Goal: Answer question/provide support: Share knowledge or assist other users

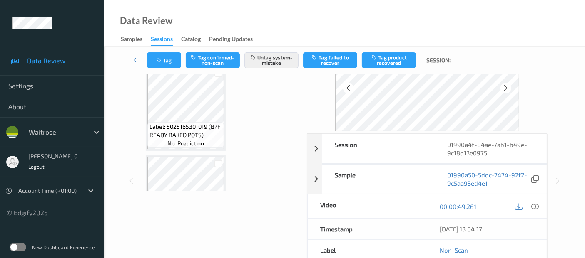
scroll to position [730, 0]
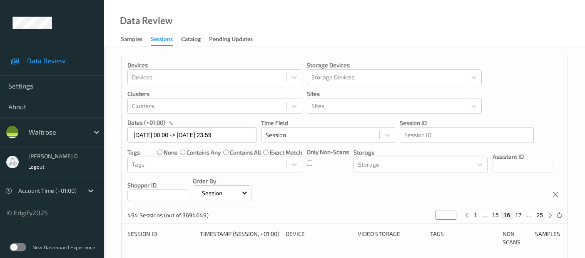
scroll to position [416, 0]
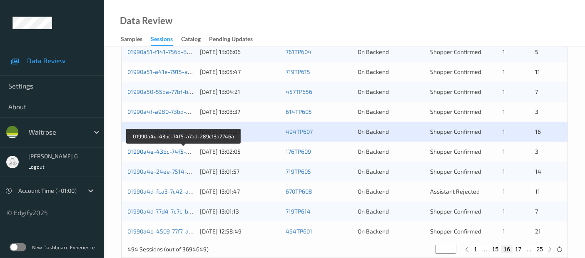
click at [144, 153] on link "01990a4e-43bc-74f5-a7ad-289c13a2746a" at bounding box center [183, 151] width 113 height 7
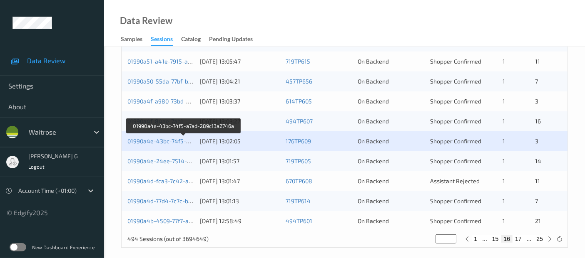
scroll to position [432, 0]
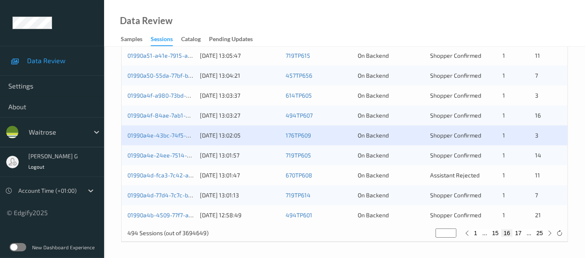
click at [151, 152] on div "01990a4e-24ee-7514-b0d9-0c5d0ba92945" at bounding box center [160, 156] width 67 height 8
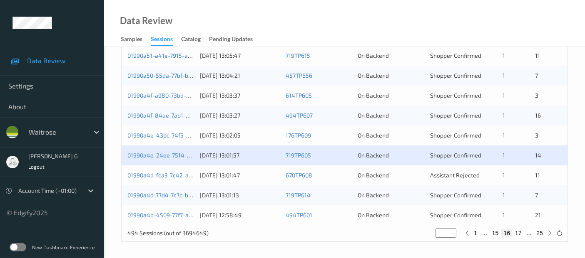
click at [149, 159] on div "01990a4e-24ee-7514-b0d9-0c5d0ba92945" at bounding box center [160, 156] width 67 height 8
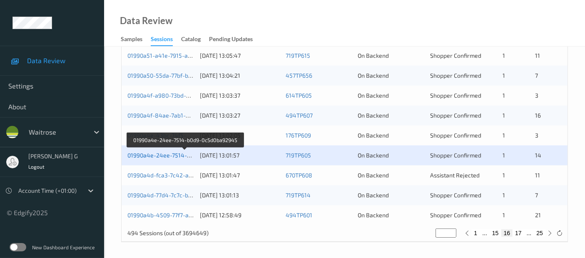
click at [151, 154] on link "01990a4e-24ee-7514-b0d9-0c5d0ba92945" at bounding box center [184, 155] width 115 height 7
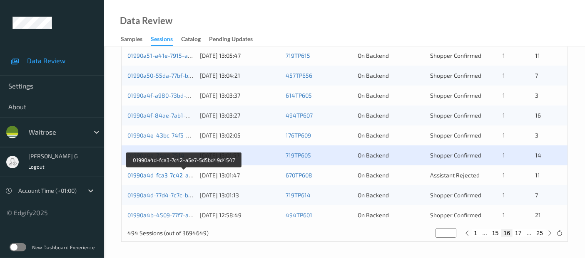
click at [145, 174] on link "01990a4d-fca3-7c42-a5e7-5d5bd49d4547" at bounding box center [184, 175] width 114 height 7
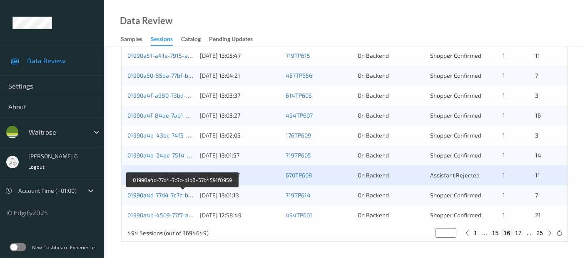
click at [152, 194] on link "01990a4d-77d4-7c7c-b1b8-57b4591f0959" at bounding box center [182, 195] width 111 height 7
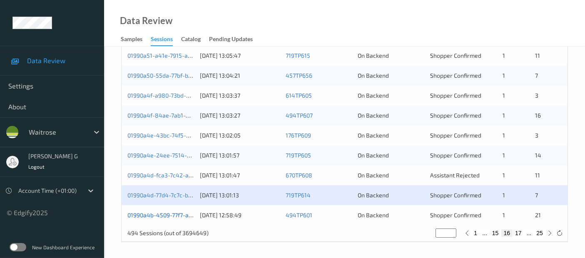
click at [164, 214] on link "01990a4b-4509-77f7-afc4-2344d8ed4fef" at bounding box center [183, 215] width 112 height 7
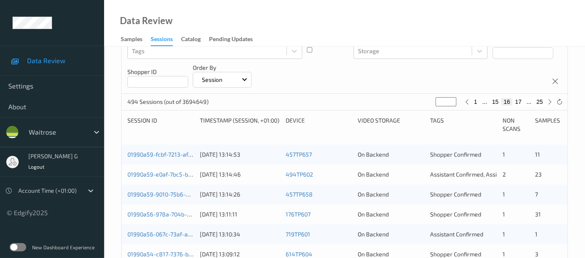
scroll to position [0, 0]
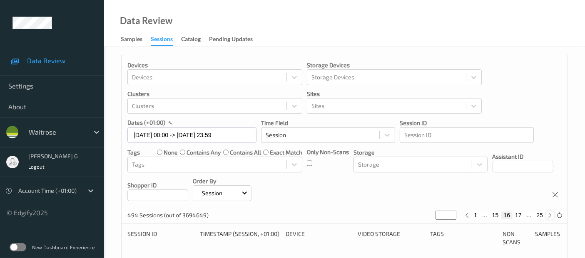
click at [550, 215] on icon at bounding box center [550, 216] width 6 height 6
type input "**"
click at [550, 215] on icon at bounding box center [550, 216] width 6 height 6
type input "**"
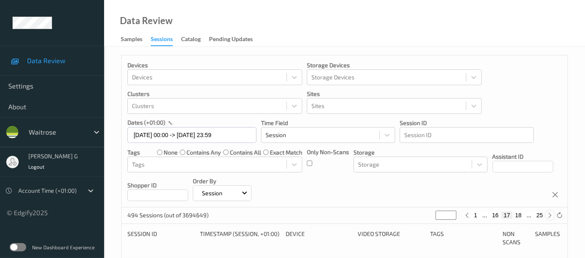
type input "**"
click at [541, 214] on button "25" at bounding box center [540, 215] width 12 height 7
type input "**"
click at [522, 215] on button "24" at bounding box center [521, 215] width 12 height 7
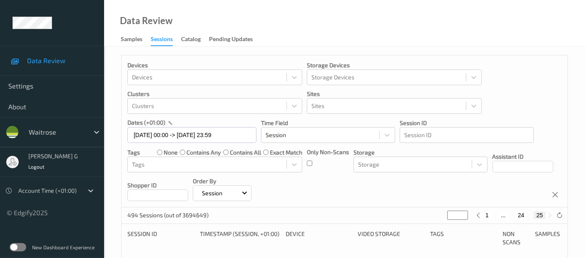
type input "**"
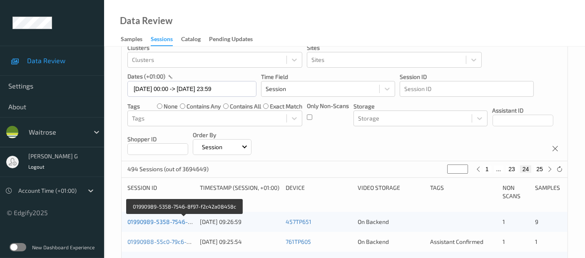
click at [146, 224] on link "01990989-5358-7546-8f97-f2c42a08458c" at bounding box center [184, 222] width 114 height 7
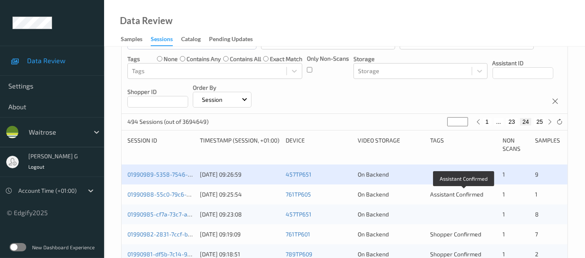
scroll to position [139, 0]
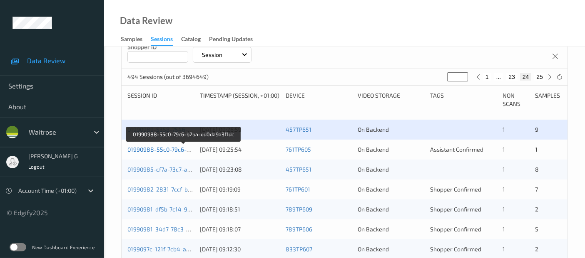
click at [149, 149] on link "01990988-55c0-79c6-b2ba-ed0da9a3f1dc" at bounding box center [183, 149] width 112 height 7
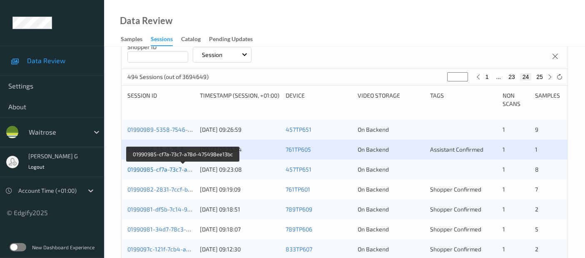
click at [164, 168] on link "01990985-cf7a-73c7-a78d-475498ee13bc" at bounding box center [183, 169] width 112 height 7
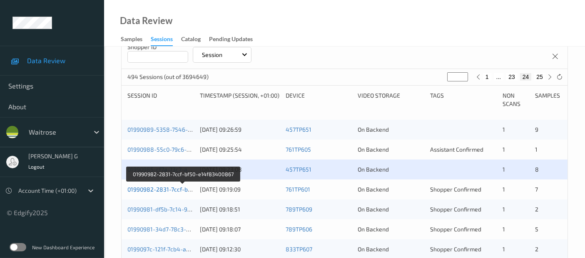
click at [142, 187] on link "01990982-2831-7ccf-bf50-e14f83400867" at bounding box center [182, 189] width 111 height 7
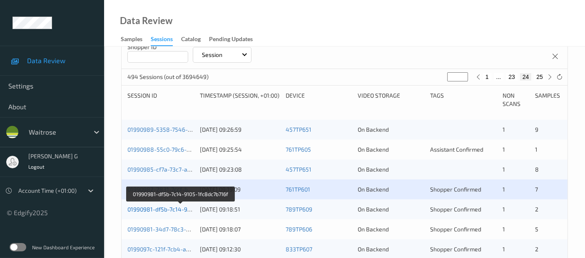
click at [171, 207] on link "01990981-df5b-7c14-9105-1fc8dc7b716f" at bounding box center [180, 209] width 106 height 7
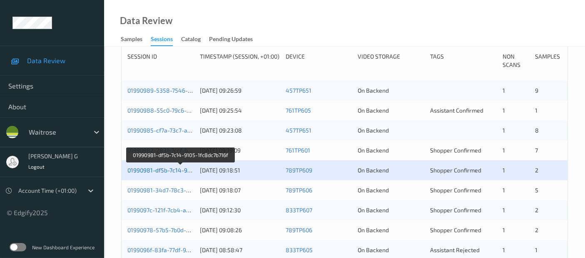
scroll to position [231, 0]
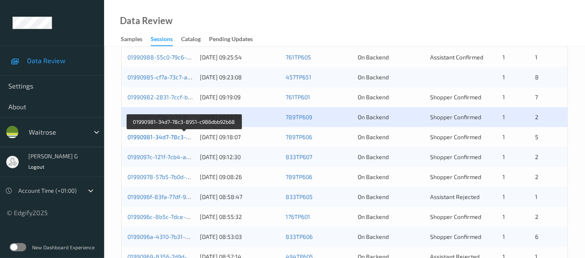
click at [140, 136] on link "01990981-34d7-78c3-8951-c986dbb92b68" at bounding box center [184, 137] width 114 height 7
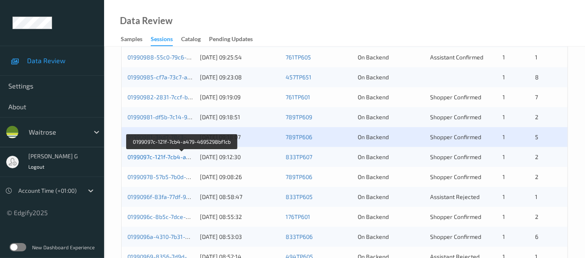
click at [146, 154] on link "0199097c-121f-7cb4-a479-4695298bf1cb" at bounding box center [181, 157] width 109 height 7
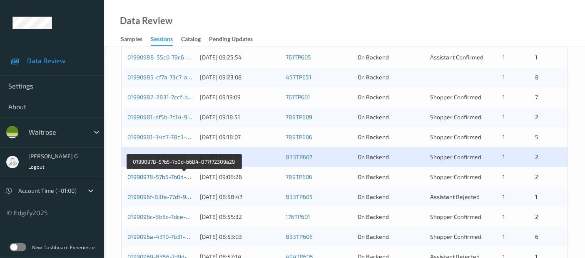
click at [150, 176] on link "01990978-57b5-7b0d-b684-077f72309a29" at bounding box center [183, 177] width 113 height 7
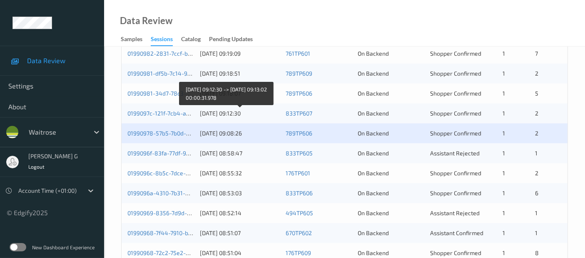
scroll to position [323, 0]
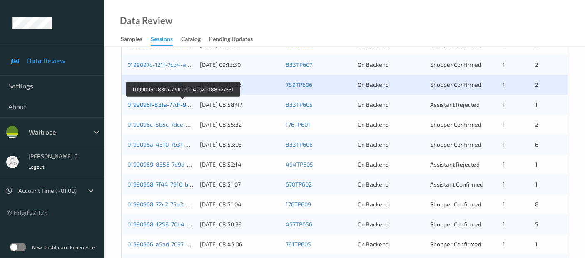
click at [149, 104] on link "0199096f-83fa-77df-9d04-b2a088be7351" at bounding box center [182, 104] width 111 height 7
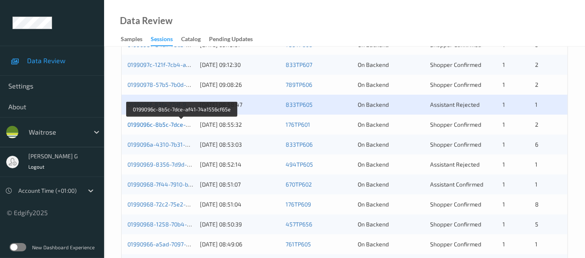
click at [156, 124] on link "0199096c-8b5c-7dce-af41-74a1556cf65e" at bounding box center [181, 124] width 109 height 7
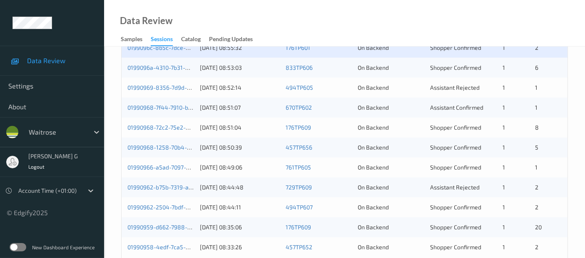
scroll to position [386, 0]
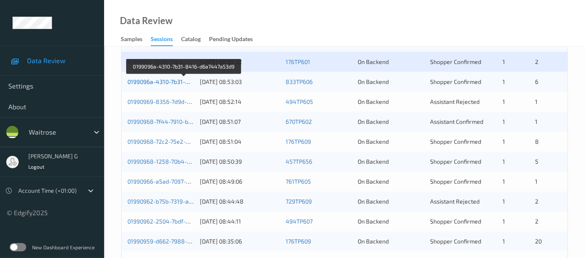
click at [161, 81] on link "0199096a-4310-7b31-8416-d6a7447a53d9" at bounding box center [184, 81] width 114 height 7
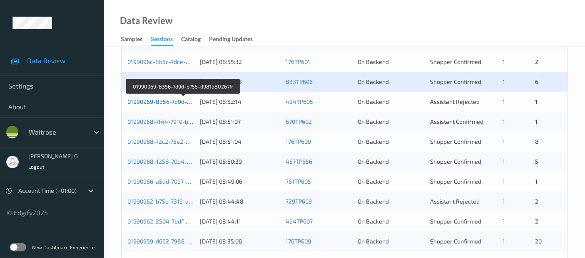
click at [148, 100] on link "01990969-8356-7d9d-b755-d981a80267ff" at bounding box center [183, 101] width 112 height 7
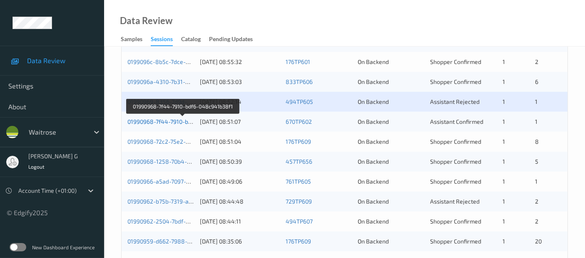
click at [148, 122] on link "01990968-7f44-7910-bdf6-048c941b38f1" at bounding box center [182, 121] width 110 height 7
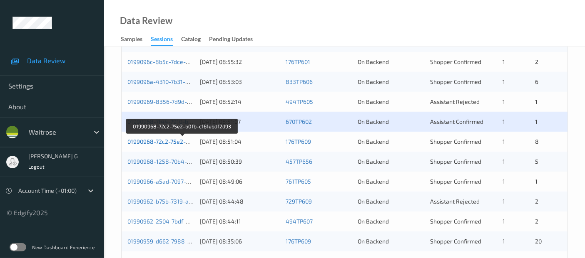
click at [145, 140] on link "01990968-72c2-75e2-b0fb-c161ebdf2d93" at bounding box center [181, 141] width 109 height 7
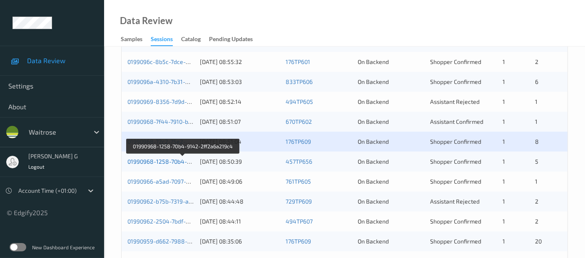
click at [152, 163] on link "01990968-1258-70b4-9142-2ff2a6a219c4" at bounding box center [183, 161] width 112 height 7
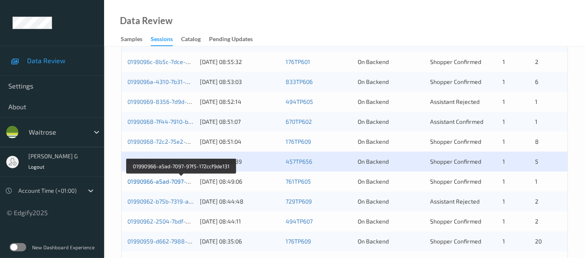
click at [163, 182] on link "01990966-a5ad-7097-97f5-172ccf9de131" at bounding box center [181, 181] width 108 height 7
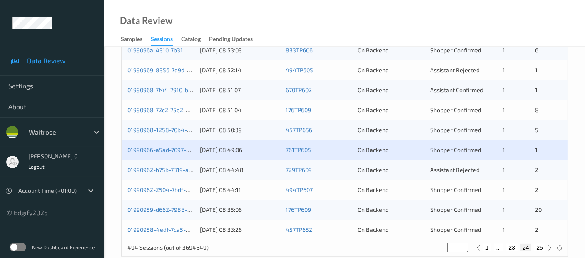
scroll to position [432, 0]
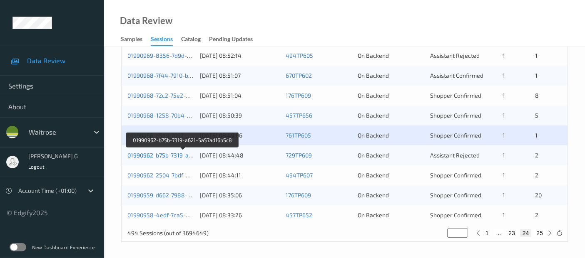
click at [154, 152] on link "01990962-b75b-7319-a621-5a57ad16b5c8" at bounding box center [183, 155] width 112 height 7
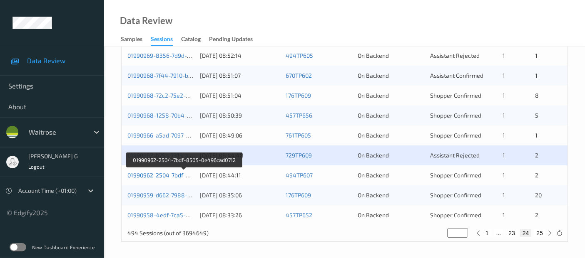
click at [137, 174] on link "01990962-2504-7bdf-8505-0e496cad0712" at bounding box center [183, 175] width 113 height 7
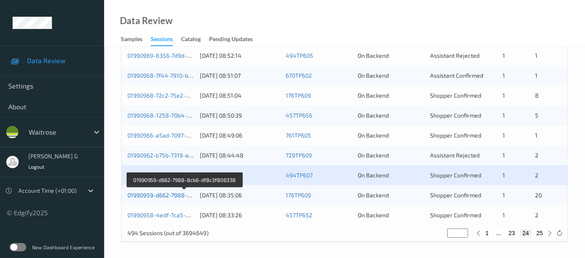
click at [133, 193] on link "01990959-d662-7988-8cb6-df8c3f806338" at bounding box center [184, 195] width 114 height 7
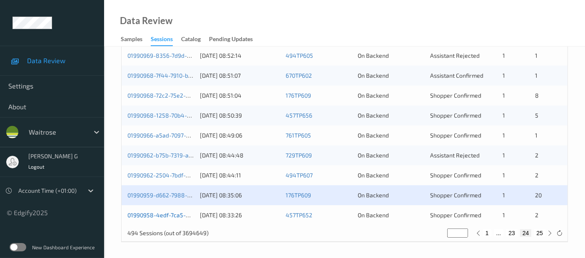
click at [142, 215] on link "01990958-4edf-7ca5-bfb1-7c5709746d7e" at bounding box center [182, 215] width 110 height 7
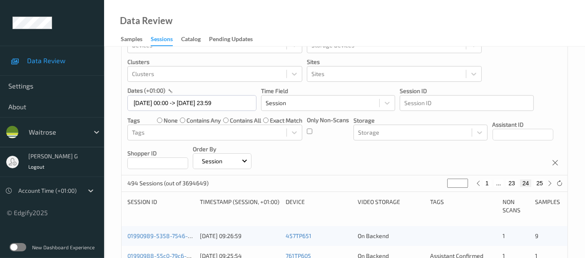
scroll to position [46, 0]
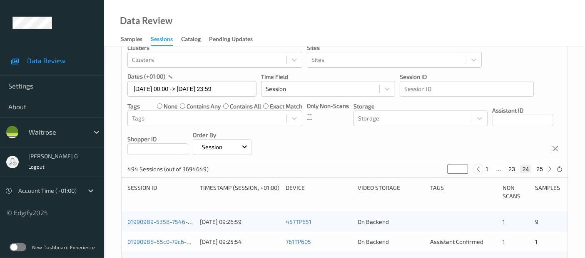
click at [476, 167] on icon at bounding box center [478, 169] width 6 height 6
type input "**"
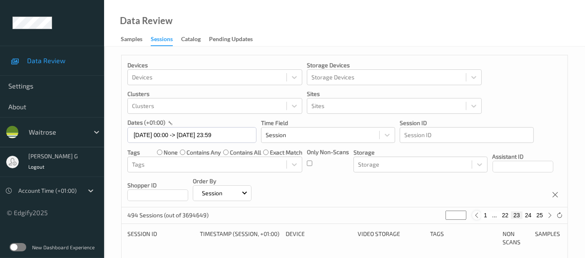
click at [479, 215] on icon at bounding box center [477, 216] width 6 height 6
type input "**"
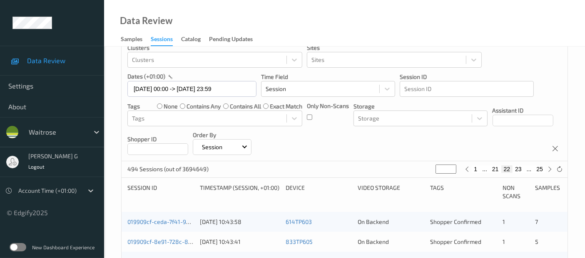
scroll to position [92, 0]
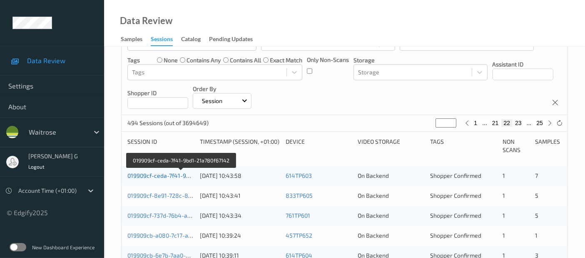
click at [153, 172] on link "019909cf-ceda-7f41-9bd1-21a780f67142" at bounding box center [180, 175] width 107 height 7
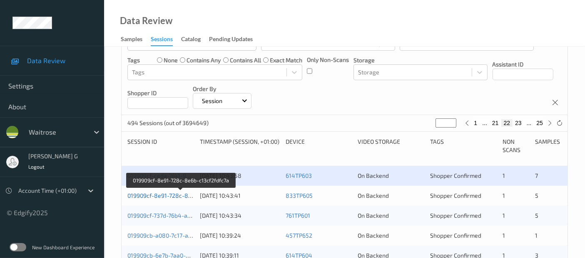
click at [156, 193] on link "019909cf-8e91-728c-8e6b-c13cf2fdfc7a" at bounding box center [180, 195] width 107 height 7
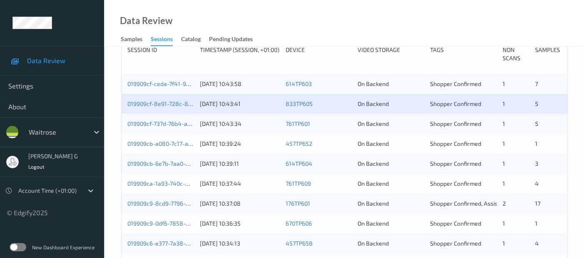
scroll to position [185, 0]
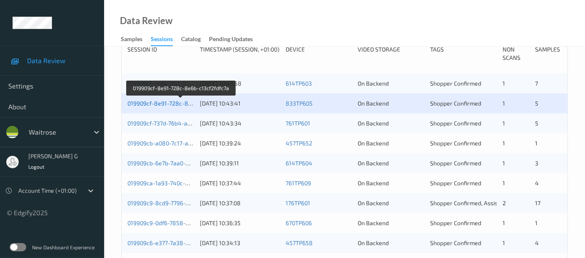
click at [146, 102] on link "019909cf-8e91-728c-8e6b-c13cf2fdfc7a" at bounding box center [180, 103] width 107 height 7
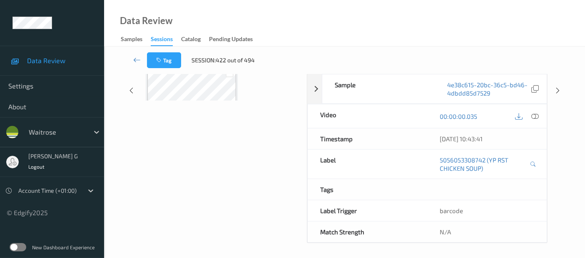
scroll to position [185, 0]
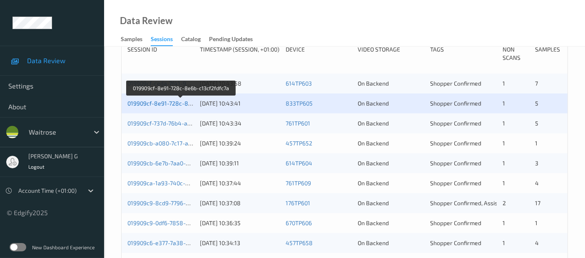
click at [149, 103] on link "019909cf-8e91-728c-8e6b-c13cf2fdfc7a" at bounding box center [180, 103] width 107 height 7
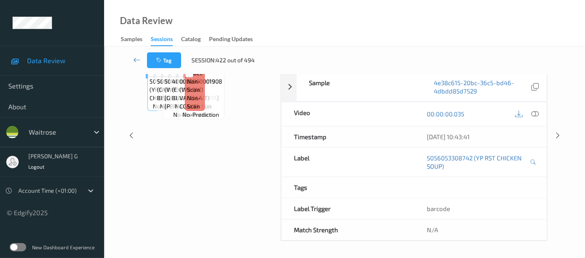
scroll to position [137, 0]
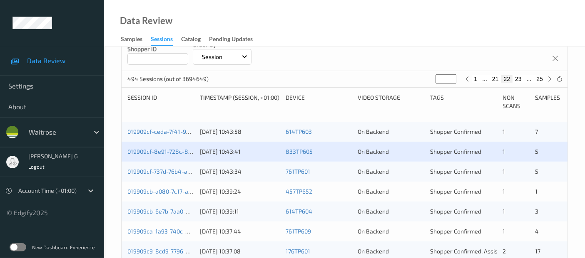
scroll to position [185, 0]
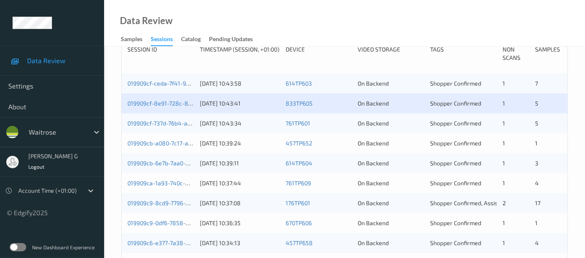
click at [114, 116] on div "Devices Devices Storage Devices Storage Devices Clusters Clusters Sites Sites d…" at bounding box center [344, 185] width 481 height 646
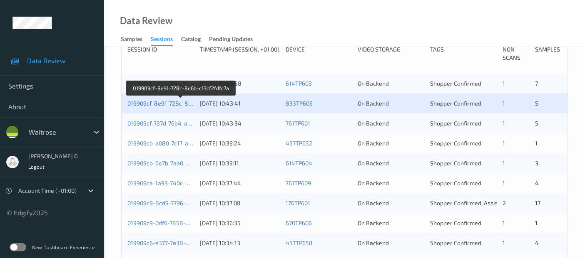
click at [151, 101] on link "019909cf-8e91-728c-8e6b-c13cf2fdfc7a" at bounding box center [180, 103] width 107 height 7
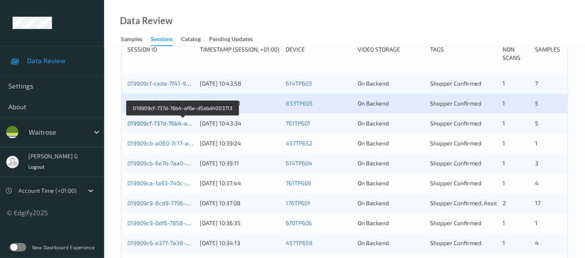
click at [154, 121] on link "019909cf-737d-76b4-af6e-d5abd4003713" at bounding box center [182, 123] width 110 height 7
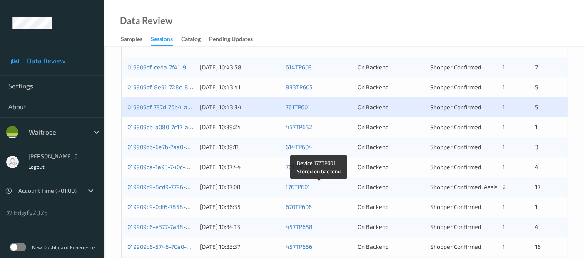
scroll to position [155, 0]
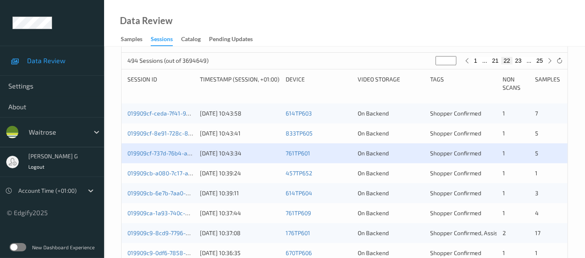
click at [175, 97] on div "Session ID Timestamp (Session, +01:00) Device Video Storage Tags Non Scans Samp…" at bounding box center [344, 86] width 434 height 22
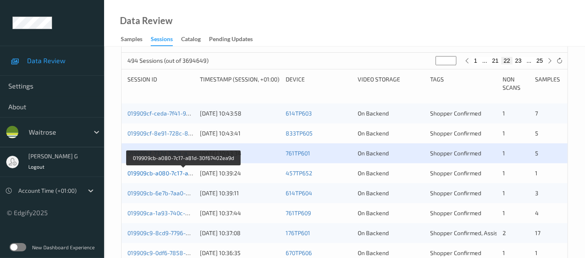
click at [147, 173] on link "019909cb-a080-7c17-a81d-30f67402ea9d" at bounding box center [183, 173] width 112 height 7
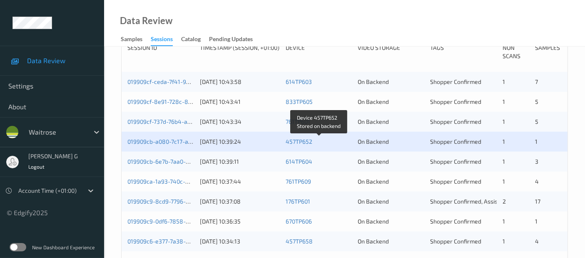
scroll to position [201, 0]
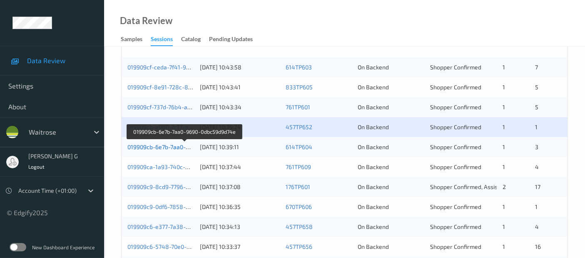
click at [160, 144] on link "019909cb-6e7b-7aa0-9690-0dbc59d9d74e" at bounding box center [184, 147] width 114 height 7
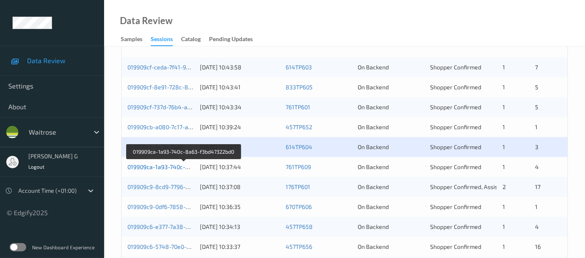
click at [154, 166] on link "019909ca-1a93-740c-8a63-f3bd47322bd0" at bounding box center [183, 167] width 113 height 7
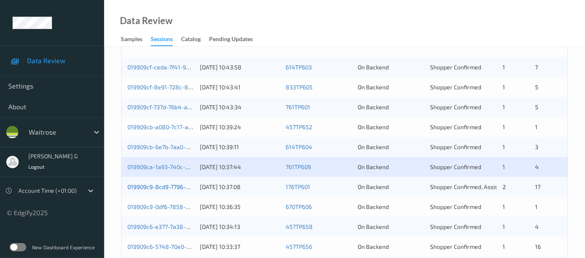
click at [149, 189] on link "019909c9-8cd9-7796-aa70-accc145db45d" at bounding box center [183, 187] width 112 height 7
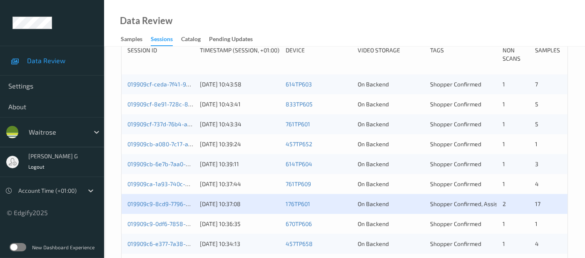
scroll to position [247, 0]
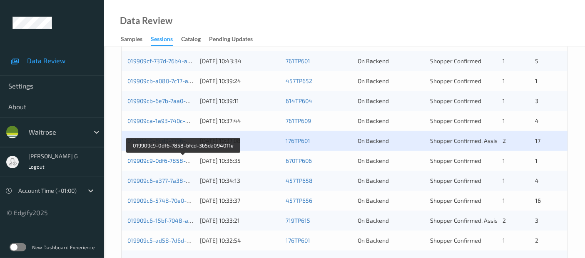
click at [146, 157] on link "019909c9-0df6-7858-bfcd-3b5da094011e" at bounding box center [182, 160] width 111 height 7
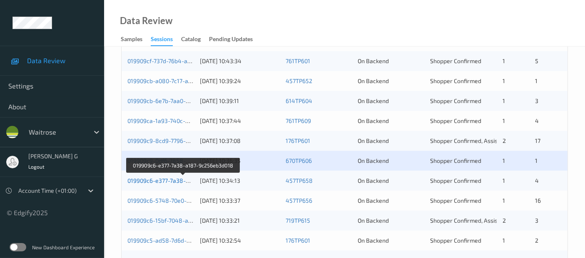
click at [150, 182] on link "019909c6-e377-7a38-a187-9c256eb3d018" at bounding box center [183, 180] width 112 height 7
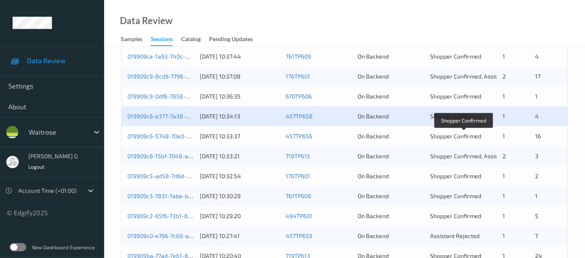
scroll to position [340, 0]
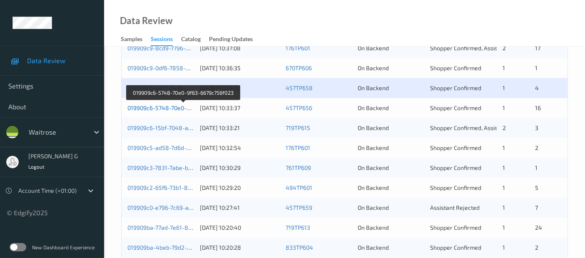
click at [173, 104] on link "019909c6-5748-70e0-9f63-6679c756f023" at bounding box center [182, 107] width 111 height 7
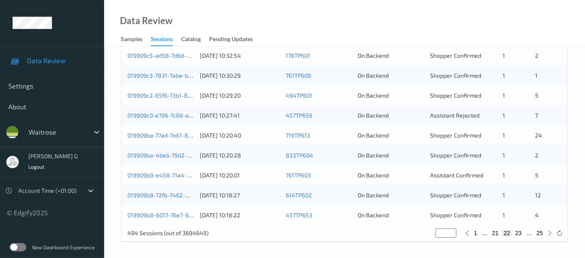
scroll to position [386, 0]
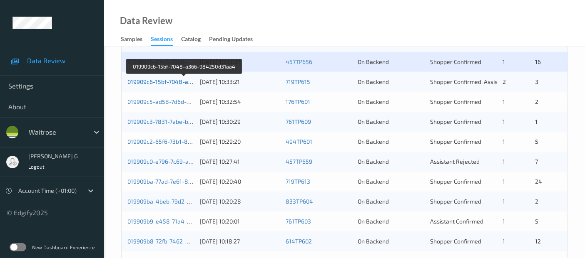
click at [152, 81] on link "019909c6-15bf-7048-a366-984250d31aa4" at bounding box center [184, 81] width 114 height 7
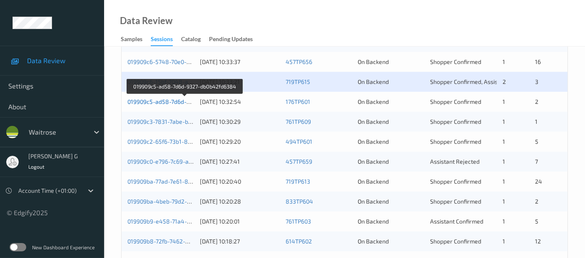
click at [165, 103] on link "019909c5-ad58-7d6d-9327-db0b42fd6384" at bounding box center [184, 101] width 114 height 7
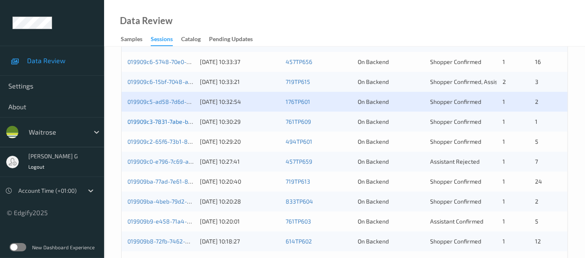
click at [156, 119] on link "019909c3-7831-7abe-bd94-ef721dfd45c2" at bounding box center [182, 121] width 110 height 7
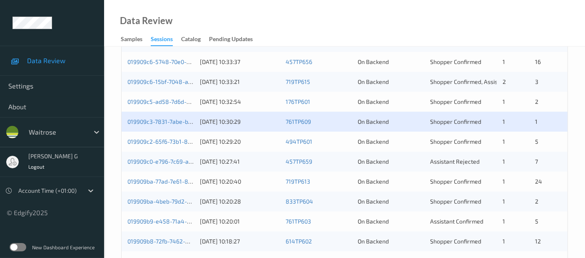
scroll to position [432, 0]
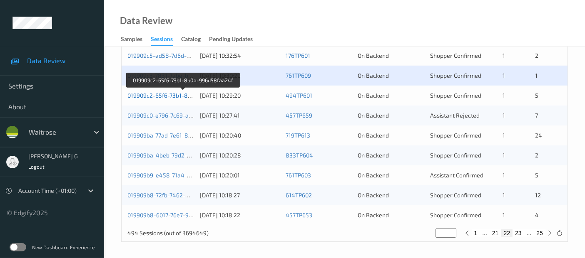
click at [154, 97] on link "019909c2-65f6-73b1-8b0a-996d58faa24f" at bounding box center [182, 95] width 111 height 7
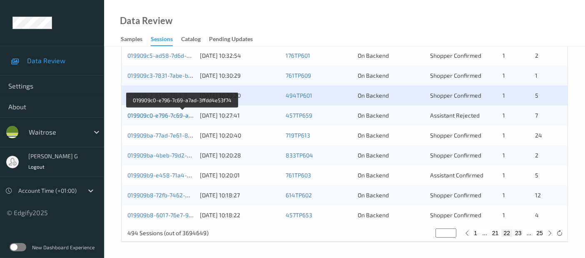
click at [154, 117] on link "019909c0-e796-7c69-a7ad-3ffdd4e53f74" at bounding box center [182, 115] width 110 height 7
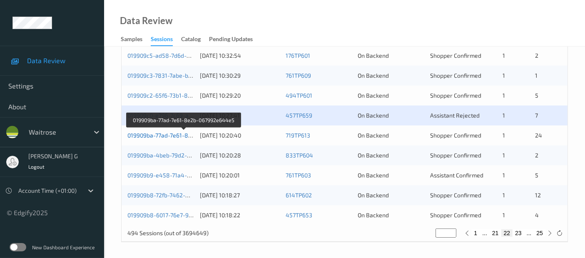
click at [142, 134] on link "019909ba-77ad-7e61-8e2b-067992e644e5" at bounding box center [184, 135] width 114 height 7
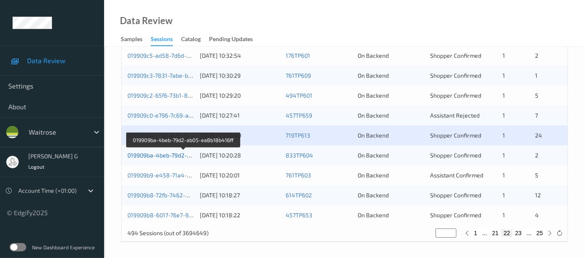
click at [139, 154] on link "019909ba-4beb-79d2-ab05-ea8b18b416ff" at bounding box center [183, 155] width 112 height 7
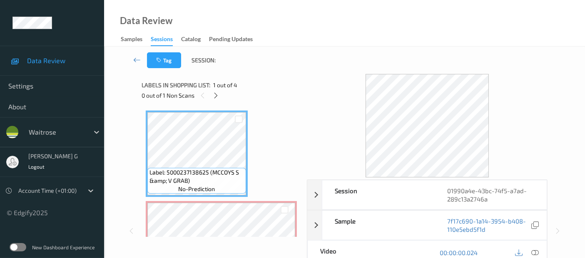
click at [217, 102] on div "Labels in shopping list: 1 out of 4 0 out of 1 Non Scans" at bounding box center [221, 90] width 159 height 32
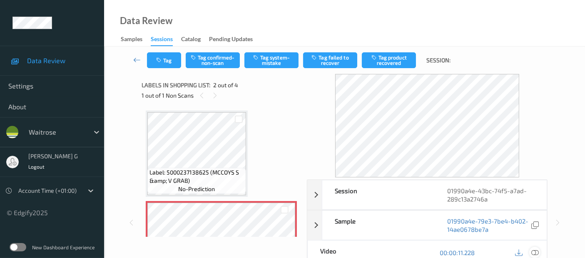
click at [535, 253] on icon at bounding box center [534, 252] width 7 height 7
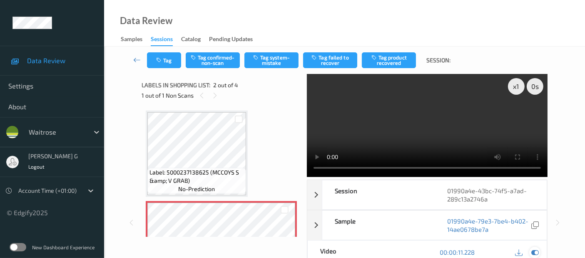
click at [535, 253] on icon at bounding box center [534, 252] width 7 height 7
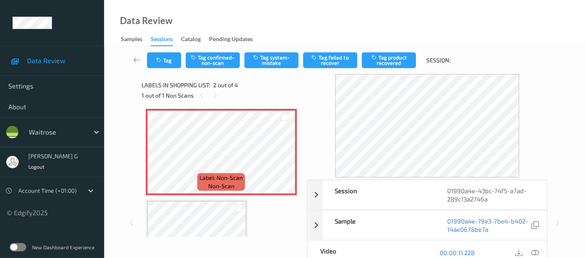
scroll to position [46, 0]
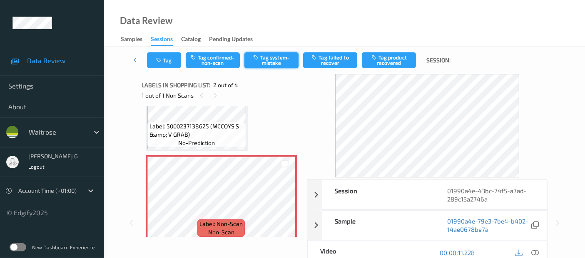
click at [268, 64] on button "Tag system-mistake" at bounding box center [271, 60] width 54 height 16
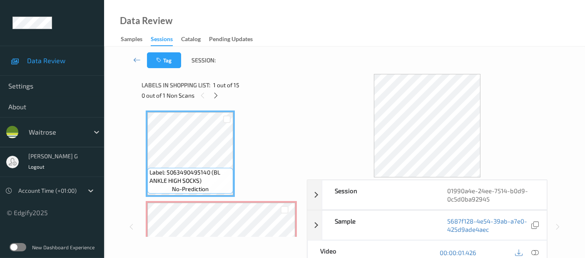
click at [214, 89] on span "1 out of 15" at bounding box center [226, 85] width 26 height 8
click at [213, 93] on icon at bounding box center [215, 95] width 7 height 7
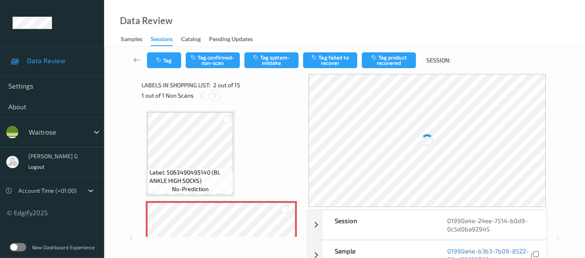
scroll to position [4, 0]
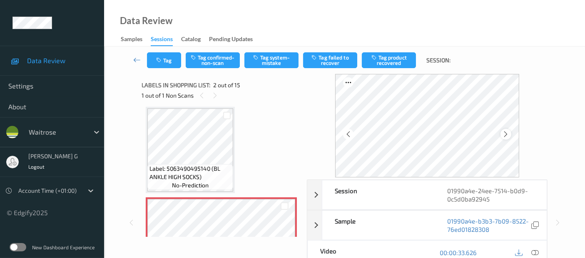
click at [507, 136] on icon at bounding box center [505, 134] width 7 height 7
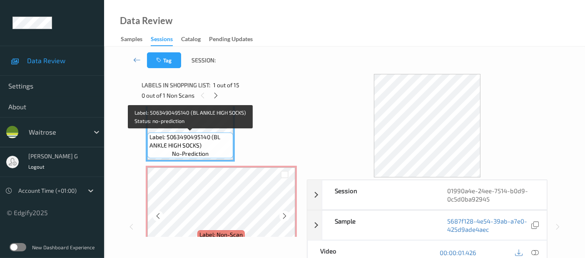
scroll to position [50, 0]
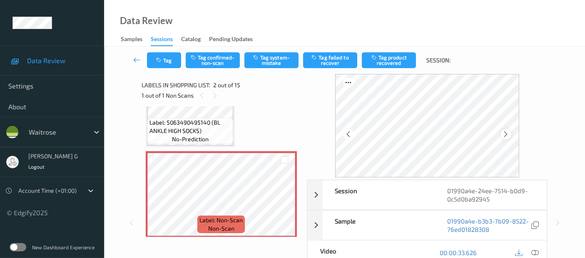
click at [509, 135] on icon at bounding box center [505, 134] width 7 height 7
click at [535, 251] on icon at bounding box center [534, 252] width 7 height 7
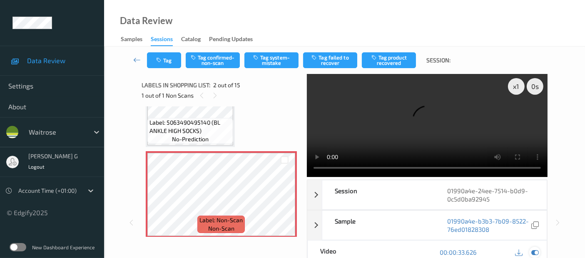
click at [534, 254] on icon at bounding box center [534, 252] width 7 height 7
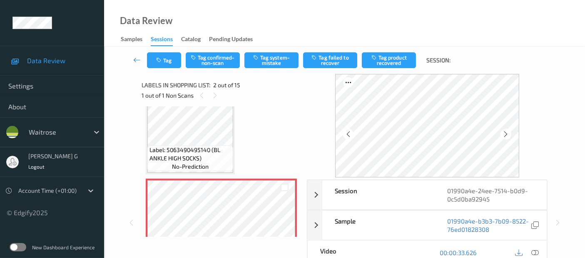
scroll to position [0, 0]
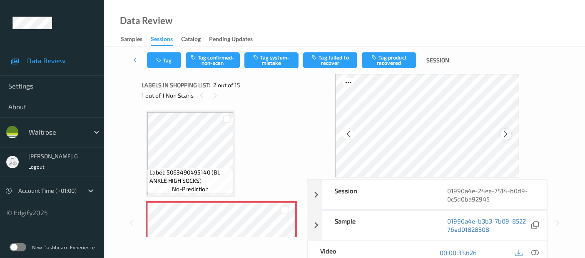
click at [508, 135] on icon at bounding box center [505, 134] width 7 height 7
click at [532, 254] on icon at bounding box center [534, 252] width 7 height 7
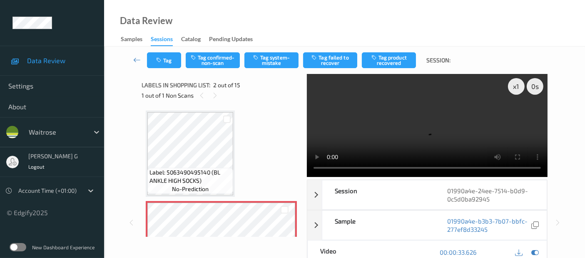
click at [516, 117] on video at bounding box center [427, 125] width 241 height 103
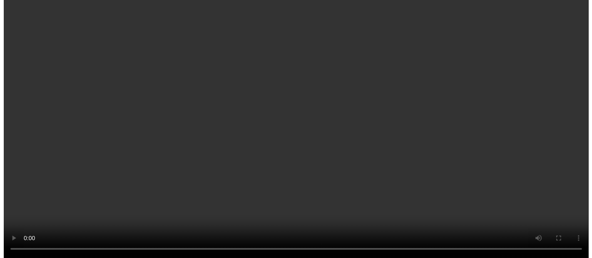
scroll to position [46, 0]
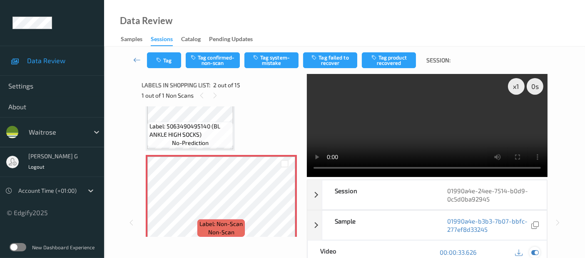
click at [534, 252] on icon at bounding box center [534, 252] width 7 height 7
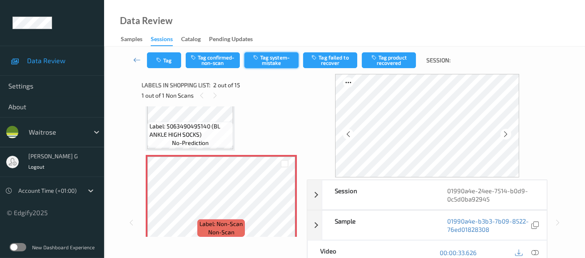
click at [260, 64] on button "Tag system-mistake" at bounding box center [271, 60] width 54 height 16
click at [162, 61] on icon "button" at bounding box center [159, 60] width 7 height 6
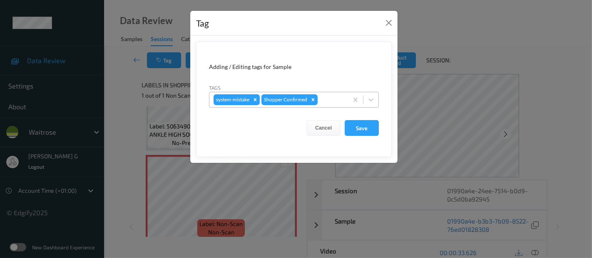
click at [332, 107] on div "system-mistake Shopper Confirmed" at bounding box center [294, 100] width 170 height 16
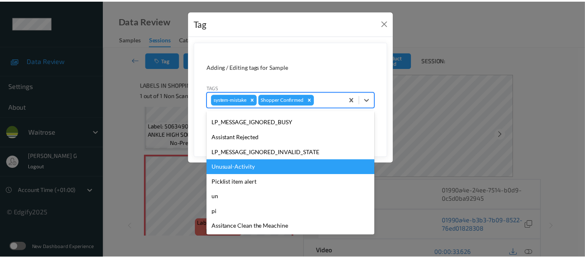
scroll to position [178, 0]
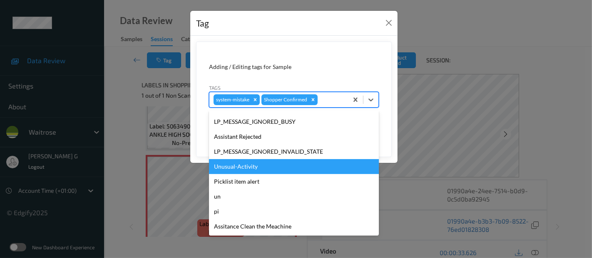
click at [221, 168] on div "Unusual-Activity" at bounding box center [294, 166] width 170 height 15
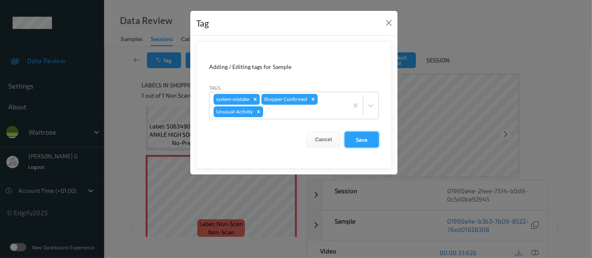
click at [353, 139] on button "Save" at bounding box center [362, 140] width 34 height 16
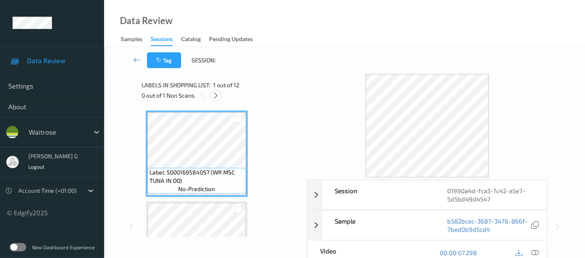
click at [217, 100] on div at bounding box center [216, 95] width 10 height 10
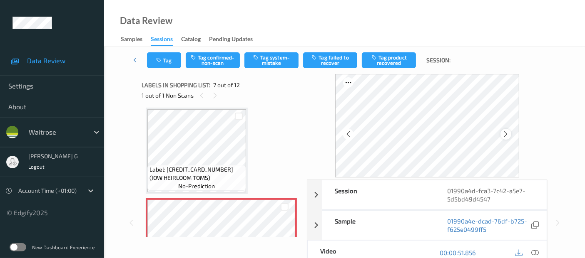
click at [507, 135] on icon at bounding box center [505, 134] width 7 height 7
click at [535, 251] on icon at bounding box center [534, 252] width 7 height 7
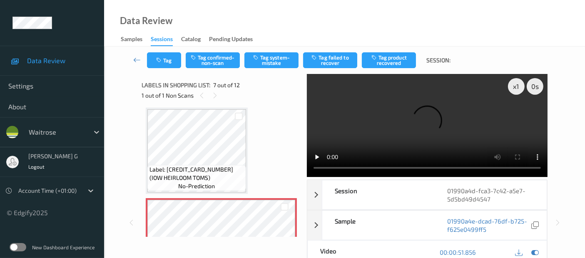
click at [517, 117] on video at bounding box center [427, 125] width 241 height 103
click at [530, 253] on div at bounding box center [534, 252] width 11 height 11
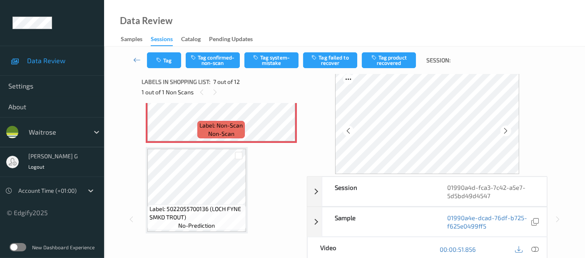
scroll to position [0, 0]
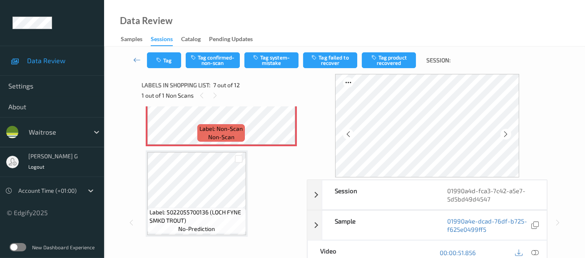
click at [215, 148] on div "Label: 5000169584057 (WR MSC TUNA IN OO) no-prediction Label: 5029053586052 (AN…" at bounding box center [221, 58] width 151 height 1085
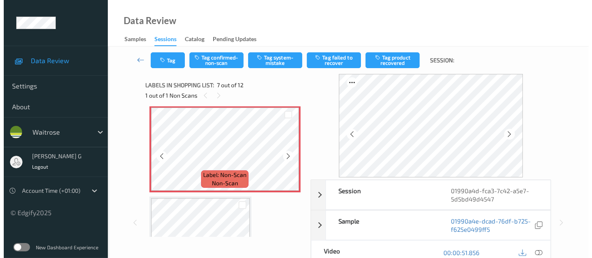
scroll to position [503, 0]
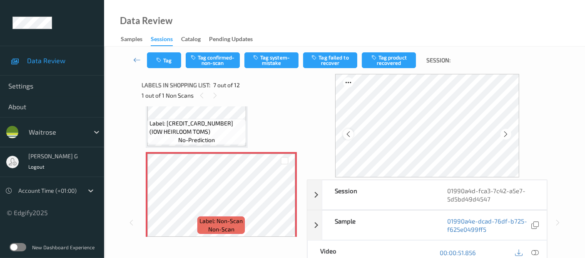
click at [352, 134] on icon at bounding box center [348, 134] width 7 height 7
click at [266, 59] on button "Tag system-mistake" at bounding box center [271, 60] width 54 height 16
click at [164, 59] on button "Tag" at bounding box center [164, 60] width 34 height 16
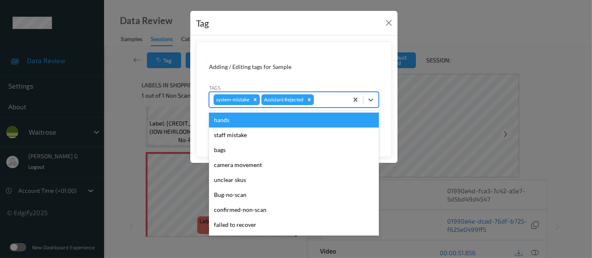
click at [325, 100] on div at bounding box center [329, 100] width 28 height 10
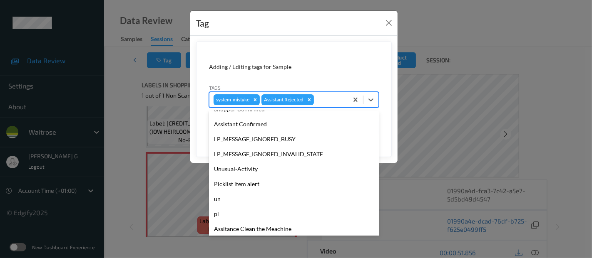
scroll to position [178, 0]
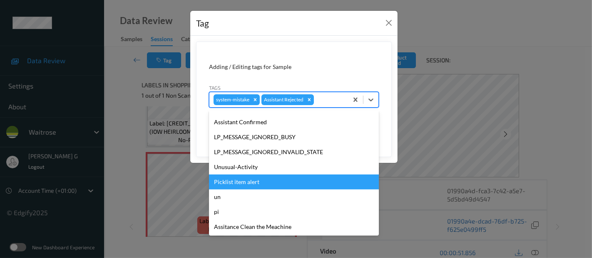
click at [240, 182] on div "Picklist item alert" at bounding box center [294, 182] width 170 height 15
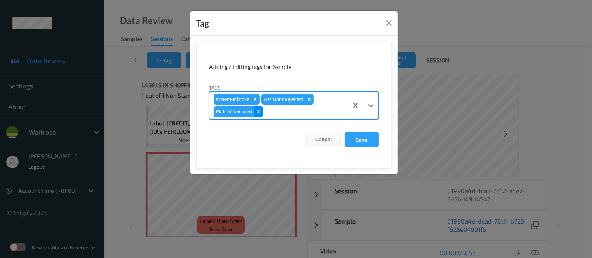
click at [262, 113] on div "Remove Picklist item alert" at bounding box center [258, 112] width 9 height 11
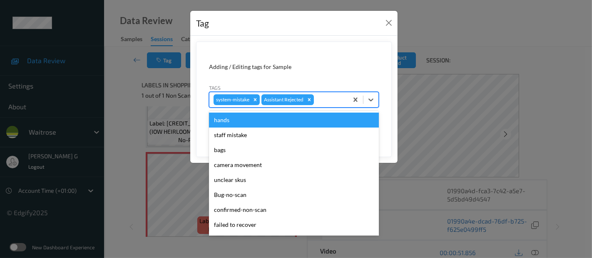
click at [339, 101] on div at bounding box center [329, 100] width 28 height 10
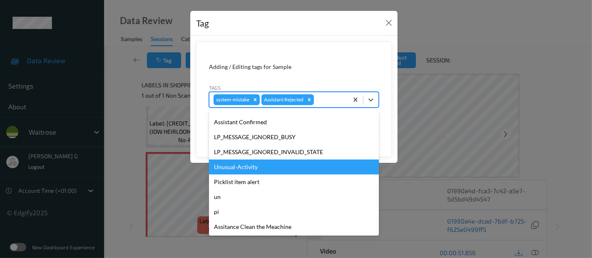
click at [234, 166] on div "Unusual-Activity" at bounding box center [294, 167] width 170 height 15
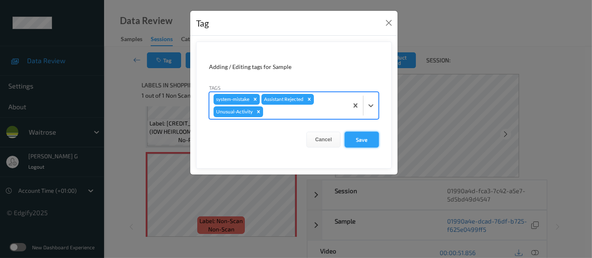
click at [359, 137] on button "Save" at bounding box center [362, 140] width 34 height 16
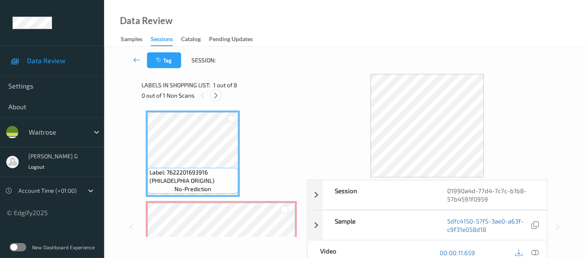
click at [211, 93] on div at bounding box center [216, 95] width 10 height 10
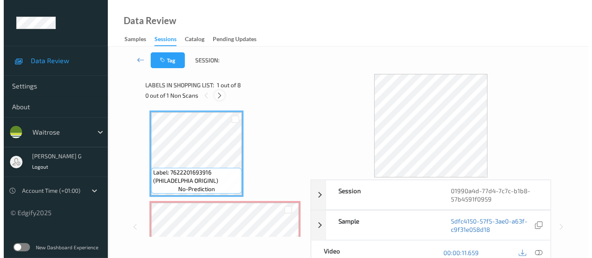
scroll to position [4, 0]
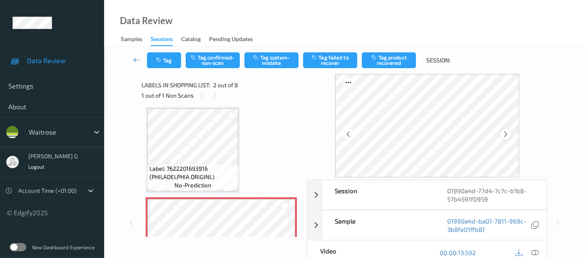
click at [508, 134] on icon at bounding box center [505, 134] width 7 height 7
click at [534, 251] on icon at bounding box center [534, 252] width 7 height 7
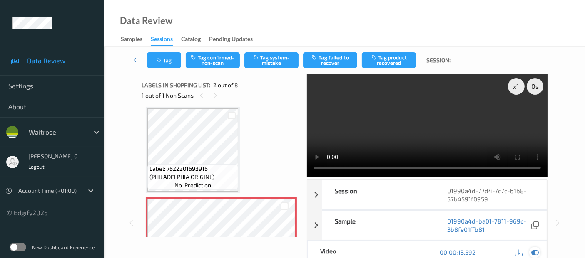
click at [535, 251] on icon at bounding box center [534, 252] width 7 height 7
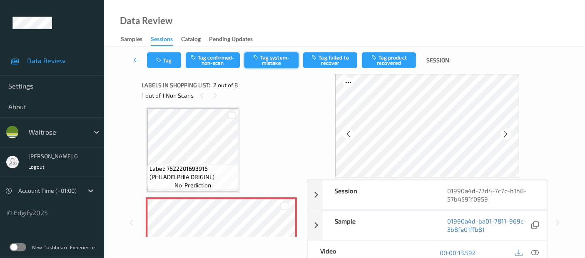
click at [269, 62] on button "Tag system-mistake" at bounding box center [271, 60] width 54 height 16
click at [166, 62] on button "Tag" at bounding box center [164, 60] width 34 height 16
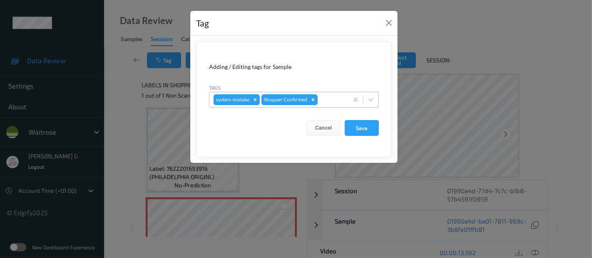
click at [325, 100] on div at bounding box center [331, 100] width 25 height 10
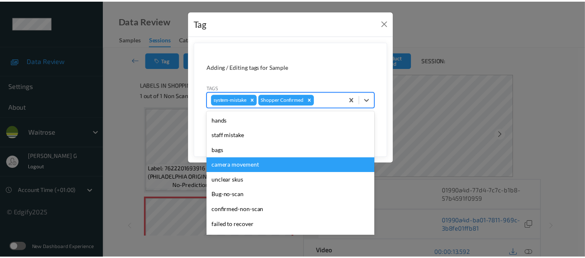
scroll to position [139, 0]
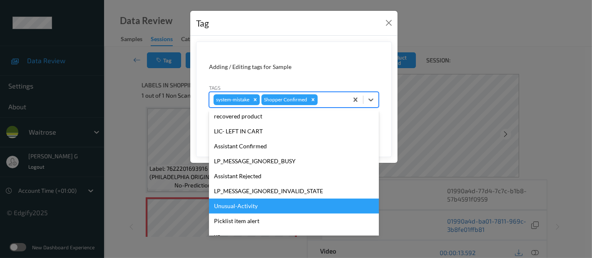
click at [231, 204] on div "Unusual-Activity" at bounding box center [294, 206] width 170 height 15
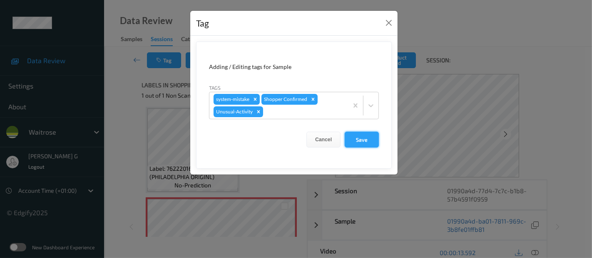
click at [358, 143] on button "Save" at bounding box center [362, 140] width 34 height 16
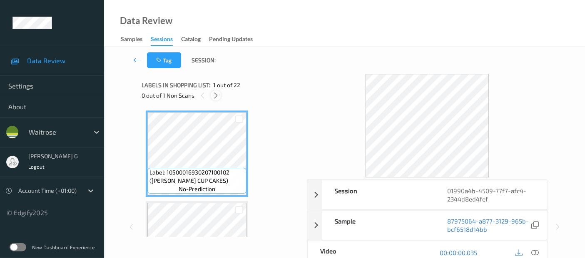
click at [215, 97] on icon at bounding box center [215, 95] width 7 height 7
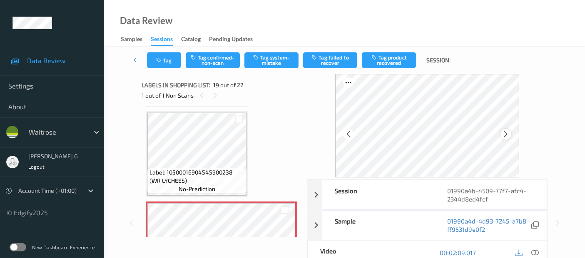
click at [509, 131] on icon at bounding box center [505, 134] width 7 height 7
click at [536, 253] on icon at bounding box center [534, 252] width 7 height 7
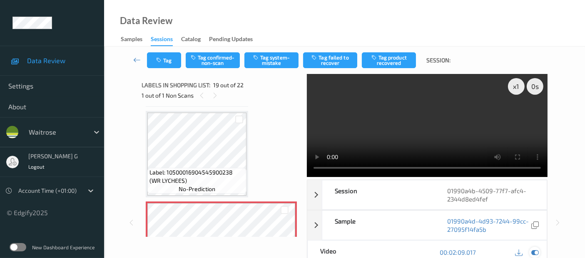
click at [534, 250] on icon at bounding box center [534, 252] width 7 height 7
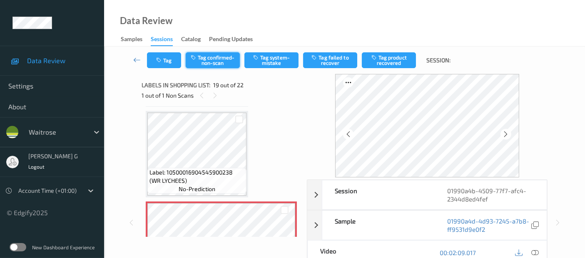
click at [212, 60] on button "Tag confirmed-non-scan" at bounding box center [213, 60] width 54 height 16
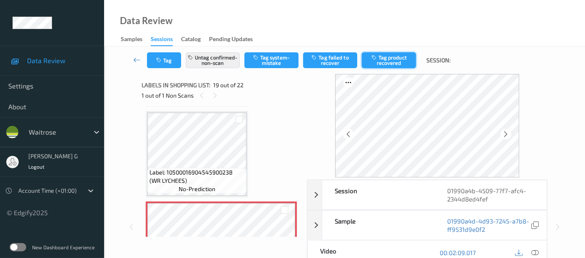
click at [396, 57] on button "Tag product recovered" at bounding box center [389, 60] width 54 height 16
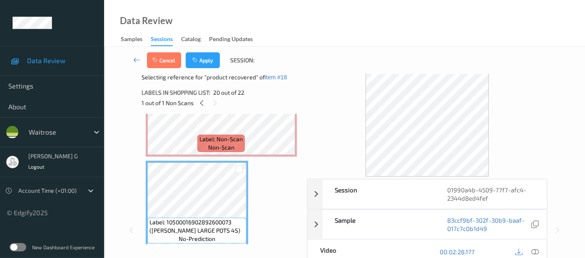
scroll to position [0, 0]
click at [206, 60] on button "Apply" at bounding box center [203, 60] width 34 height 16
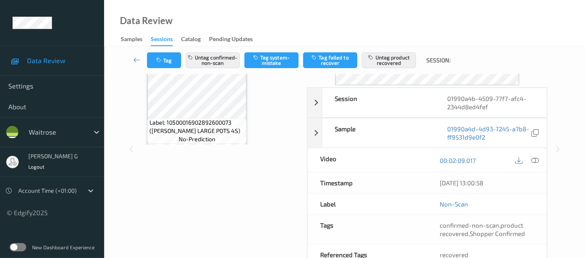
scroll to position [139, 0]
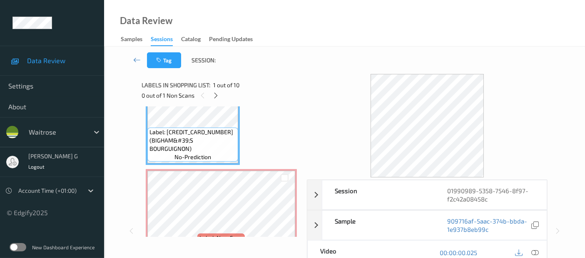
scroll to position [46, 0]
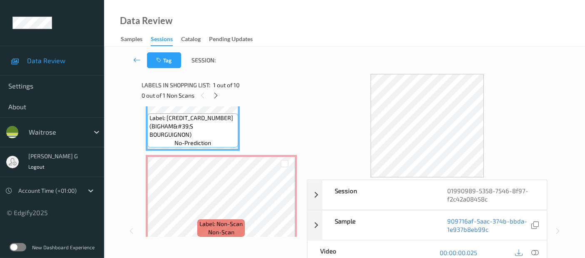
click at [261, 102] on div "Labels in shopping list: 1 out of 10 0 out of 1 Non Scans" at bounding box center [221, 90] width 159 height 32
click at [212, 95] on icon at bounding box center [215, 95] width 7 height 7
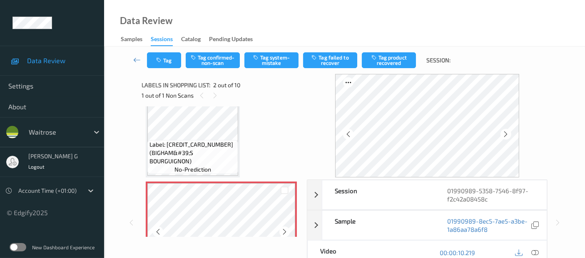
scroll to position [0, 0]
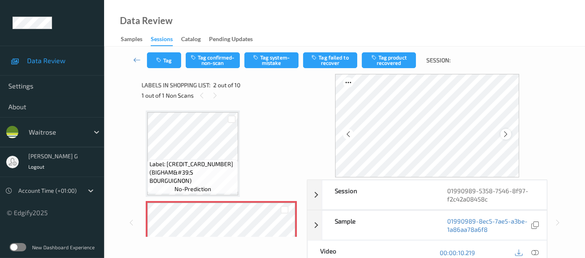
click at [505, 134] on icon at bounding box center [505, 134] width 7 height 7
click at [215, 94] on icon at bounding box center [214, 95] width 7 height 7
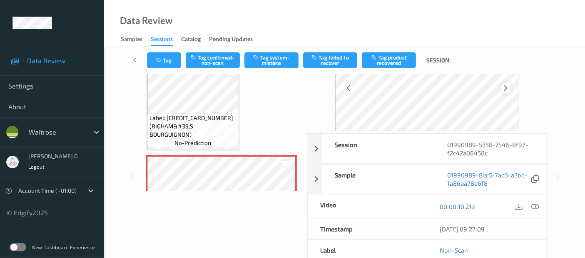
click at [507, 87] on icon at bounding box center [505, 87] width 7 height 7
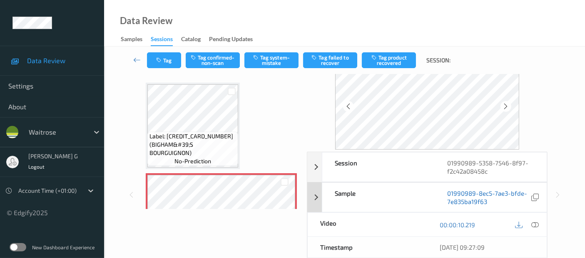
scroll to position [0, 0]
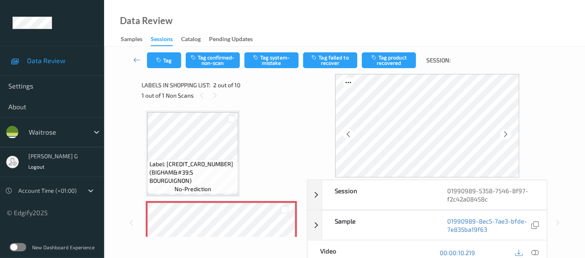
click at [220, 170] on span "Label: 5033665210205 (BIGHAM&#39;S BOURGUIGNON)" at bounding box center [192, 172] width 87 height 25
click at [535, 252] on icon at bounding box center [534, 252] width 7 height 7
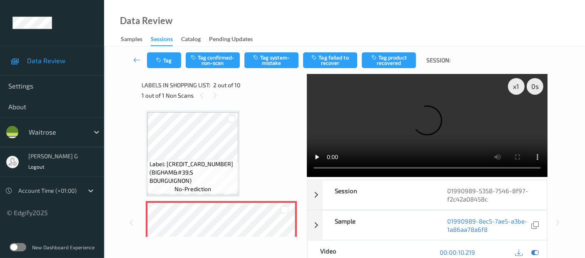
click at [518, 117] on video at bounding box center [427, 125] width 241 height 103
click at [533, 251] on icon at bounding box center [534, 252] width 7 height 7
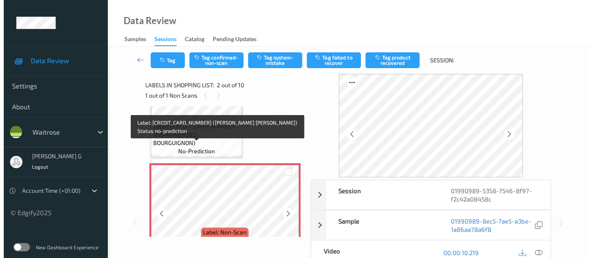
scroll to position [92, 0]
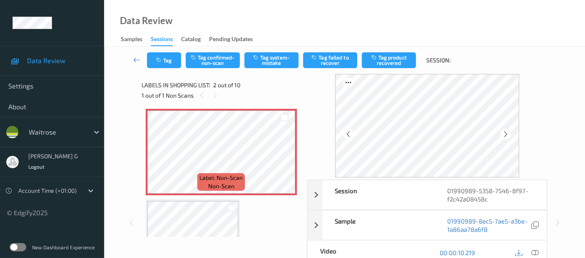
click at [265, 47] on div "Tag Tag confirmed-non-scan Tag system-mistake Tag failed to recover Tag product…" at bounding box center [344, 60] width 447 height 27
click at [264, 57] on button "Tag system-mistake" at bounding box center [271, 60] width 54 height 16
click at [182, 59] on div "Tag Tag confirmed-non-scan Untag system-mistake Tag failed to recover Tag produ…" at bounding box center [302, 60] width 310 height 16
click at [169, 63] on button "Tag" at bounding box center [164, 60] width 34 height 16
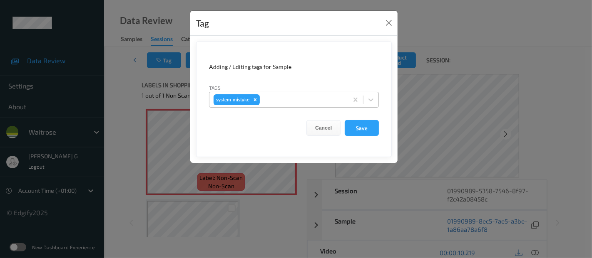
click at [273, 95] on div at bounding box center [302, 100] width 82 height 10
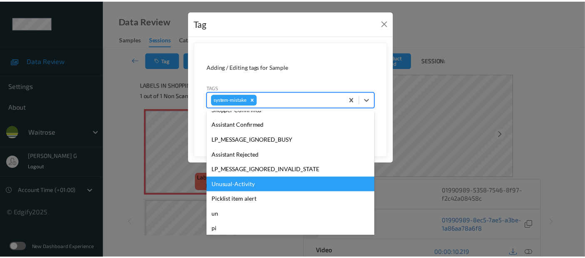
scroll to position [185, 0]
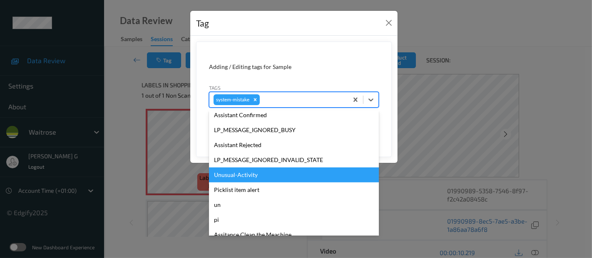
click at [228, 176] on div "Unusual-Activity" at bounding box center [294, 175] width 170 height 15
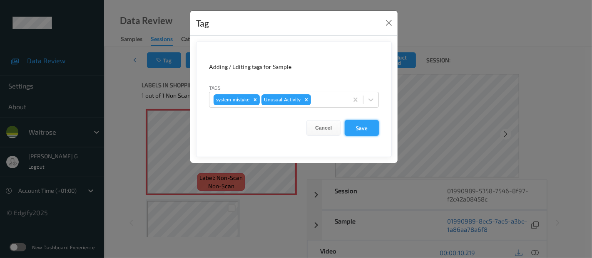
click at [361, 124] on button "Save" at bounding box center [362, 128] width 34 height 16
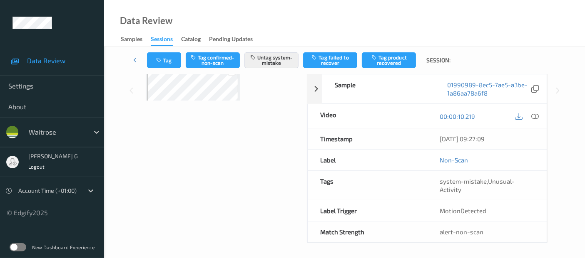
scroll to position [0, 0]
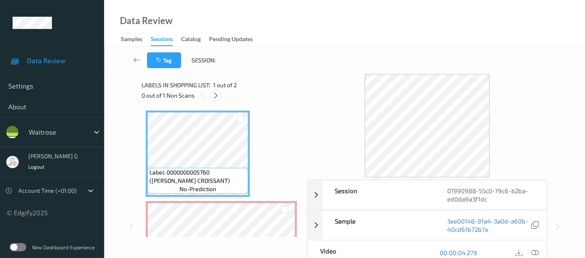
click at [214, 97] on icon at bounding box center [215, 95] width 7 height 7
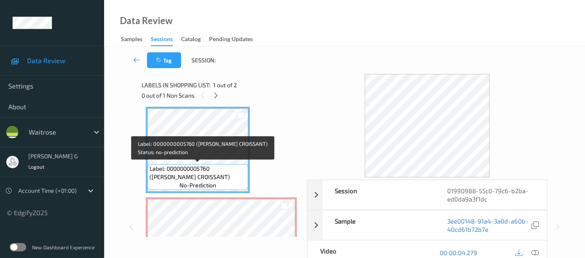
scroll to position [50, 0]
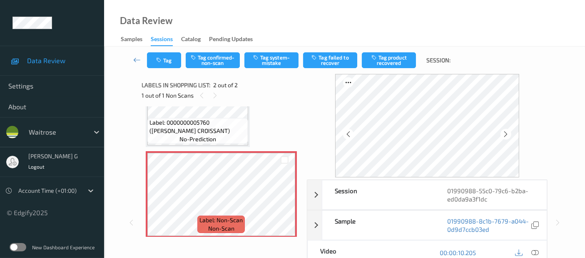
click at [536, 249] on icon at bounding box center [534, 252] width 7 height 7
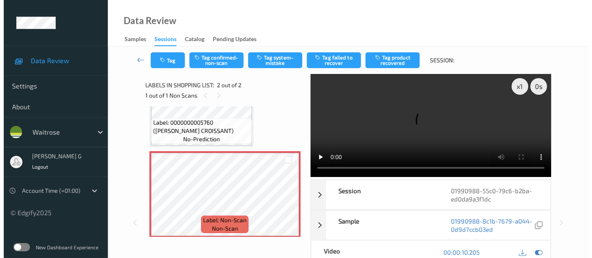
scroll to position [0, 0]
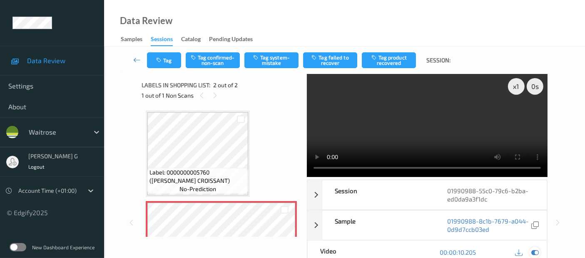
click at [535, 251] on icon at bounding box center [534, 252] width 7 height 7
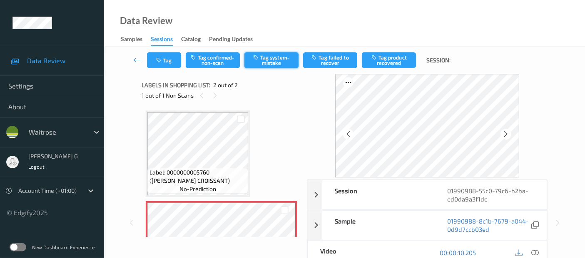
click at [276, 57] on button "Tag system-mistake" at bounding box center [271, 60] width 54 height 16
click at [165, 64] on button "Tag" at bounding box center [164, 60] width 34 height 16
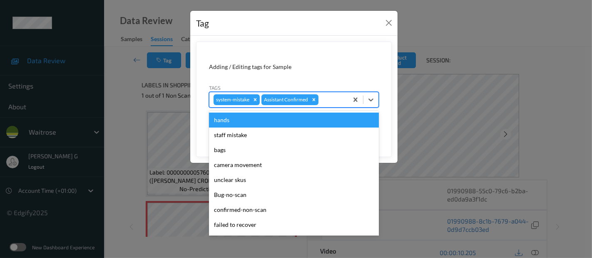
click at [340, 104] on div at bounding box center [332, 100] width 24 height 10
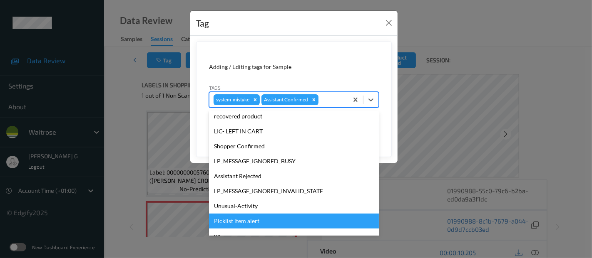
scroll to position [178, 0]
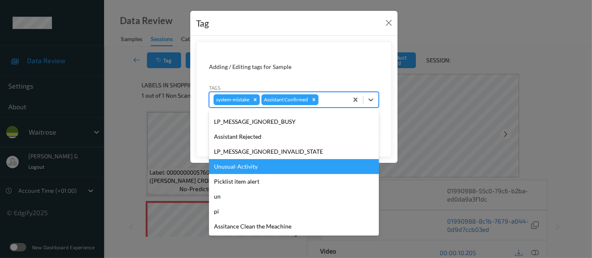
click at [237, 167] on div "Unusual-Activity" at bounding box center [294, 166] width 170 height 15
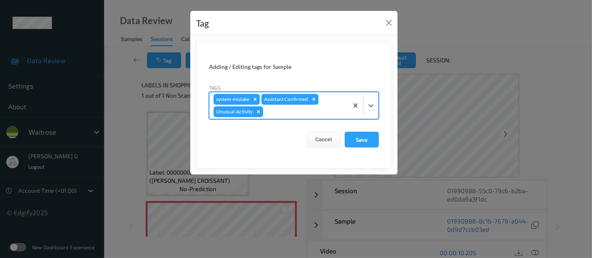
click at [304, 112] on div at bounding box center [304, 112] width 79 height 10
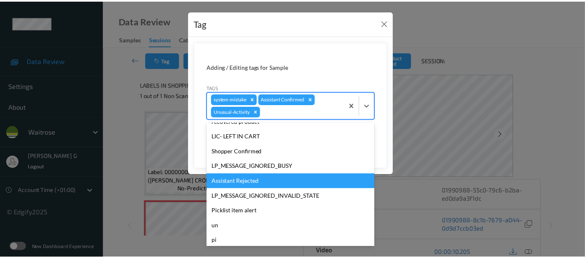
scroll to position [163, 0]
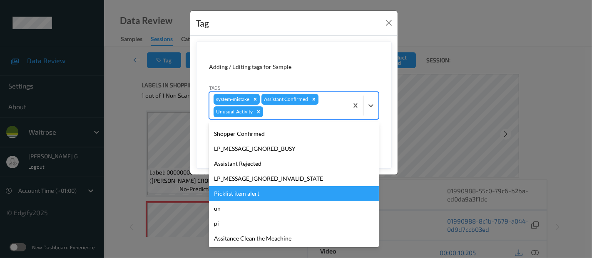
click at [247, 190] on div "Picklist item alert" at bounding box center [294, 193] width 170 height 15
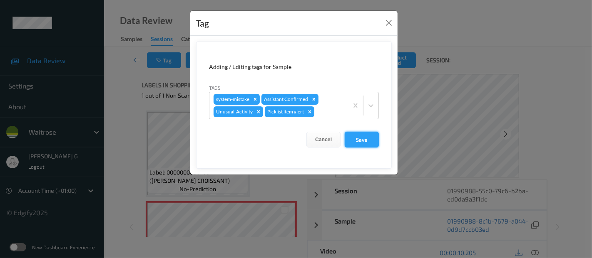
click at [367, 137] on button "Save" at bounding box center [362, 140] width 34 height 16
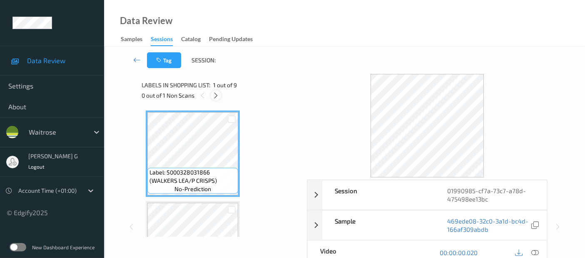
click at [214, 99] on div at bounding box center [216, 95] width 10 height 10
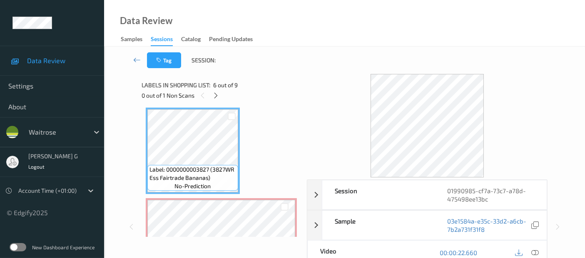
scroll to position [503, 0]
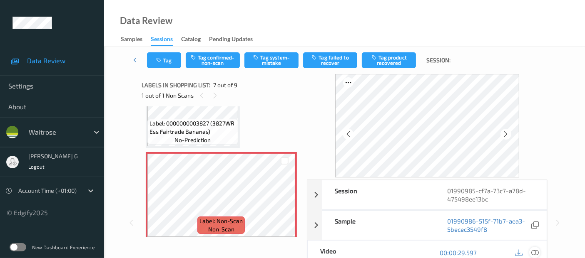
click at [535, 252] on icon at bounding box center [534, 252] width 7 height 7
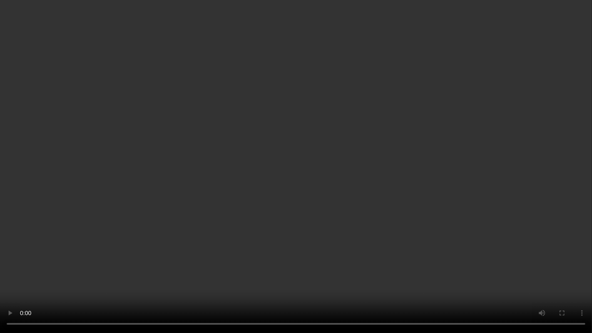
click at [591, 207] on video at bounding box center [296, 166] width 592 height 333
click at [591, 215] on video at bounding box center [296, 166] width 592 height 333
click at [418, 258] on video at bounding box center [296, 166] width 592 height 333
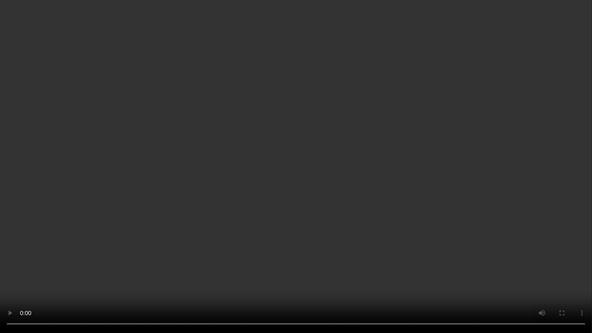
click at [418, 258] on video at bounding box center [296, 166] width 592 height 333
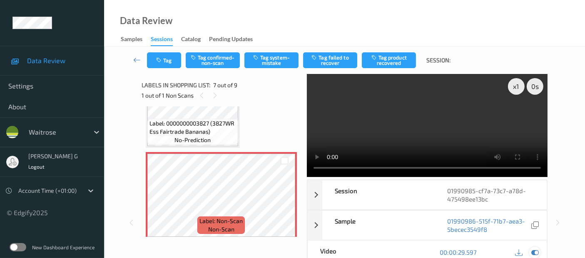
click at [538, 252] on icon at bounding box center [534, 252] width 7 height 7
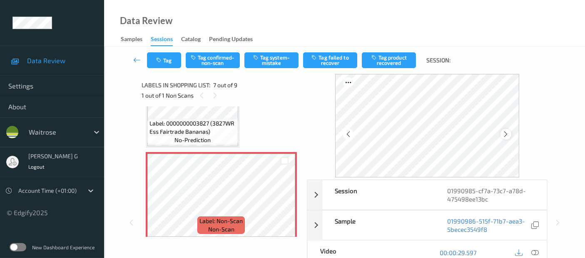
click at [506, 132] on icon at bounding box center [505, 134] width 7 height 7
click at [507, 132] on icon at bounding box center [505, 134] width 7 height 7
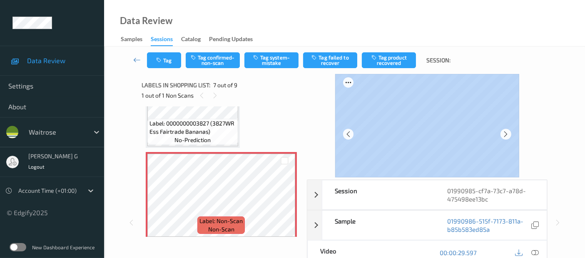
click at [533, 148] on div at bounding box center [427, 126] width 241 height 104
click at [507, 133] on icon at bounding box center [505, 134] width 7 height 7
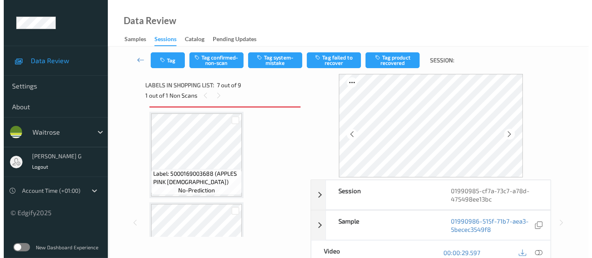
scroll to position [549, 0]
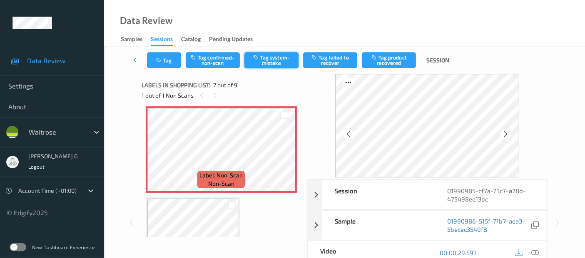
click at [294, 57] on button "Tag system-mistake" at bounding box center [271, 60] width 54 height 16
click at [164, 58] on button "Tag" at bounding box center [164, 60] width 34 height 16
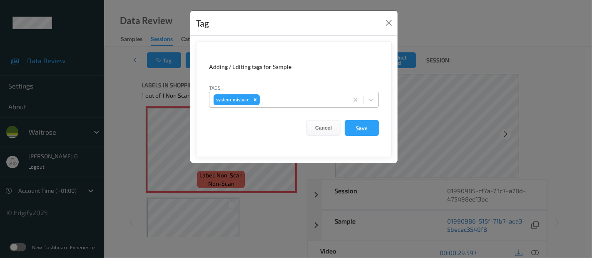
click at [295, 96] on div at bounding box center [302, 100] width 82 height 10
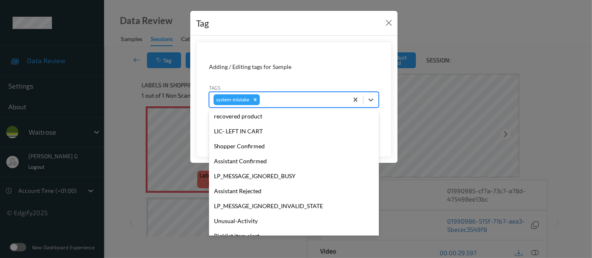
scroll to position [193, 0]
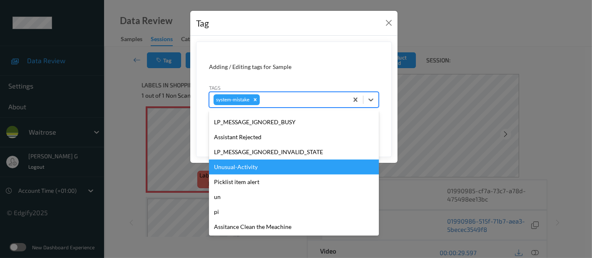
click at [238, 170] on div "Unusual-Activity" at bounding box center [294, 167] width 170 height 15
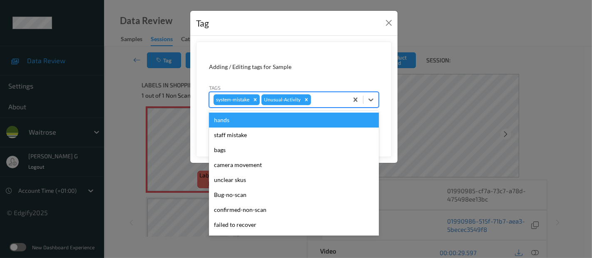
click at [342, 103] on div at bounding box center [328, 100] width 31 height 10
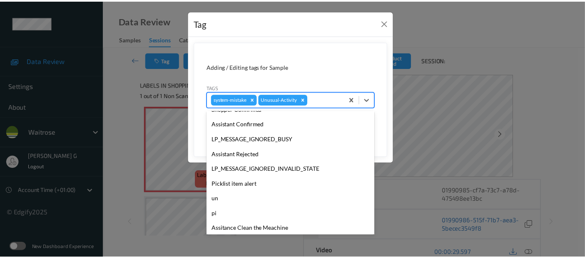
scroll to position [178, 0]
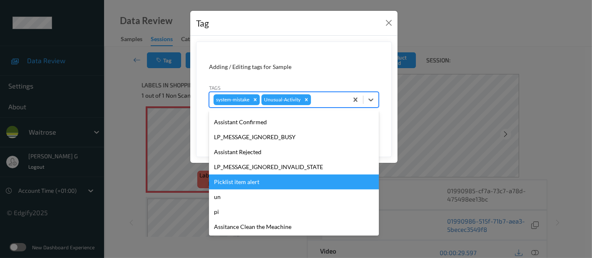
click at [235, 178] on div "Picklist item alert" at bounding box center [294, 182] width 170 height 15
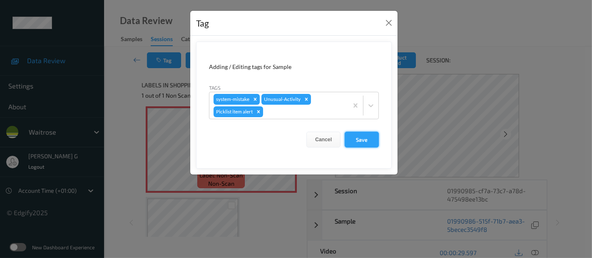
click at [358, 138] on button "Save" at bounding box center [362, 140] width 34 height 16
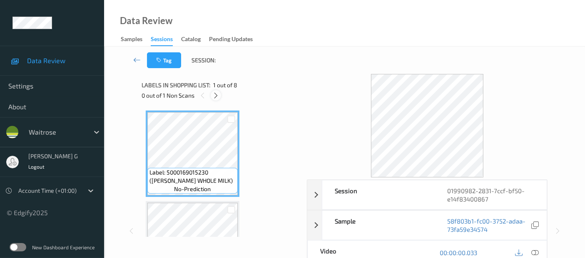
click at [217, 95] on icon at bounding box center [215, 95] width 7 height 7
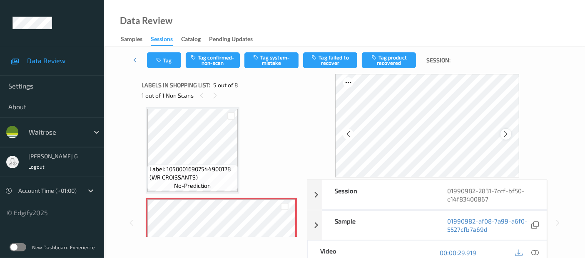
click at [509, 134] on icon at bounding box center [505, 134] width 7 height 7
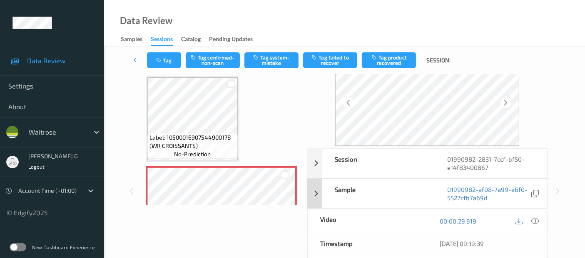
scroll to position [46, 0]
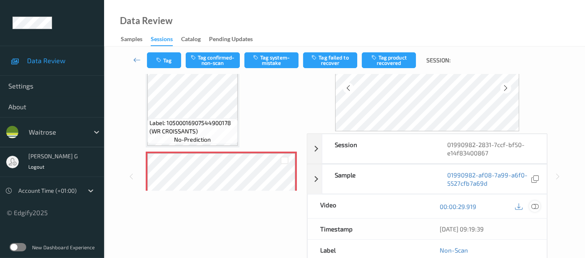
click at [536, 203] on icon at bounding box center [534, 206] width 7 height 7
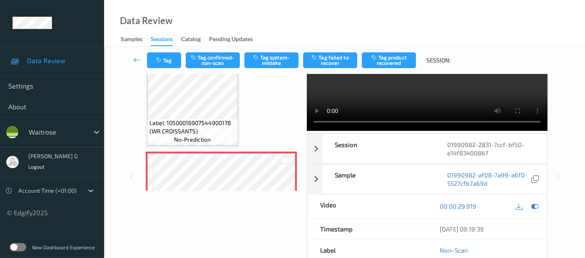
click at [536, 209] on icon at bounding box center [534, 206] width 7 height 7
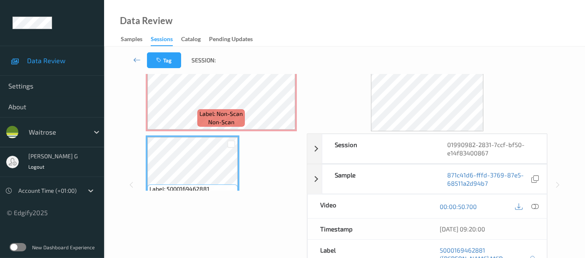
scroll to position [368, 0]
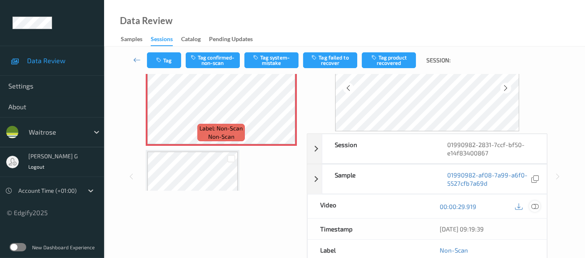
click at [539, 207] on icon at bounding box center [534, 206] width 7 height 7
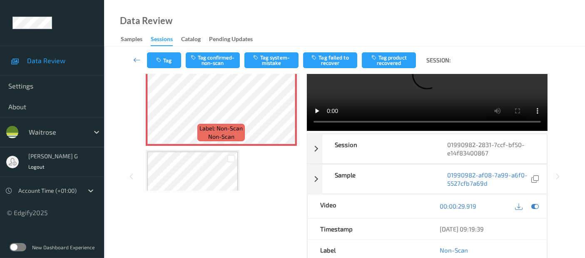
scroll to position [0, 0]
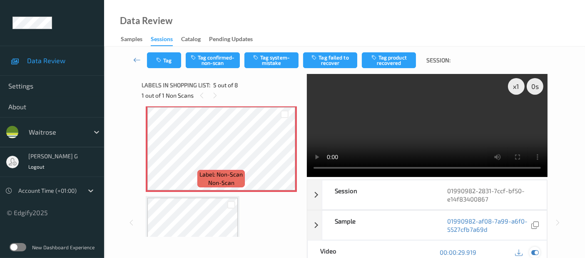
click at [535, 250] on icon at bounding box center [534, 252] width 7 height 7
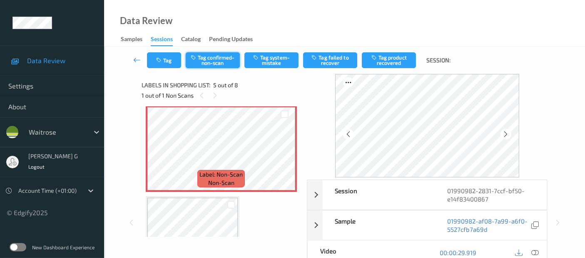
click at [234, 61] on button "Tag confirmed-non-scan" at bounding box center [213, 60] width 54 height 16
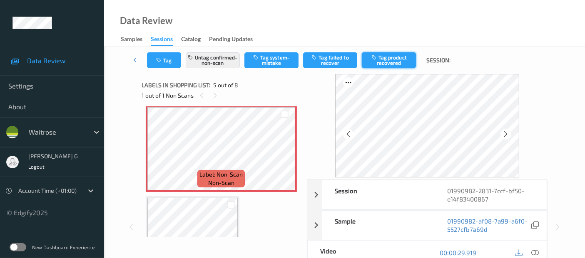
click at [394, 57] on button "Tag product recovered" at bounding box center [389, 60] width 54 height 16
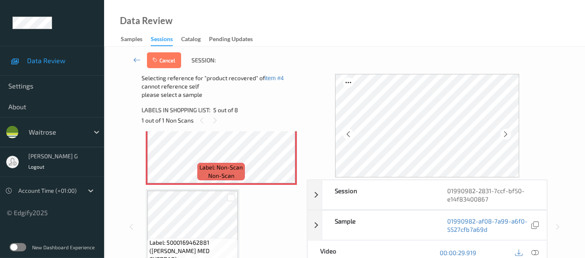
scroll to position [414, 0]
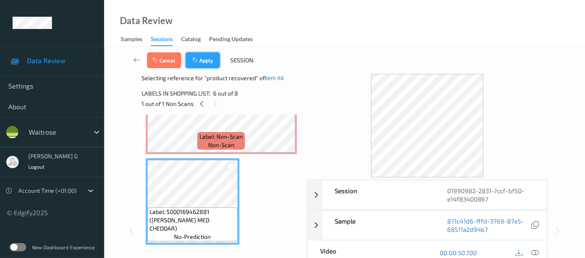
click at [205, 63] on button "Apply" at bounding box center [203, 60] width 34 height 16
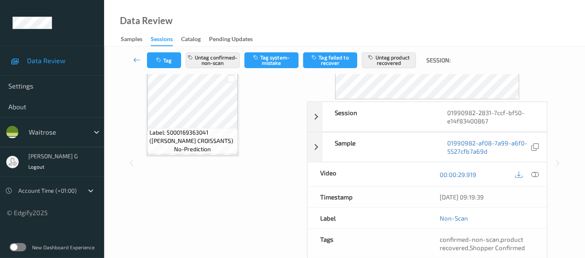
scroll to position [92, 0]
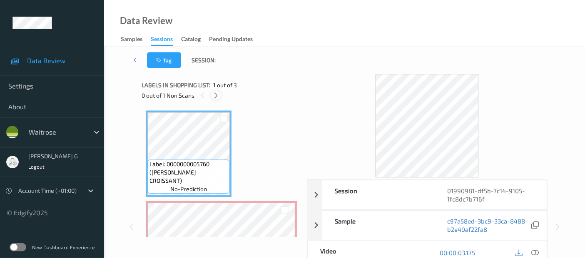
click at [218, 99] on icon at bounding box center [215, 95] width 7 height 7
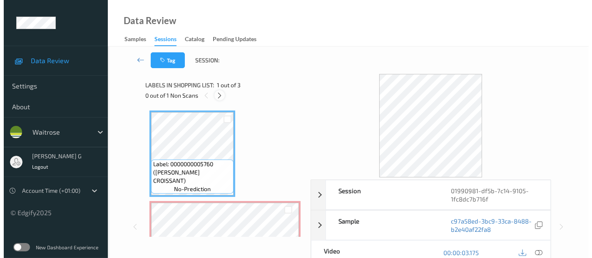
scroll to position [4, 0]
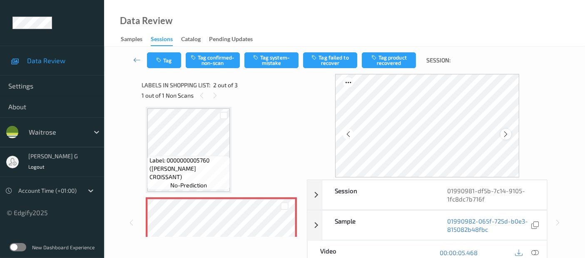
click at [503, 134] on div at bounding box center [505, 134] width 10 height 10
click at [540, 250] on div at bounding box center [534, 252] width 11 height 11
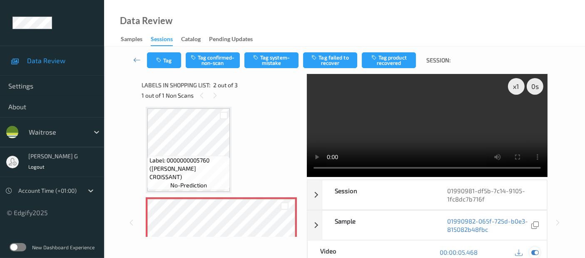
click at [534, 254] on icon at bounding box center [534, 252] width 7 height 7
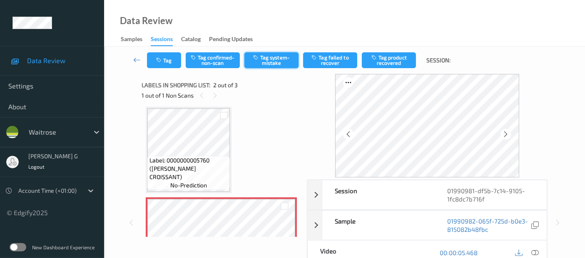
click at [268, 59] on button "Tag system-mistake" at bounding box center [271, 60] width 54 height 16
click at [163, 62] on icon "button" at bounding box center [159, 60] width 7 height 6
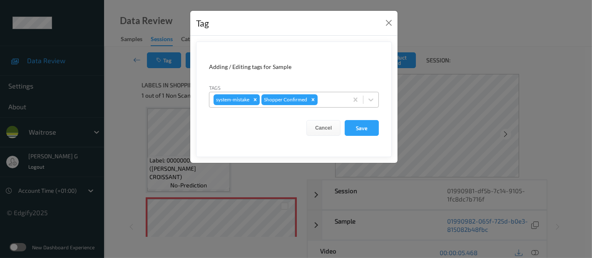
click at [339, 97] on div at bounding box center [331, 100] width 25 height 10
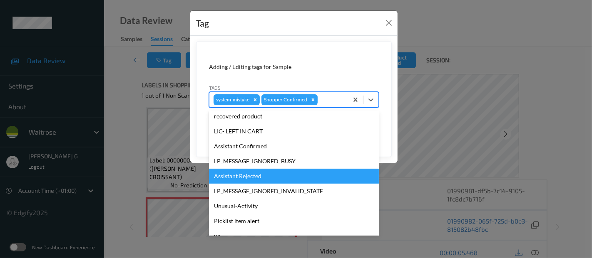
scroll to position [178, 0]
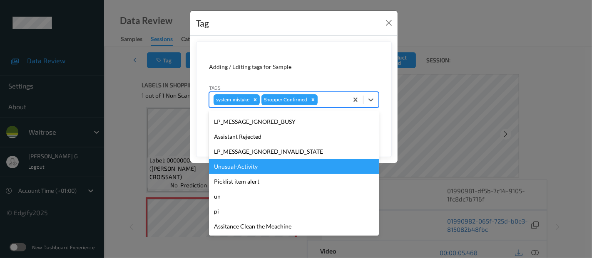
click at [232, 169] on div "Unusual-Activity" at bounding box center [294, 166] width 170 height 15
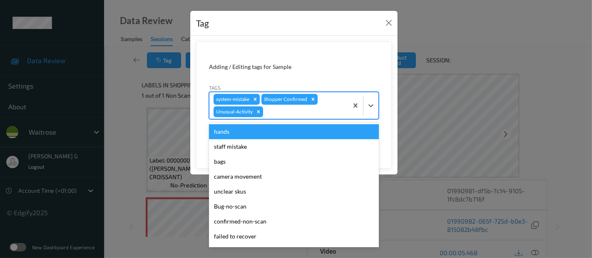
click at [294, 115] on div at bounding box center [304, 112] width 79 height 10
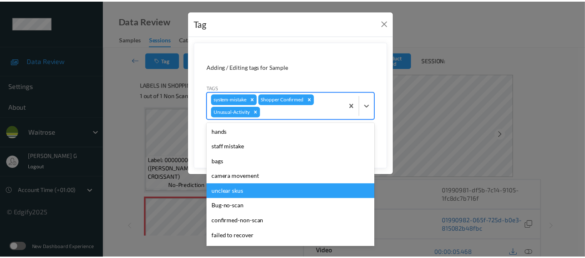
scroll to position [163, 0]
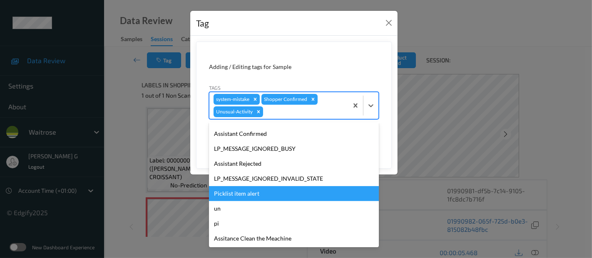
click at [228, 191] on div "Picklist item alert" at bounding box center [294, 193] width 170 height 15
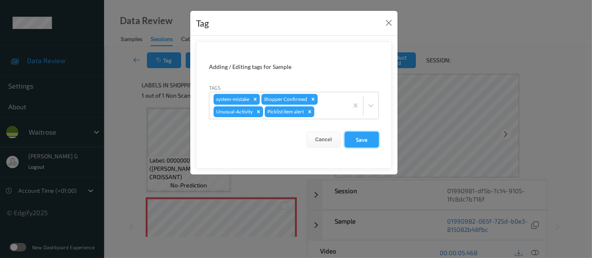
click at [360, 137] on button "Save" at bounding box center [362, 140] width 34 height 16
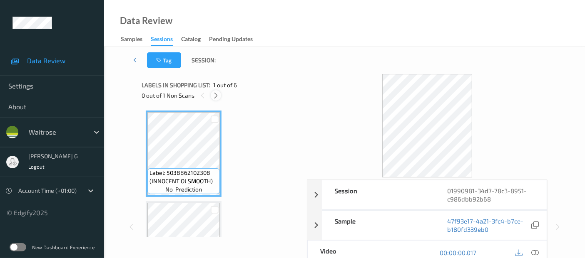
click at [215, 92] on icon at bounding box center [215, 95] width 7 height 7
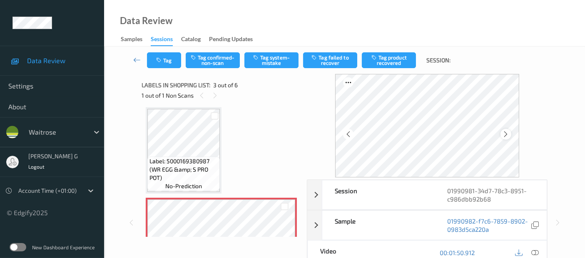
click at [509, 135] on icon at bounding box center [505, 134] width 7 height 7
click at [537, 251] on icon at bounding box center [534, 252] width 7 height 7
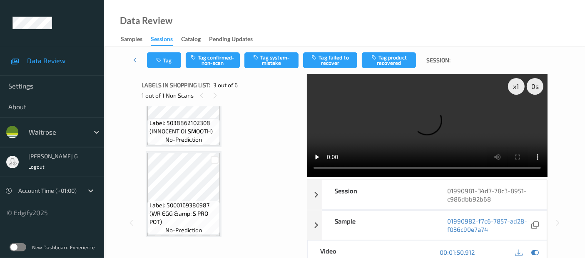
scroll to position [46, 0]
click at [536, 251] on icon at bounding box center [534, 252] width 7 height 7
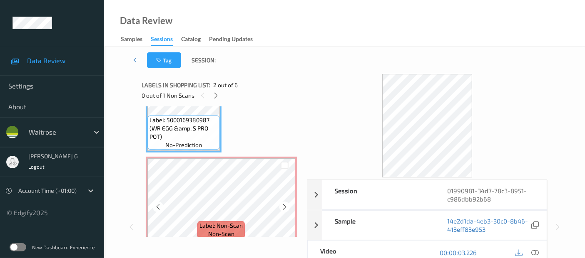
scroll to position [139, 0]
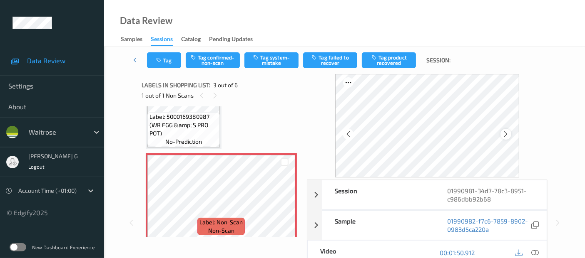
click at [509, 135] on icon at bounding box center [505, 134] width 7 height 7
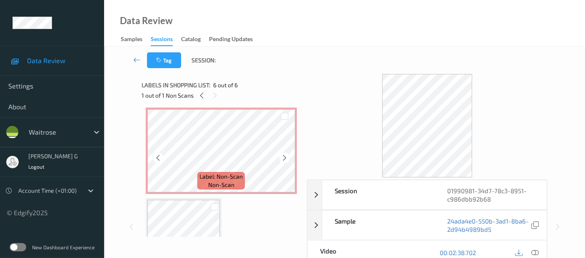
scroll to position [231, 0]
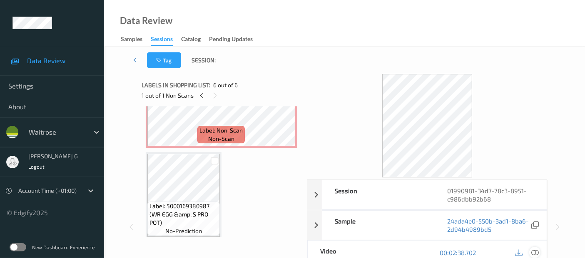
click at [533, 251] on icon at bounding box center [534, 252] width 7 height 7
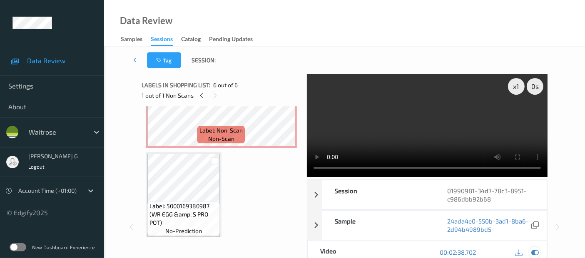
click at [536, 249] on icon at bounding box center [534, 252] width 7 height 7
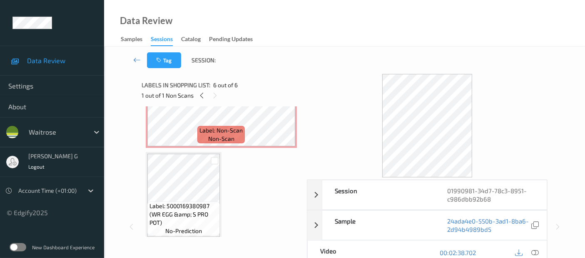
scroll to position [184, 0]
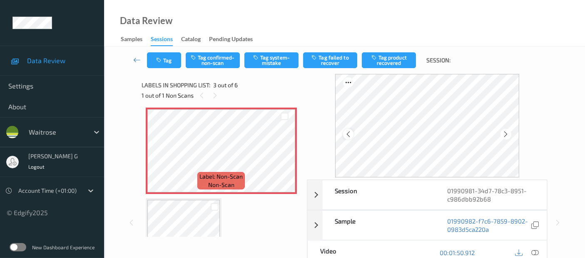
click at [350, 134] on icon at bounding box center [348, 134] width 7 height 7
click at [209, 58] on button "Tag confirmed-non-scan" at bounding box center [213, 60] width 54 height 16
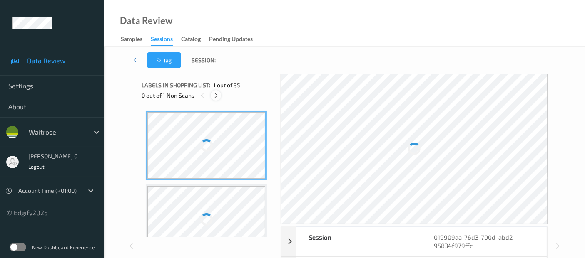
click at [214, 94] on icon at bounding box center [215, 95] width 7 height 7
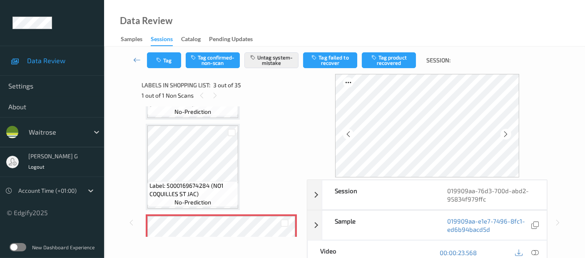
scroll to position [94, 0]
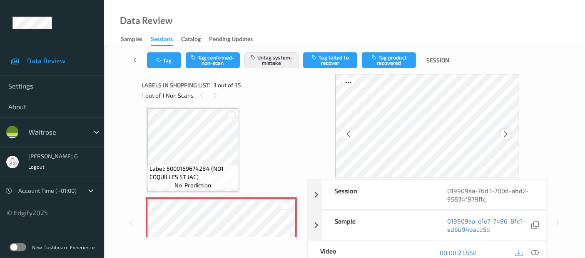
click at [507, 134] on icon at bounding box center [505, 134] width 7 height 7
click at [539, 254] on div at bounding box center [534, 252] width 11 height 11
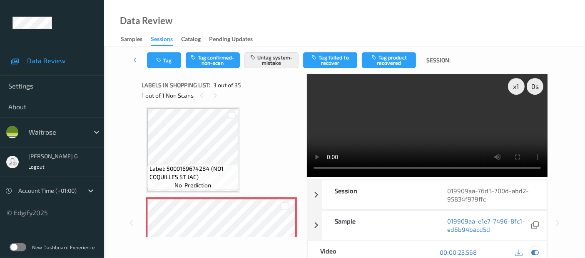
click at [535, 251] on icon at bounding box center [534, 252] width 7 height 7
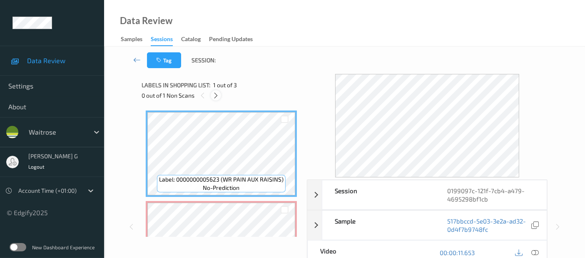
click at [211, 94] on div at bounding box center [216, 95] width 10 height 10
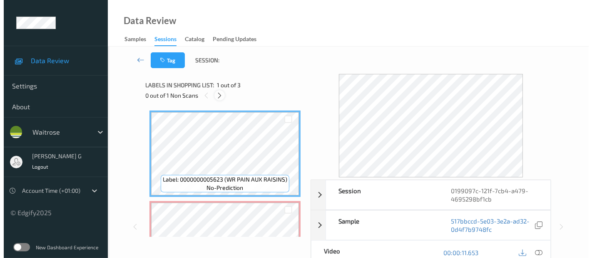
scroll to position [4, 0]
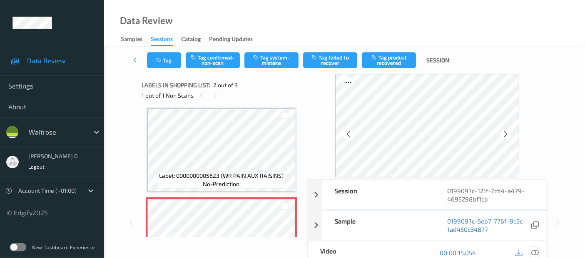
click at [538, 251] on icon at bounding box center [534, 252] width 7 height 7
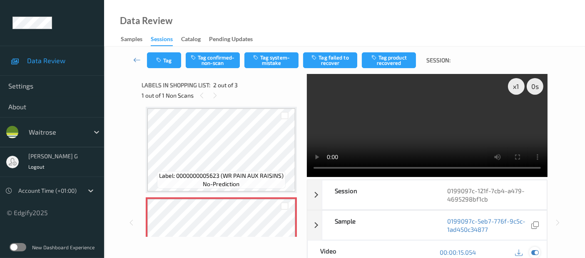
click at [533, 254] on icon at bounding box center [534, 252] width 7 height 7
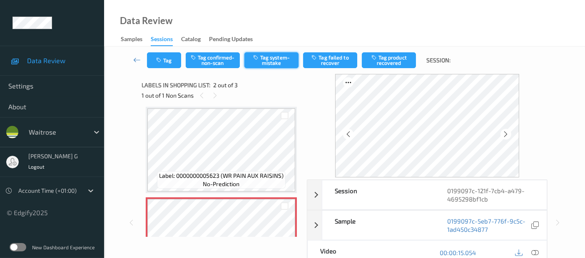
click at [270, 65] on button "Tag system-mistake" at bounding box center [271, 60] width 54 height 16
click at [165, 61] on button "Tag" at bounding box center [164, 60] width 34 height 16
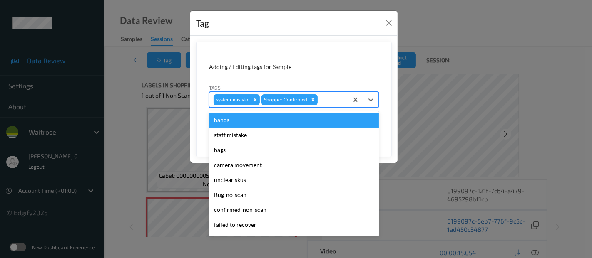
click at [321, 105] on div "system-mistake Shopper Confirmed" at bounding box center [278, 100] width 139 height 14
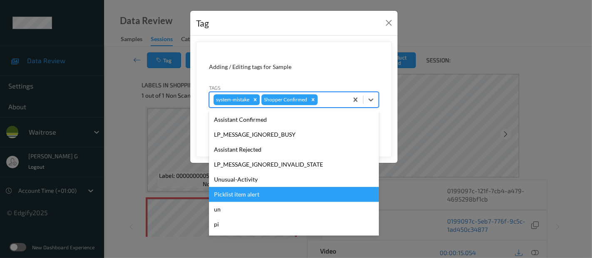
scroll to position [178, 0]
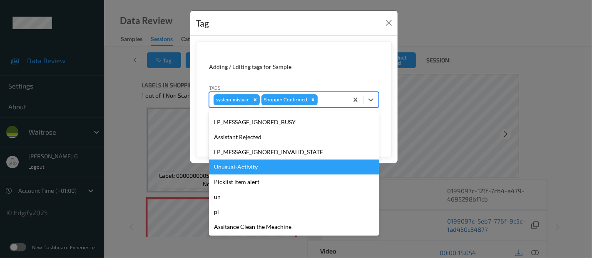
click at [242, 170] on div "Unusual-Activity" at bounding box center [294, 167] width 170 height 15
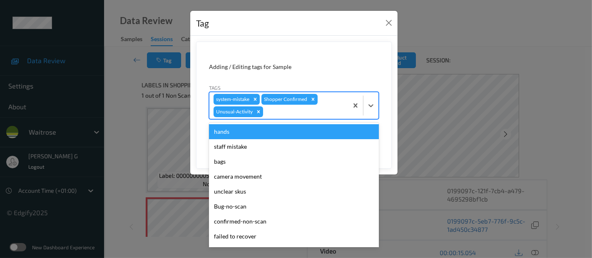
click at [331, 114] on div at bounding box center [304, 112] width 79 height 10
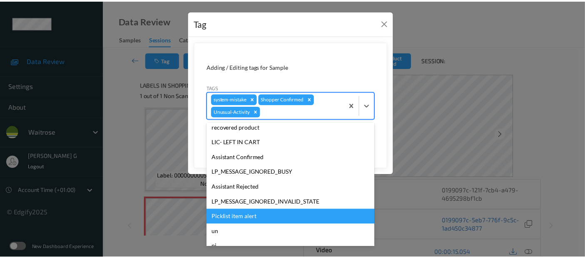
scroll to position [163, 0]
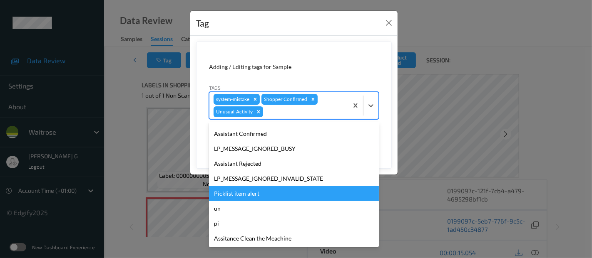
click at [246, 193] on div "Picklist item alert" at bounding box center [294, 193] width 170 height 15
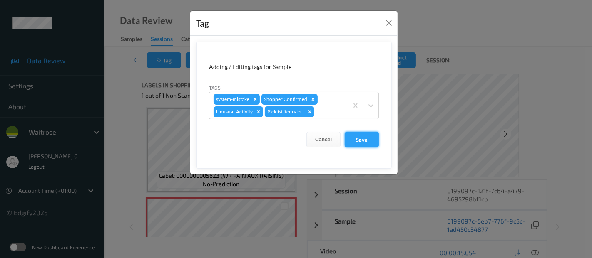
click at [361, 140] on button "Save" at bounding box center [362, 140] width 34 height 16
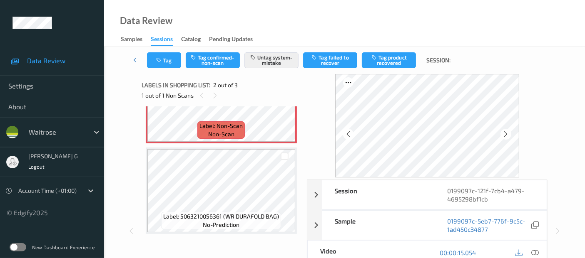
scroll to position [0, 0]
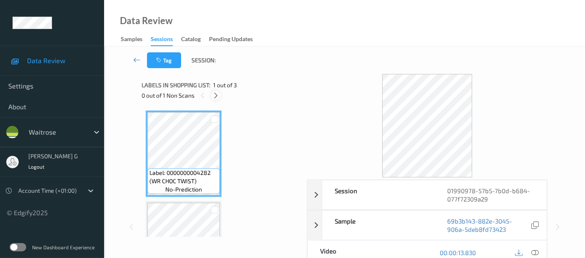
click at [217, 98] on icon at bounding box center [215, 95] width 7 height 7
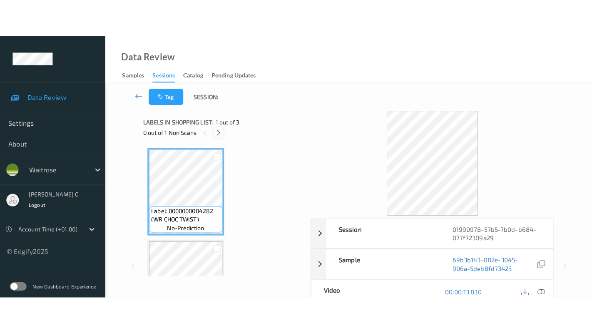
scroll to position [94, 0]
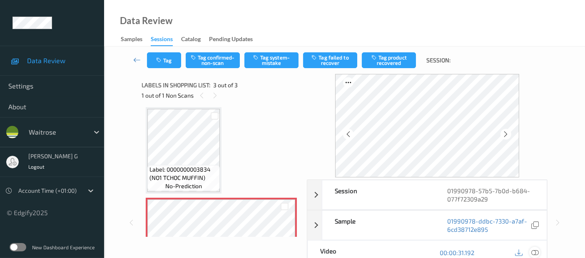
click at [537, 254] on icon at bounding box center [534, 252] width 7 height 7
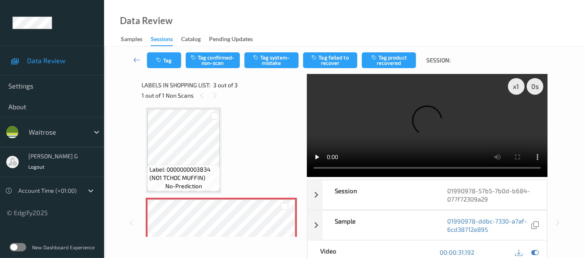
scroll to position [70, 0]
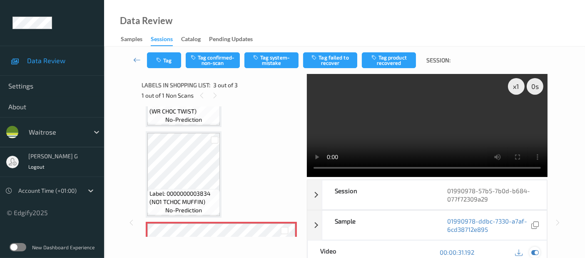
click at [536, 253] on icon at bounding box center [534, 252] width 7 height 7
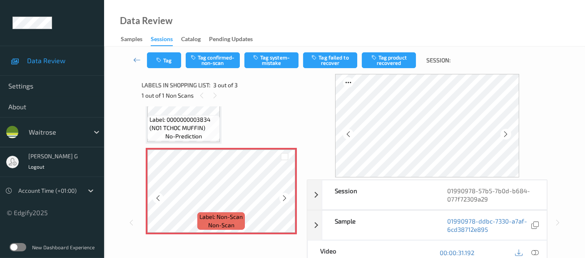
scroll to position [144, 0]
click at [350, 135] on icon at bounding box center [348, 134] width 7 height 7
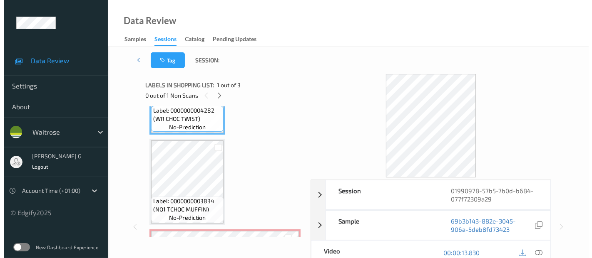
scroll to position [98, 0]
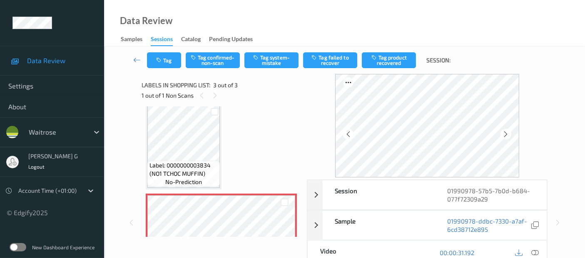
click at [265, 74] on div "Labels in shopping list: 3 out of 3 1 out of 1 Non Scans" at bounding box center [221, 90] width 159 height 32
click at [269, 60] on button "Tag system-mistake" at bounding box center [271, 60] width 54 height 16
click at [166, 59] on button "Tag" at bounding box center [164, 60] width 34 height 16
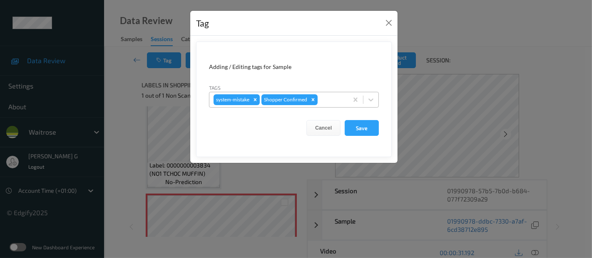
click at [322, 99] on div at bounding box center [331, 100] width 25 height 10
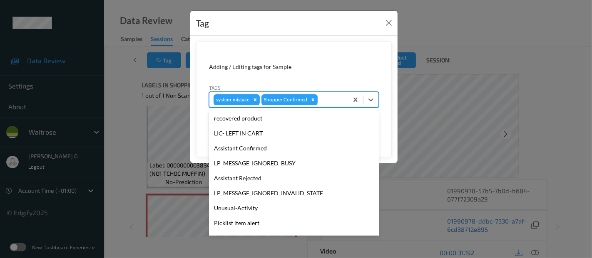
scroll to position [178, 0]
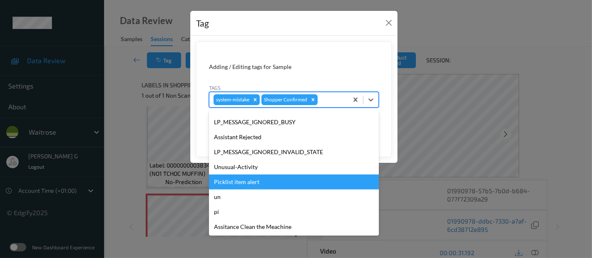
click at [230, 184] on div "Picklist item alert" at bounding box center [294, 182] width 170 height 15
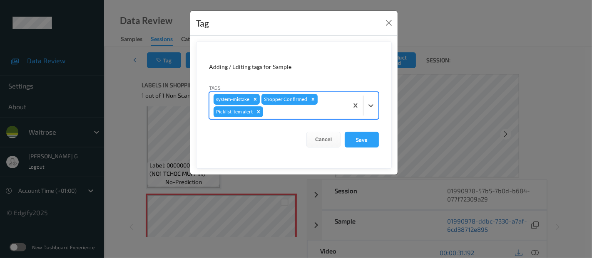
click at [288, 111] on div at bounding box center [304, 112] width 79 height 10
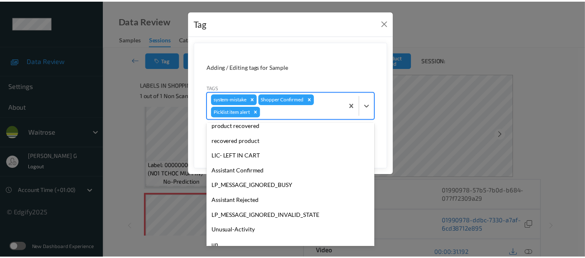
scroll to position [139, 0]
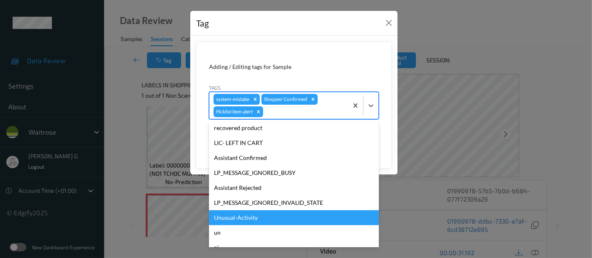
click at [228, 214] on div "Unusual-Activity" at bounding box center [294, 218] width 170 height 15
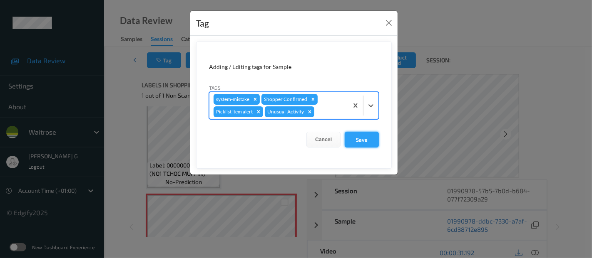
click at [359, 142] on button "Save" at bounding box center [362, 140] width 34 height 16
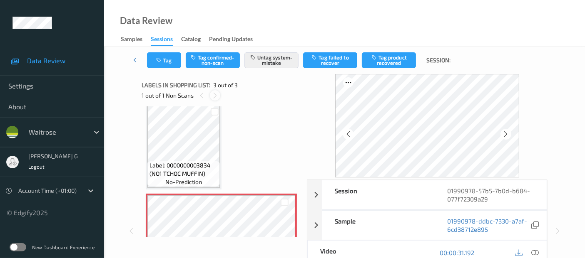
click at [215, 92] on icon at bounding box center [214, 95] width 7 height 7
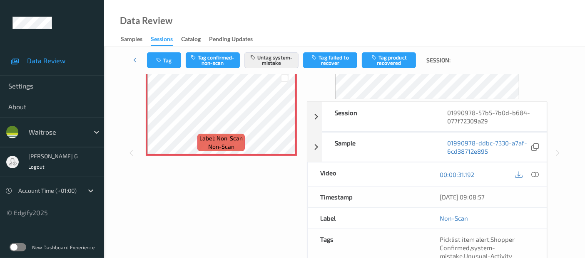
scroll to position [145, 0]
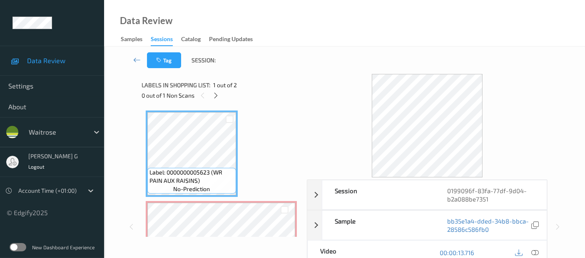
click at [246, 93] on div "0 out of 1 Non Scans" at bounding box center [221, 95] width 159 height 10
click at [219, 95] on icon at bounding box center [215, 95] width 7 height 7
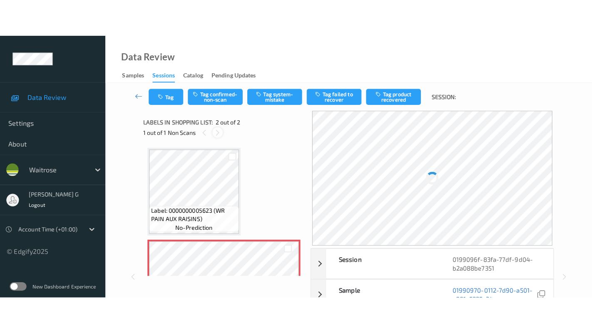
scroll to position [4, 0]
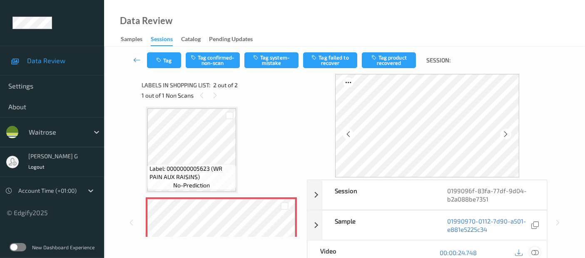
click at [536, 250] on icon at bounding box center [534, 252] width 7 height 7
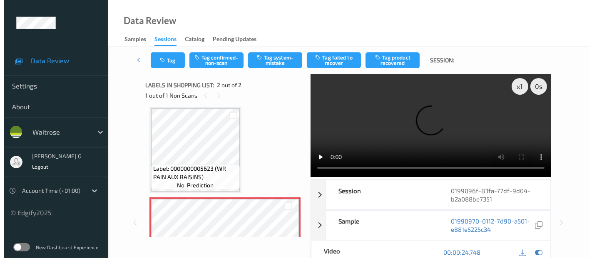
scroll to position [0, 0]
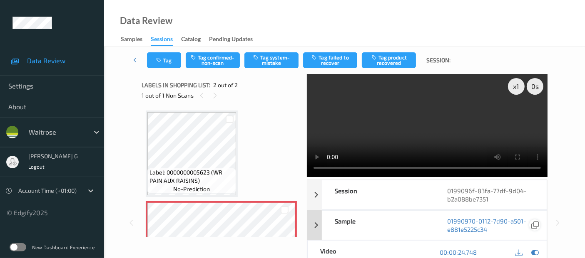
click at [536, 253] on icon at bounding box center [534, 252] width 7 height 7
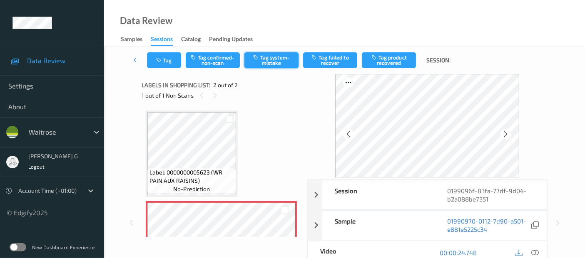
click at [283, 55] on button "Tag system-mistake" at bounding box center [271, 60] width 54 height 16
click at [162, 63] on button "Tag" at bounding box center [164, 60] width 34 height 16
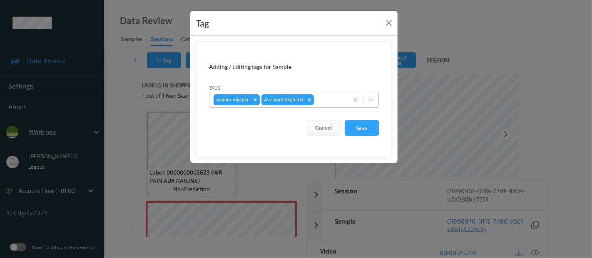
click at [325, 99] on div at bounding box center [329, 100] width 28 height 10
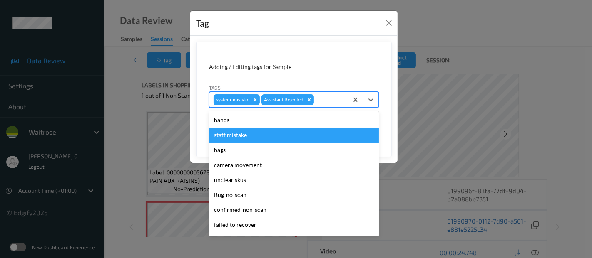
scroll to position [139, 0]
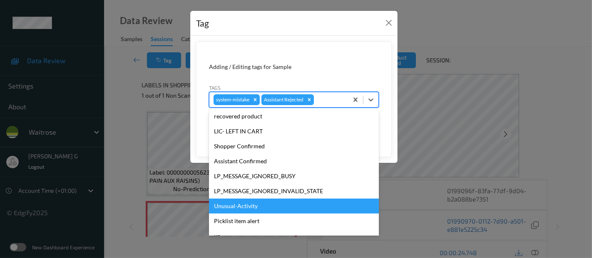
click at [245, 209] on div "Unusual-Activity" at bounding box center [294, 206] width 170 height 15
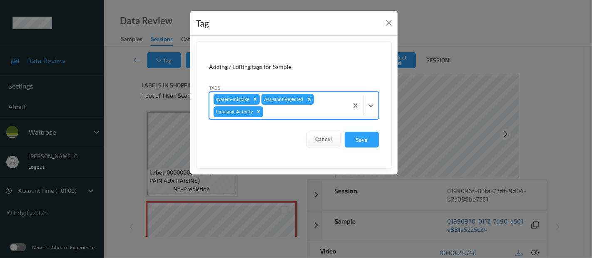
click at [299, 114] on div at bounding box center [304, 112] width 79 height 10
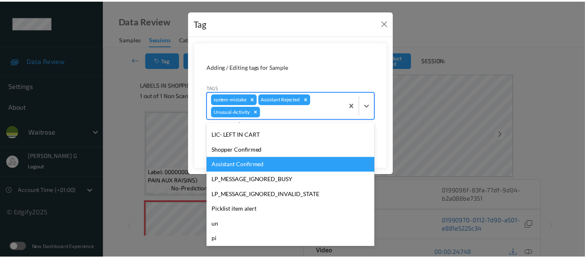
scroll to position [163, 0]
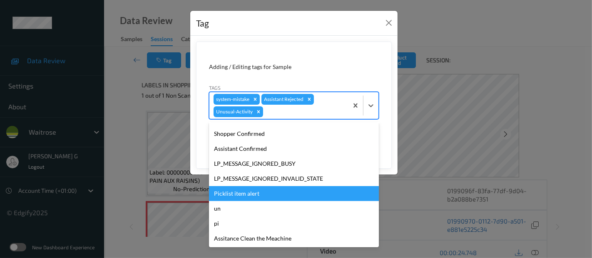
click at [254, 196] on div "Picklist item alert" at bounding box center [294, 193] width 170 height 15
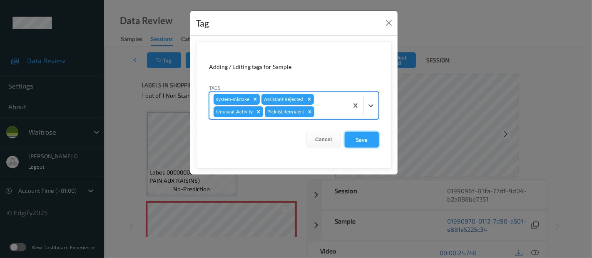
click at [357, 135] on button "Save" at bounding box center [362, 140] width 34 height 16
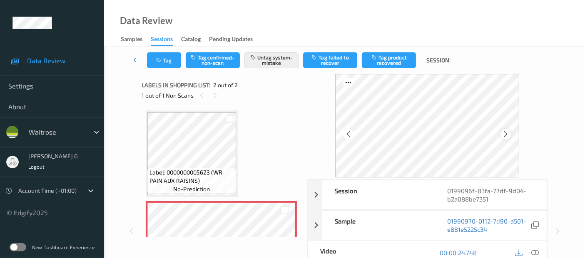
click at [505, 133] on icon at bounding box center [505, 134] width 7 height 7
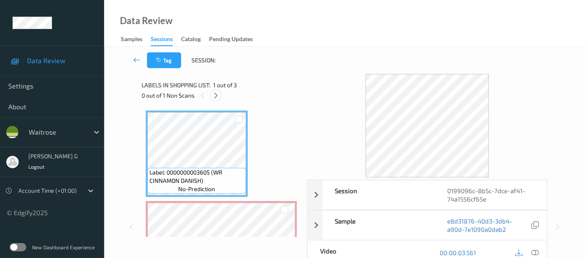
click at [213, 94] on icon at bounding box center [215, 95] width 7 height 7
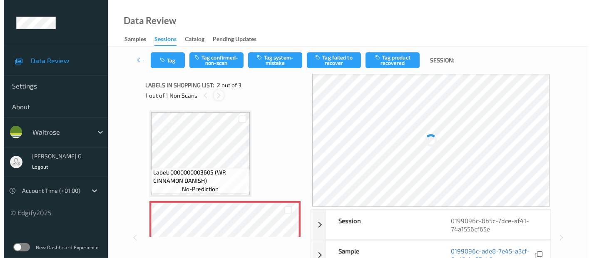
scroll to position [4, 0]
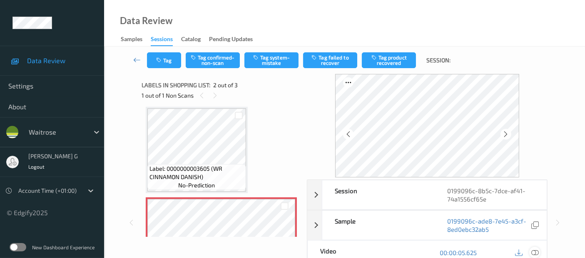
click at [535, 250] on icon at bounding box center [534, 252] width 7 height 7
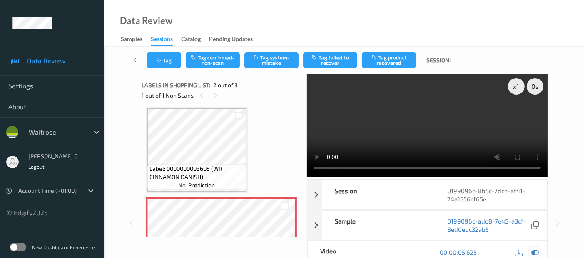
click at [534, 248] on div at bounding box center [534, 252] width 11 height 11
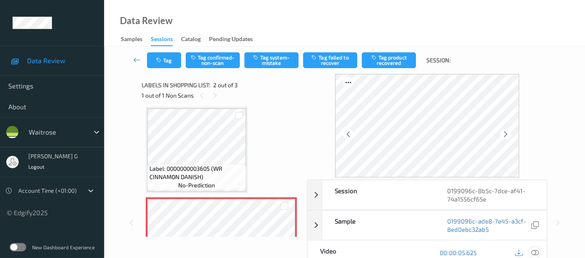
click at [533, 252] on icon at bounding box center [534, 252] width 7 height 7
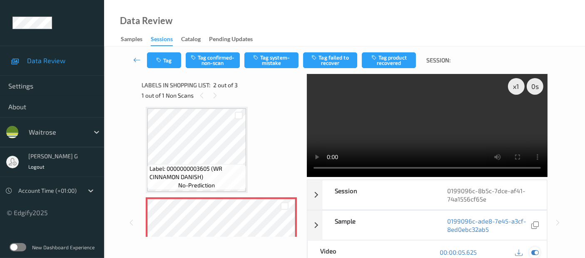
click at [531, 252] on div at bounding box center [534, 252] width 11 height 11
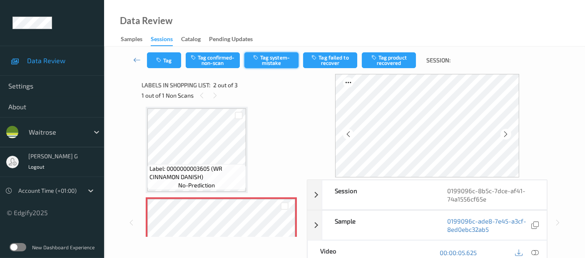
click at [279, 63] on button "Tag system-mistake" at bounding box center [271, 60] width 54 height 16
click at [164, 64] on button "Tag" at bounding box center [164, 60] width 34 height 16
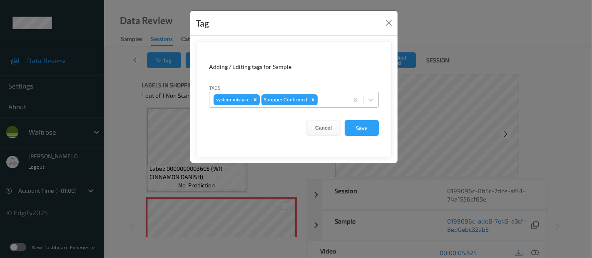
click at [333, 104] on div at bounding box center [331, 100] width 25 height 10
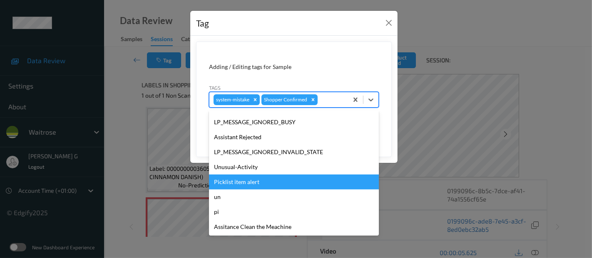
scroll to position [178, 0]
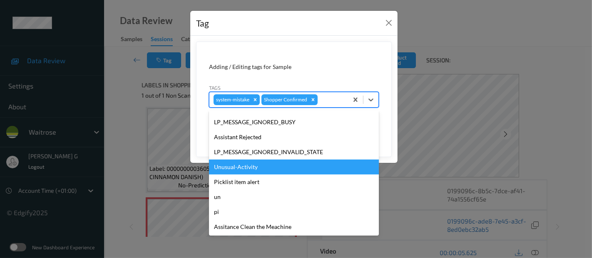
click at [251, 167] on div "Unusual-Activity" at bounding box center [294, 167] width 170 height 15
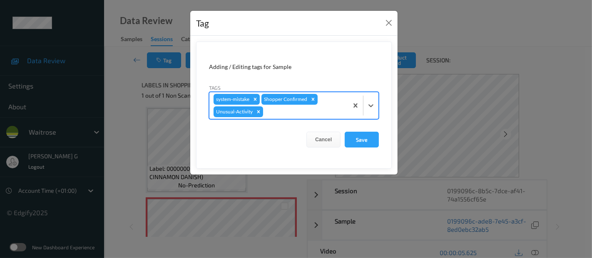
click at [317, 110] on div at bounding box center [304, 112] width 79 height 10
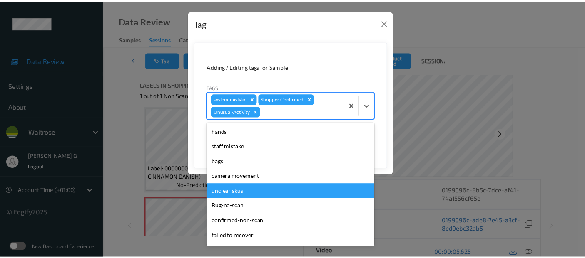
scroll to position [163, 0]
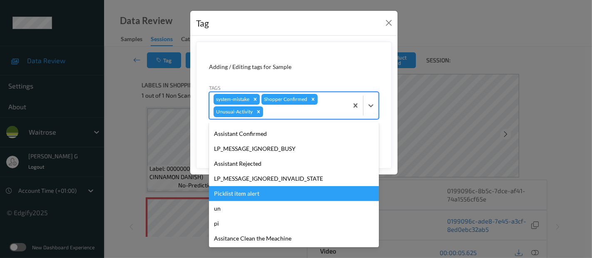
click at [267, 191] on div "Picklist item alert" at bounding box center [294, 193] width 170 height 15
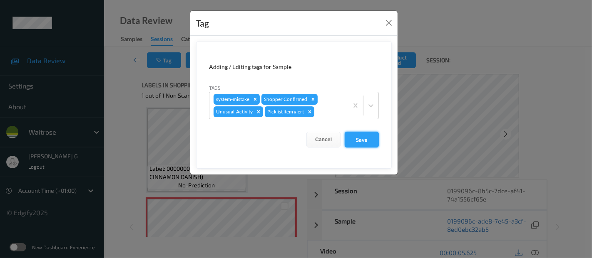
click at [355, 142] on button "Save" at bounding box center [362, 140] width 34 height 16
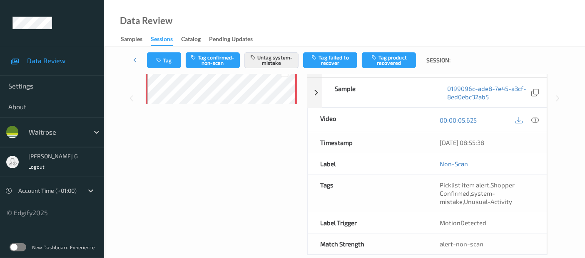
scroll to position [145, 0]
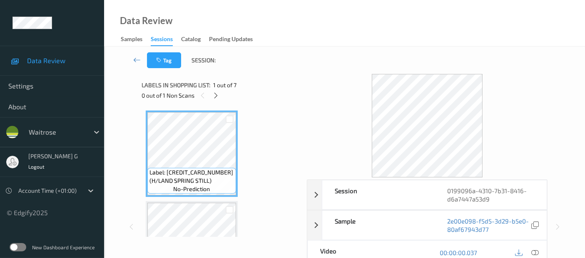
click at [301, 66] on div "Tag Session:" at bounding box center [344, 60] width 447 height 27
click at [224, 91] on div "0 out of 1 Non Scans" at bounding box center [221, 95] width 159 height 10
click at [216, 93] on icon at bounding box center [215, 95] width 7 height 7
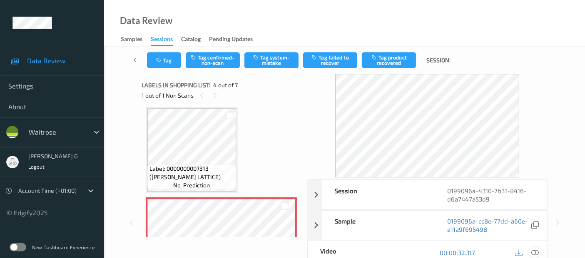
click at [536, 253] on icon at bounding box center [534, 252] width 7 height 7
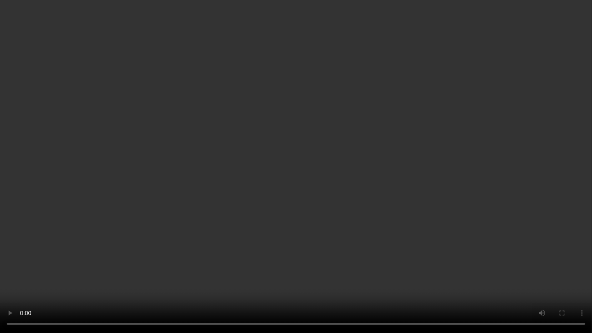
click at [211, 258] on video at bounding box center [296, 166] width 592 height 333
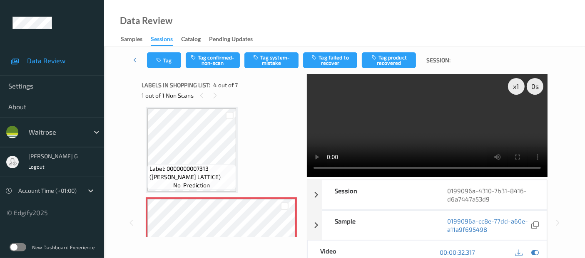
scroll to position [46, 0]
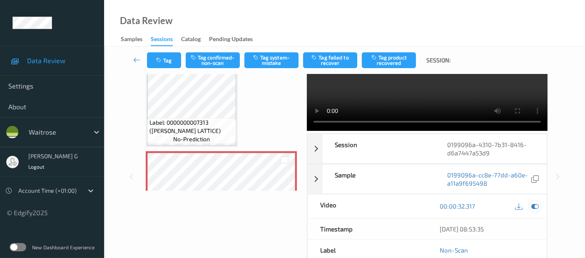
click at [536, 207] on icon at bounding box center [534, 206] width 7 height 7
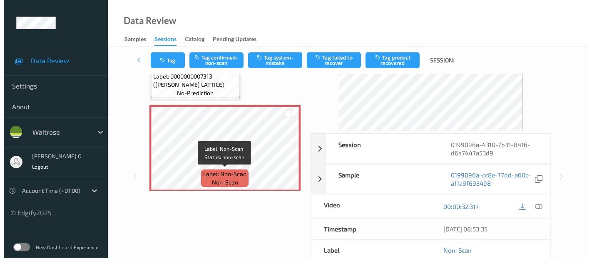
scroll to position [185, 0]
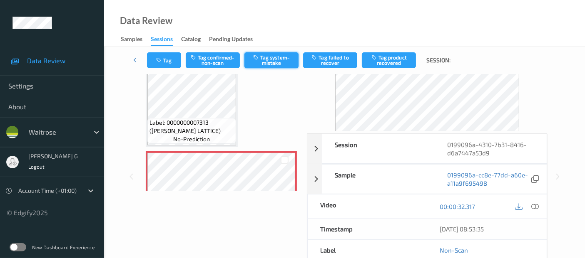
click at [266, 63] on button "Tag system-mistake" at bounding box center [271, 60] width 54 height 16
click at [159, 55] on button "Tag" at bounding box center [164, 60] width 34 height 16
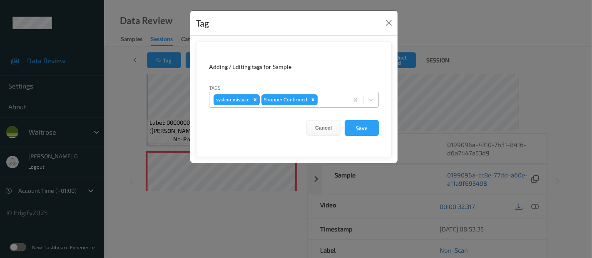
click at [317, 94] on div "system-mistake Shopper Confirmed" at bounding box center [278, 100] width 139 height 14
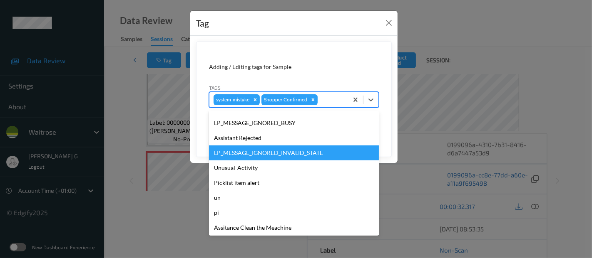
scroll to position [178, 0]
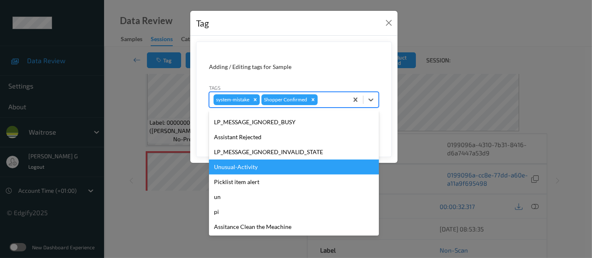
drag, startPoint x: 264, startPoint y: 164, endPoint x: 282, endPoint y: 137, distance: 33.1
click at [263, 164] on div "Unusual-Activity" at bounding box center [294, 167] width 170 height 15
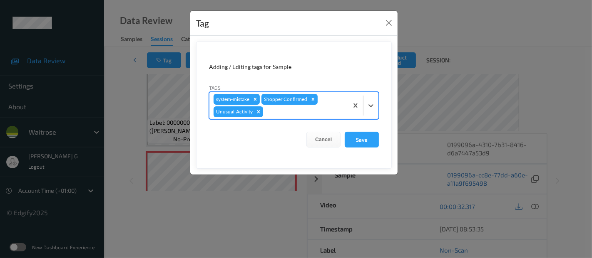
click at [321, 108] on div at bounding box center [304, 112] width 79 height 10
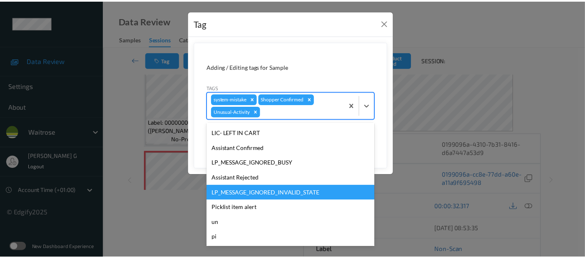
scroll to position [163, 0]
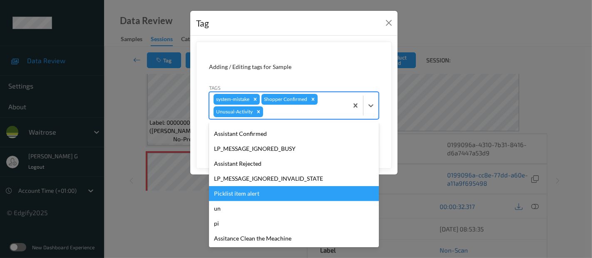
click at [238, 191] on div "Picklist item alert" at bounding box center [294, 193] width 170 height 15
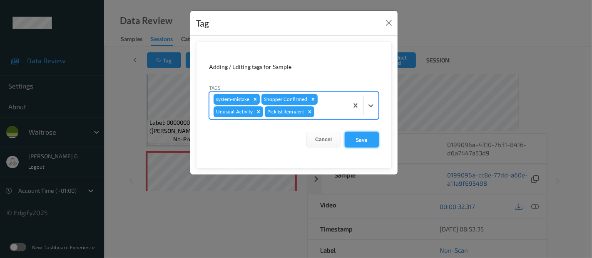
click at [360, 138] on button "Save" at bounding box center [362, 140] width 34 height 16
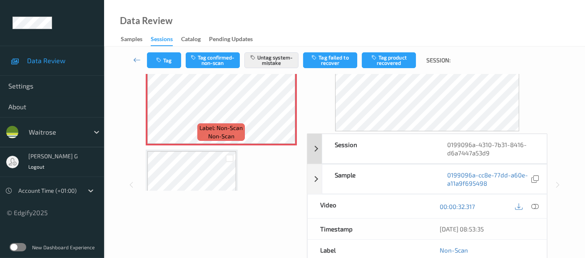
scroll to position [139, 0]
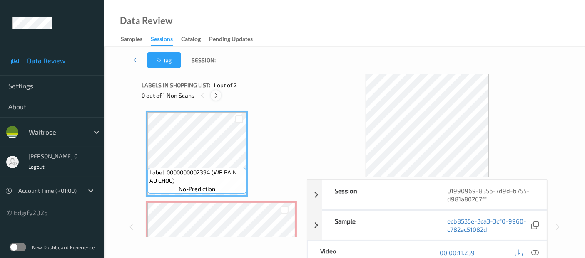
click at [217, 100] on div at bounding box center [216, 95] width 10 height 10
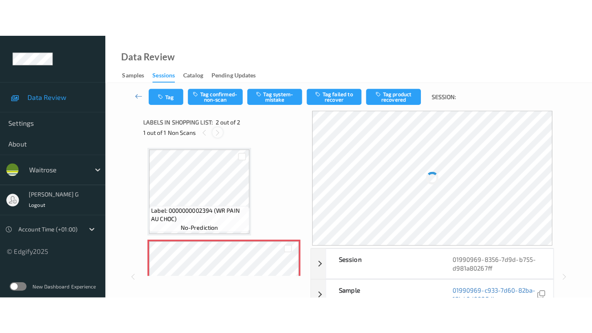
scroll to position [4, 0]
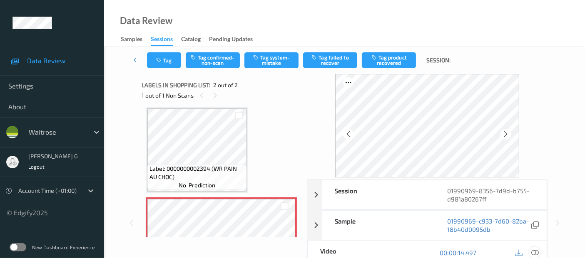
click at [532, 250] on icon at bounding box center [534, 252] width 7 height 7
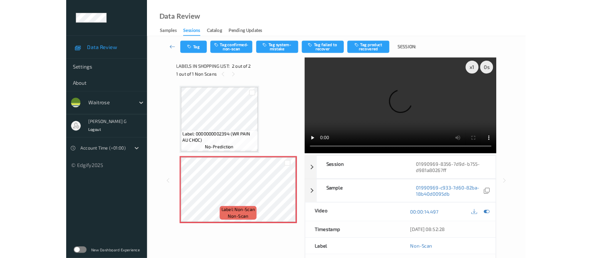
scroll to position [0, 0]
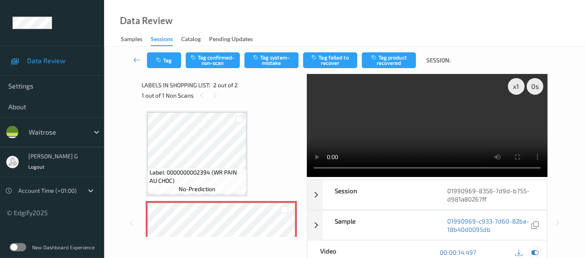
click at [538, 251] on icon at bounding box center [534, 252] width 7 height 7
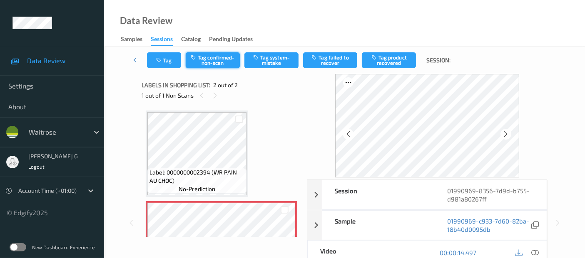
click at [209, 62] on button "Tag confirmed-non-scan" at bounding box center [213, 60] width 54 height 16
click at [212, 61] on button "Untag confirmed-non-scan" at bounding box center [213, 60] width 54 height 16
click at [272, 62] on button "Tag system-mistake" at bounding box center [271, 60] width 54 height 16
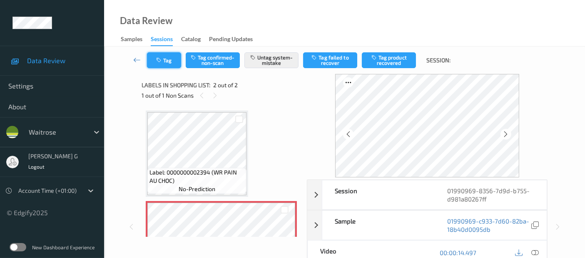
click at [172, 60] on button "Tag" at bounding box center [164, 60] width 34 height 16
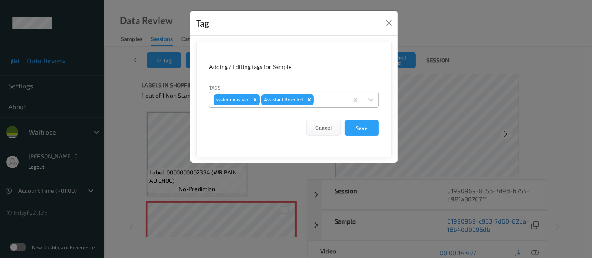
click at [328, 99] on div at bounding box center [329, 100] width 28 height 10
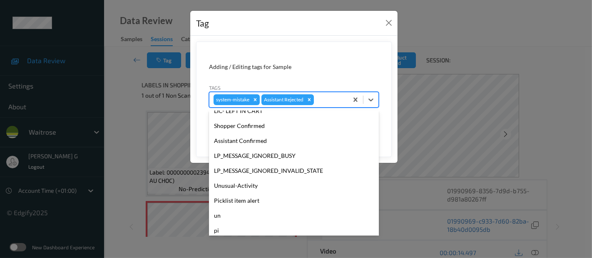
scroll to position [178, 0]
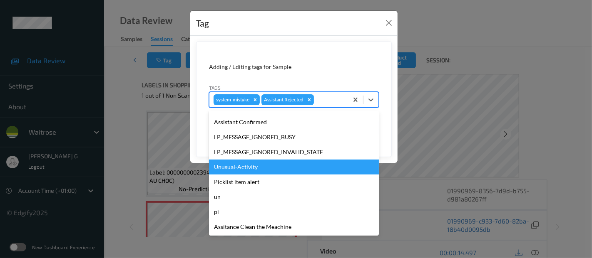
click at [224, 174] on div "Unusual-Activity" at bounding box center [294, 167] width 170 height 15
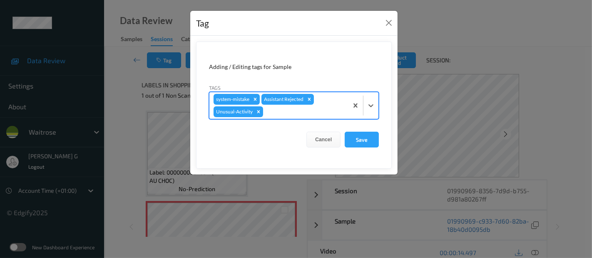
click at [302, 109] on div at bounding box center [304, 112] width 79 height 10
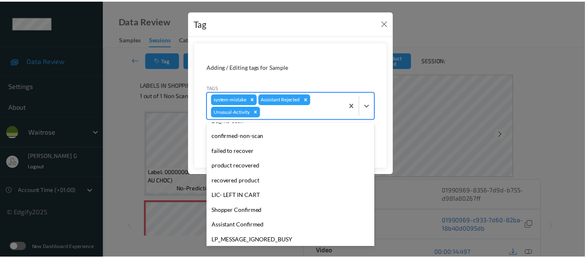
scroll to position [163, 0]
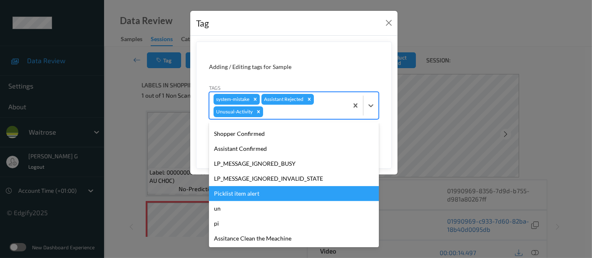
click at [240, 194] on div "Picklist item alert" at bounding box center [294, 193] width 170 height 15
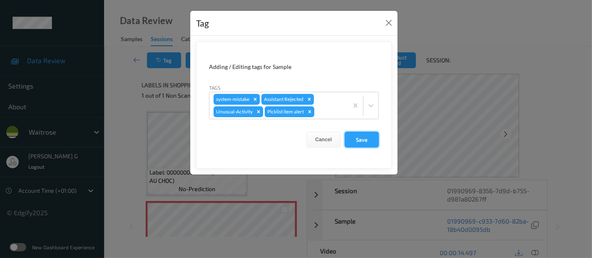
click at [354, 141] on button "Save" at bounding box center [362, 140] width 34 height 16
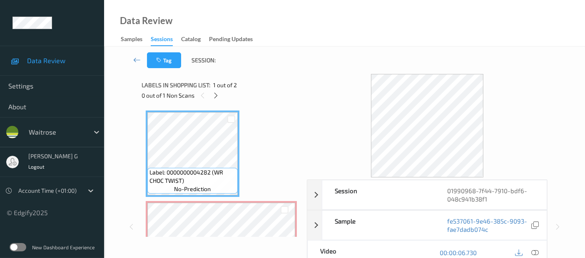
click at [212, 88] on div "Labels in shopping list: 1 out of 2" at bounding box center [221, 85] width 159 height 10
click at [212, 94] on div at bounding box center [216, 95] width 10 height 10
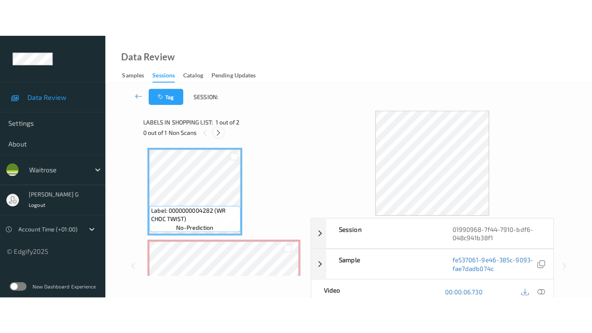
scroll to position [4, 0]
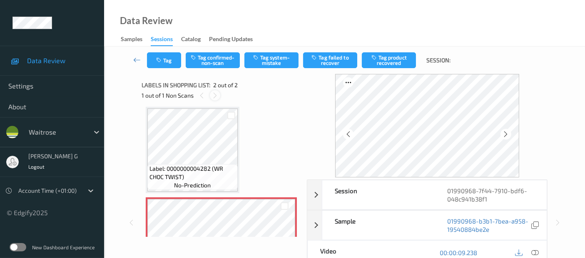
click at [212, 98] on icon at bounding box center [214, 95] width 7 height 7
click at [536, 255] on icon at bounding box center [534, 252] width 7 height 7
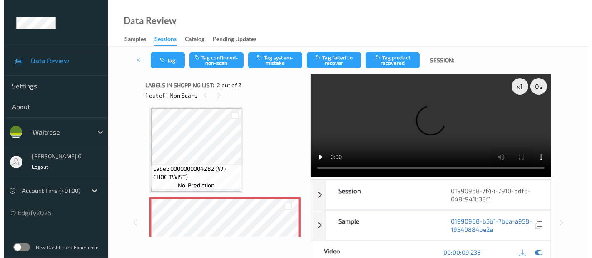
scroll to position [0, 0]
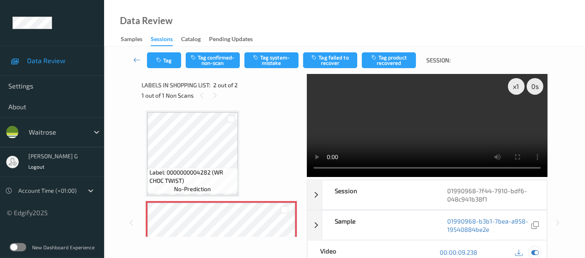
click at [534, 250] on icon at bounding box center [534, 252] width 7 height 7
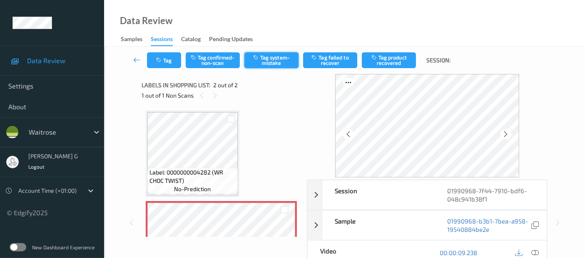
click at [270, 55] on button "Tag system-mistake" at bounding box center [271, 60] width 54 height 16
click at [166, 60] on button "Tag" at bounding box center [164, 60] width 34 height 16
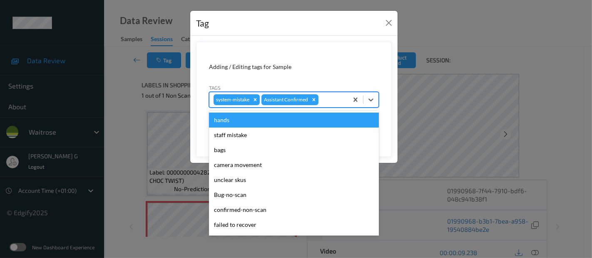
click at [325, 99] on div at bounding box center [332, 100] width 24 height 10
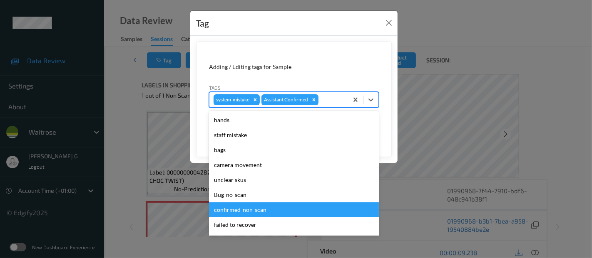
scroll to position [178, 0]
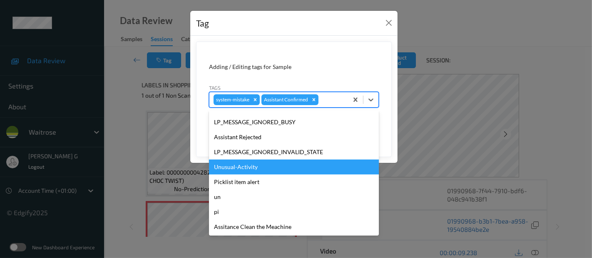
click at [261, 164] on div "Unusual-Activity" at bounding box center [294, 167] width 170 height 15
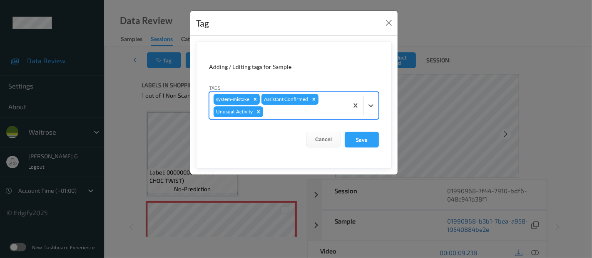
click at [296, 114] on div at bounding box center [304, 112] width 79 height 10
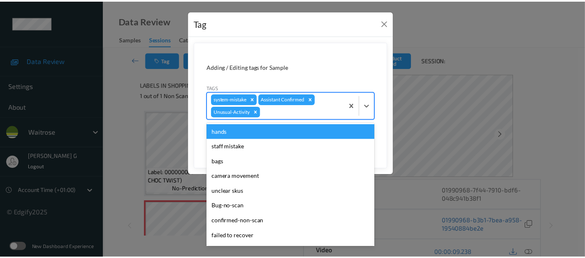
scroll to position [139, 0]
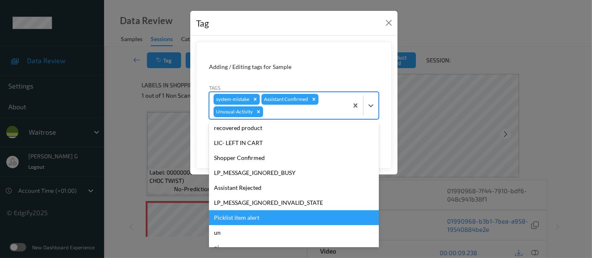
click at [236, 219] on div "Picklist item alert" at bounding box center [294, 218] width 170 height 15
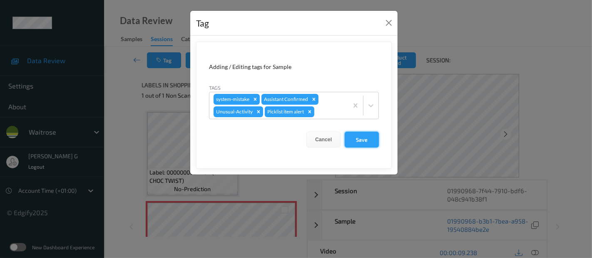
click at [355, 139] on button "Save" at bounding box center [362, 140] width 34 height 16
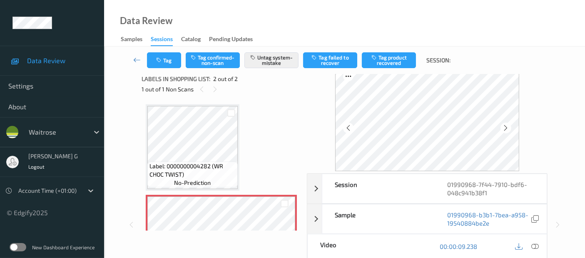
scroll to position [46, 0]
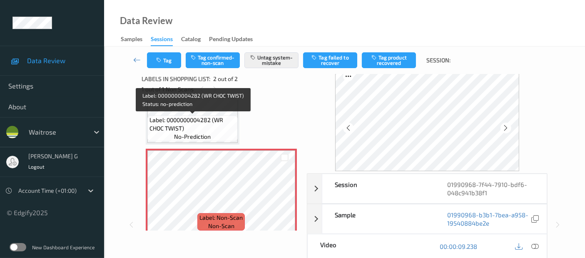
click at [206, 119] on span "Label: 0000000004282 (WR CHOC TWIST)" at bounding box center [192, 124] width 86 height 17
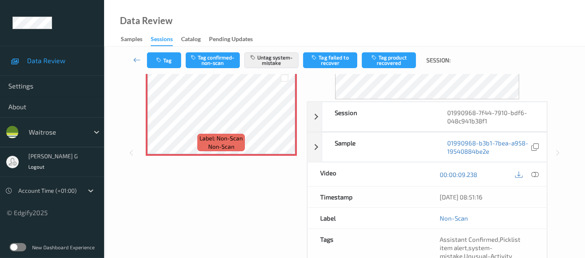
scroll to position [92, 0]
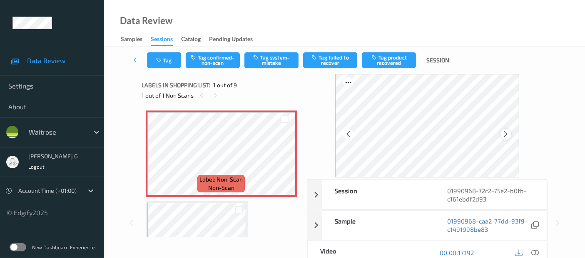
click at [509, 134] on icon at bounding box center [505, 134] width 7 height 7
click at [535, 252] on icon at bounding box center [534, 252] width 7 height 7
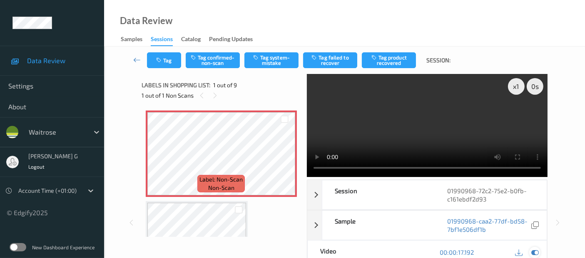
click at [538, 254] on icon at bounding box center [534, 252] width 7 height 7
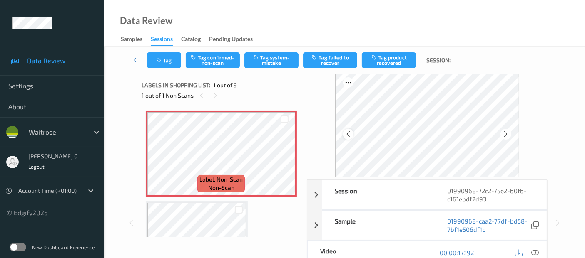
click at [348, 134] on icon at bounding box center [348, 134] width 7 height 7
click at [348, 133] on icon at bounding box center [348, 134] width 7 height 7
click at [349, 133] on icon at bounding box center [348, 134] width 7 height 7
click at [258, 59] on icon "button" at bounding box center [256, 58] width 7 height 6
click at [162, 60] on icon "button" at bounding box center [159, 60] width 7 height 6
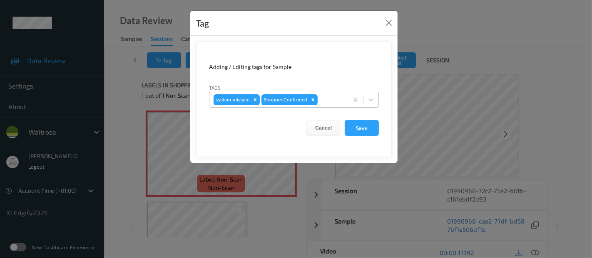
click at [338, 99] on div at bounding box center [331, 100] width 25 height 10
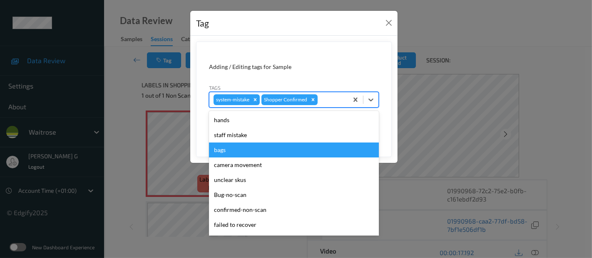
click at [217, 153] on div "bags" at bounding box center [294, 150] width 170 height 15
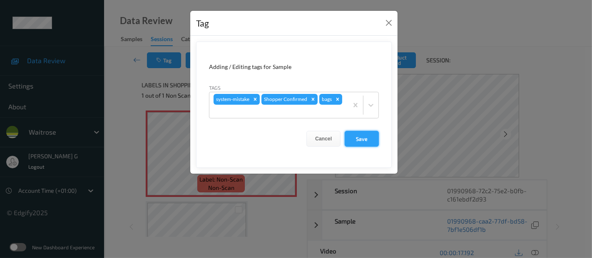
click at [362, 131] on button "Save" at bounding box center [362, 139] width 34 height 16
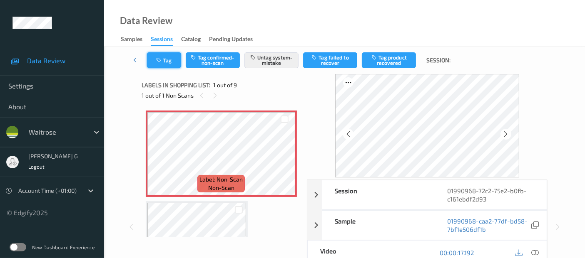
click at [171, 60] on button "Tag" at bounding box center [164, 60] width 34 height 16
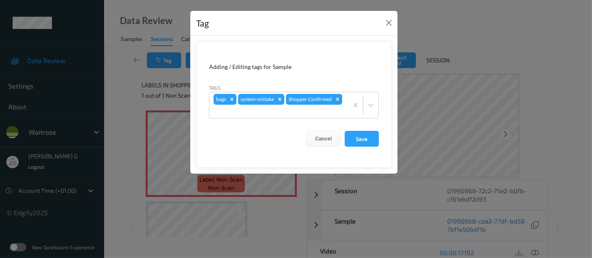
click at [125, 118] on div "Tag Adding / Editing tags for Sample Tags bags system-mistake Shopper Confirmed…" at bounding box center [296, 129] width 592 height 258
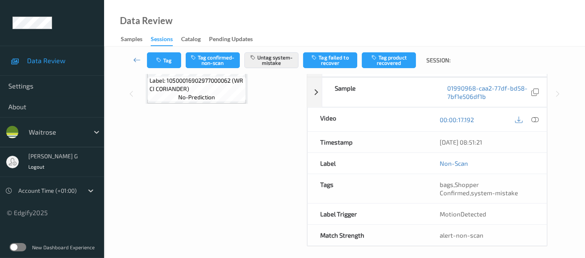
scroll to position [137, 0]
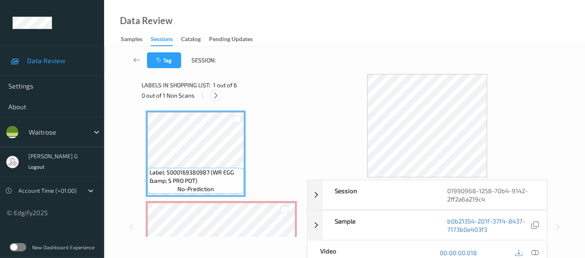
click at [212, 99] on div at bounding box center [216, 95] width 10 height 10
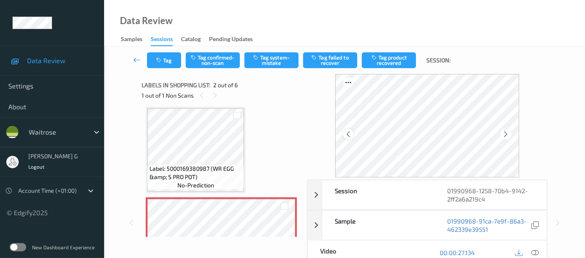
click at [346, 134] on div at bounding box center [348, 134] width 10 height 10
click at [535, 252] on icon at bounding box center [534, 252] width 7 height 7
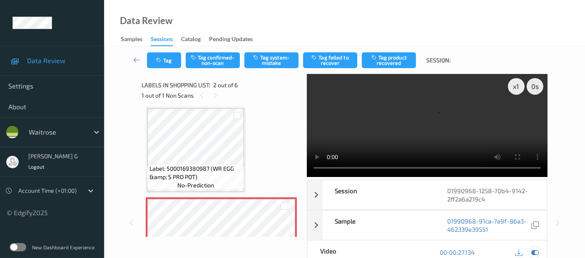
click at [536, 252] on icon at bounding box center [534, 252] width 7 height 7
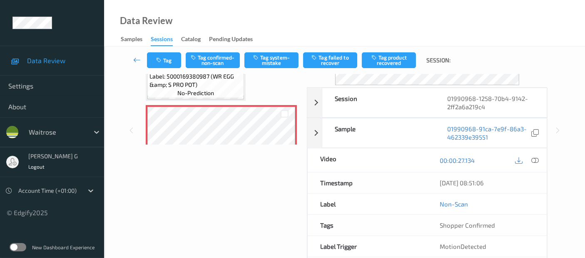
scroll to position [0, 0]
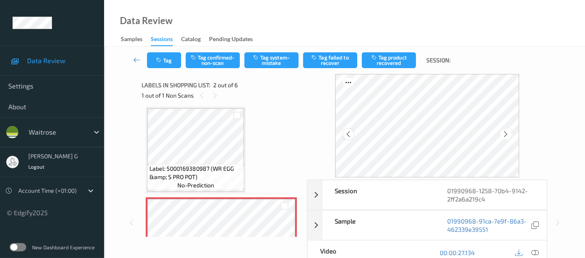
click at [345, 134] on div at bounding box center [348, 134] width 10 height 10
click at [268, 62] on button "Tag system-mistake" at bounding box center [271, 60] width 54 height 16
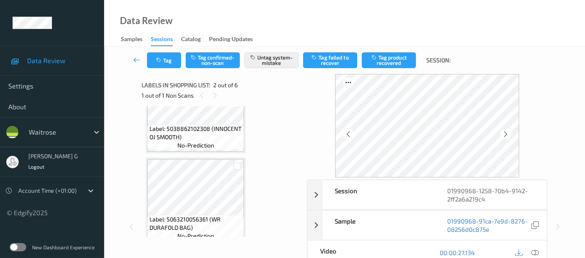
scroll to position [416, 0]
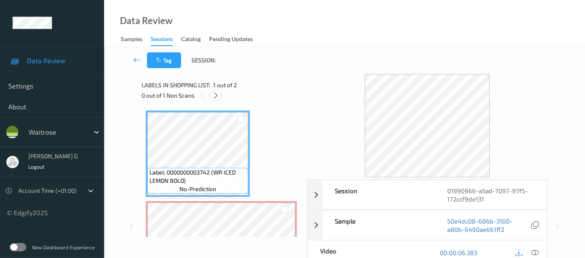
click at [213, 94] on icon at bounding box center [215, 95] width 7 height 7
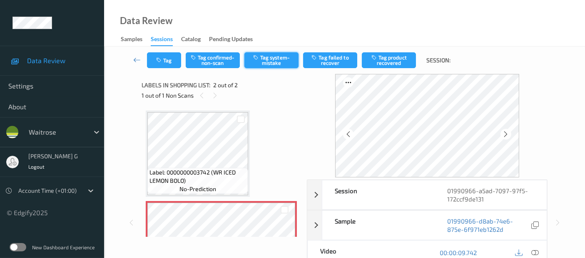
click at [266, 59] on button "Tag system-mistake" at bounding box center [271, 60] width 54 height 16
click at [166, 62] on button "Tag" at bounding box center [164, 60] width 34 height 16
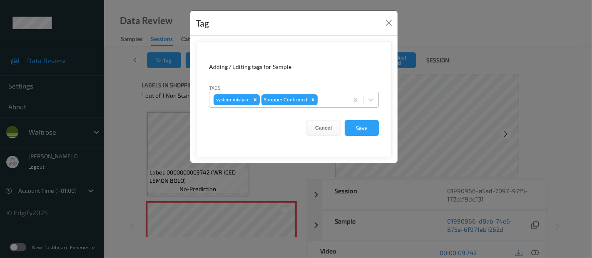
click at [338, 96] on div at bounding box center [331, 100] width 25 height 10
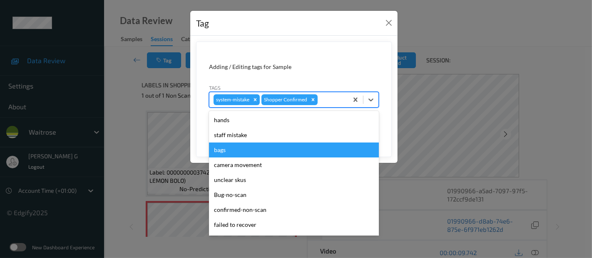
scroll to position [178, 0]
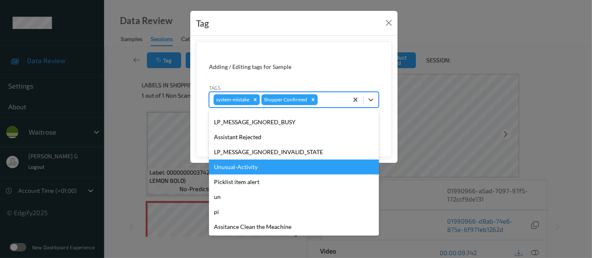
click at [244, 169] on div "Unusual-Activity" at bounding box center [294, 167] width 170 height 15
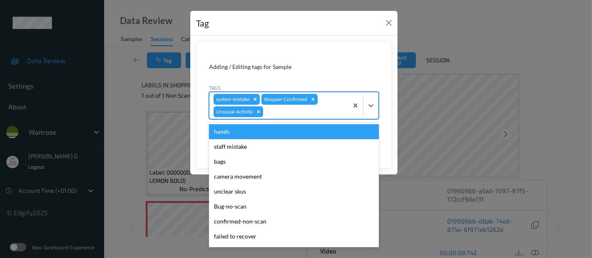
click at [311, 116] on div at bounding box center [304, 112] width 79 height 10
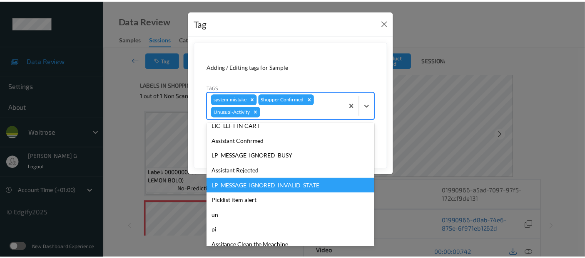
scroll to position [163, 0]
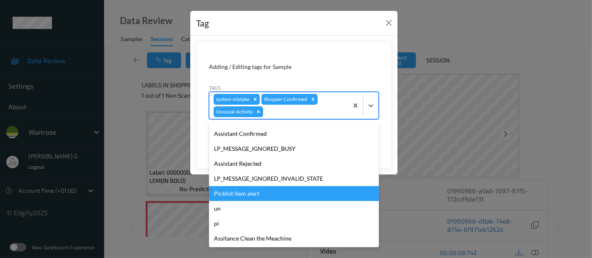
click at [243, 191] on div "Picklist item alert" at bounding box center [294, 193] width 170 height 15
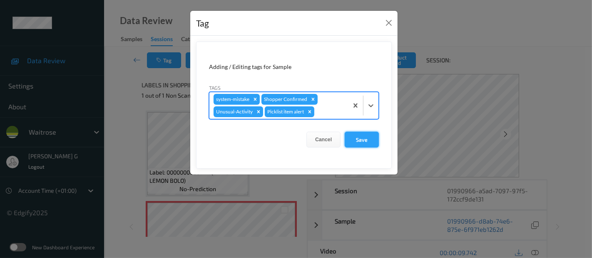
click at [355, 144] on button "Save" at bounding box center [362, 140] width 34 height 16
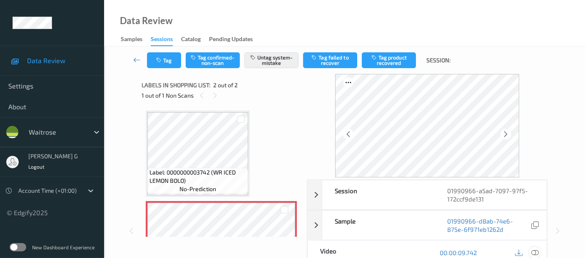
click at [535, 250] on icon at bounding box center [534, 252] width 7 height 7
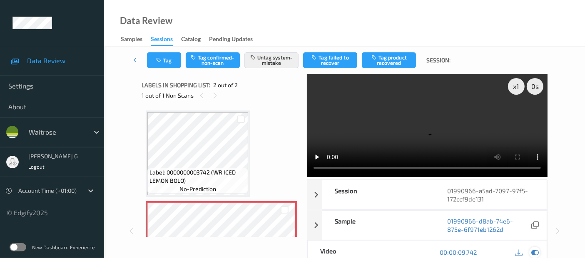
click at [532, 255] on icon at bounding box center [534, 252] width 7 height 7
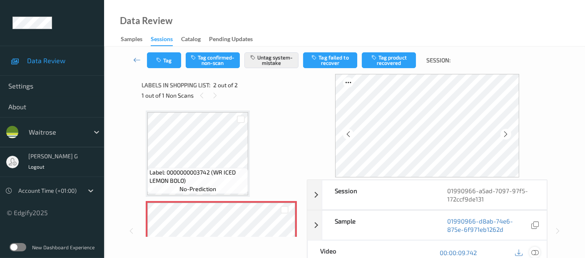
click at [533, 252] on icon at bounding box center [534, 252] width 7 height 7
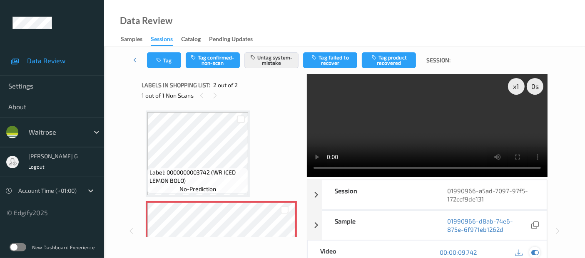
click at [538, 252] on icon at bounding box center [534, 252] width 7 height 7
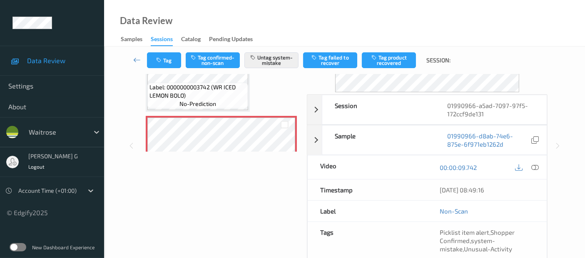
scroll to position [0, 0]
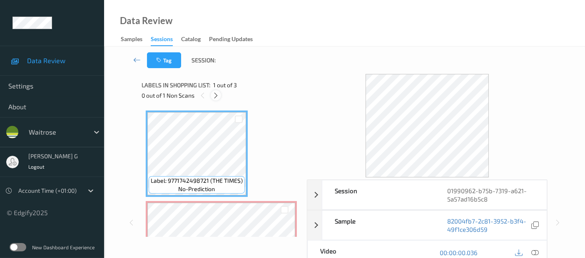
click at [216, 97] on icon at bounding box center [215, 95] width 7 height 7
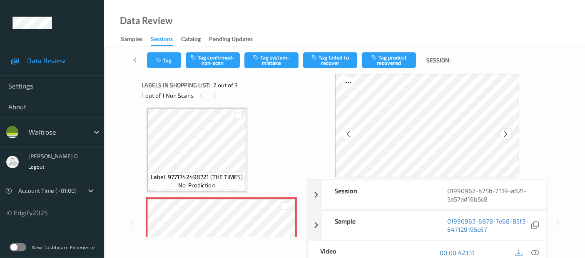
click at [505, 135] on icon at bounding box center [505, 134] width 7 height 7
click at [534, 253] on icon at bounding box center [534, 252] width 7 height 7
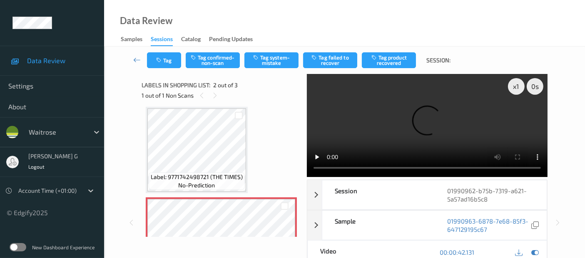
scroll to position [0, 0]
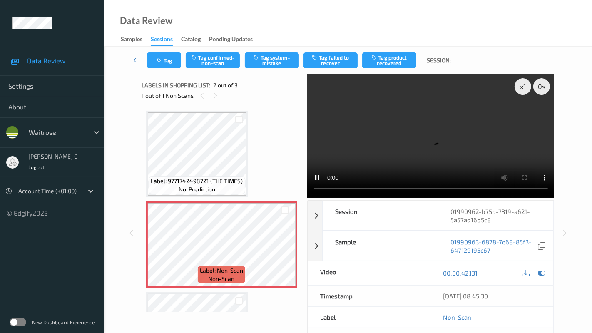
click at [307, 198] on video at bounding box center [430, 136] width 247 height 124
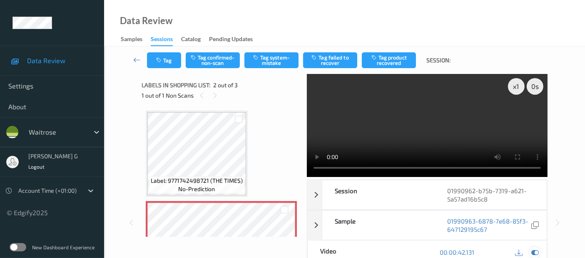
click at [532, 250] on icon at bounding box center [534, 252] width 7 height 7
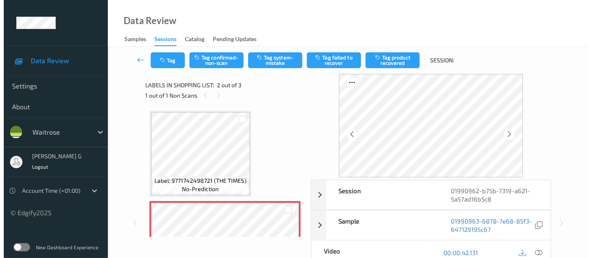
scroll to position [46, 0]
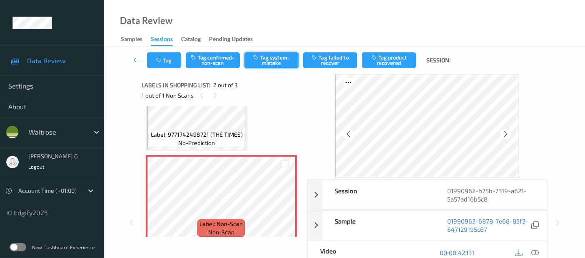
click at [270, 56] on button "Tag system-mistake" at bounding box center [271, 60] width 54 height 16
click at [157, 57] on icon "button" at bounding box center [159, 60] width 7 height 6
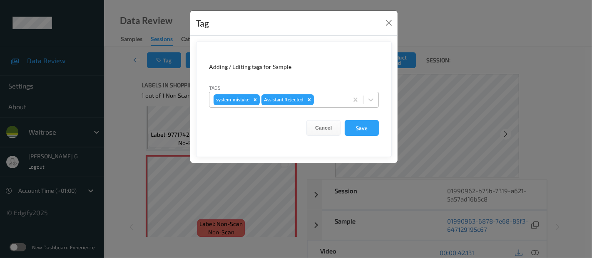
click at [320, 100] on div at bounding box center [329, 100] width 28 height 10
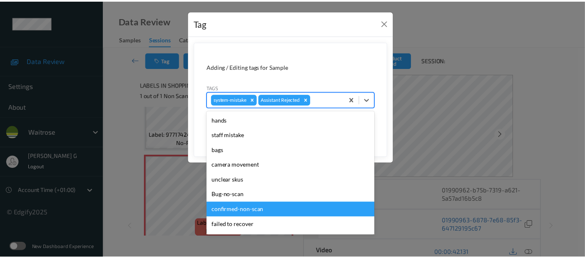
scroll to position [178, 0]
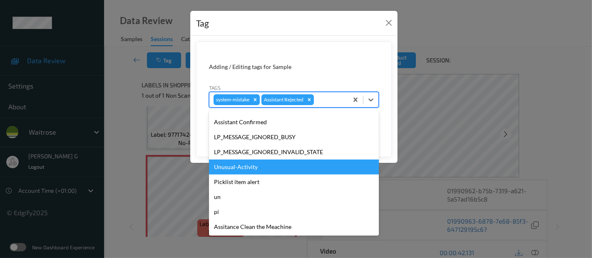
click at [242, 171] on div "Unusual-Activity" at bounding box center [294, 167] width 170 height 15
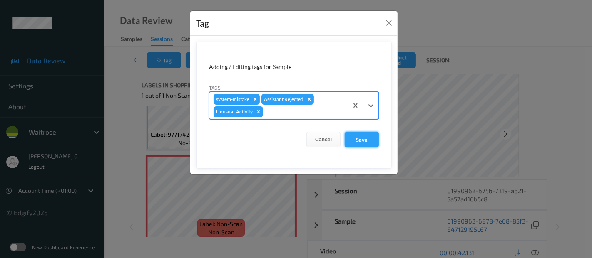
click at [357, 132] on button "Save" at bounding box center [362, 140] width 34 height 16
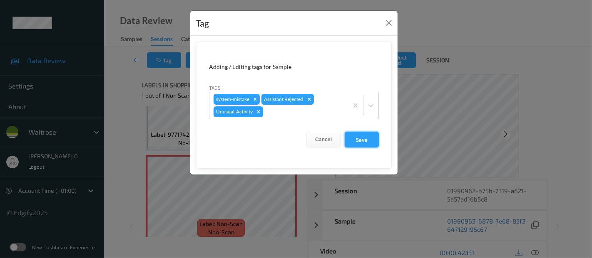
click at [357, 136] on form "Adding / Editing tags for Sample Tags system-mistake Assistant Rejected Unusual…" at bounding box center [294, 105] width 196 height 127
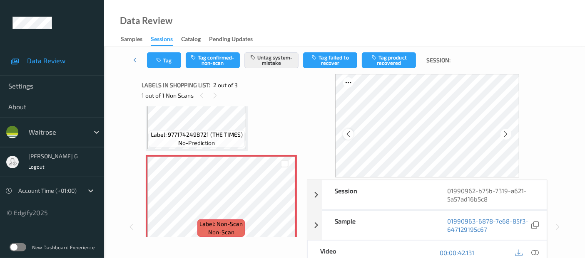
click at [351, 136] on icon at bounding box center [348, 134] width 7 height 7
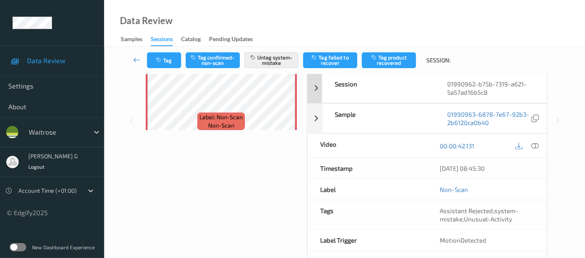
scroll to position [137, 0]
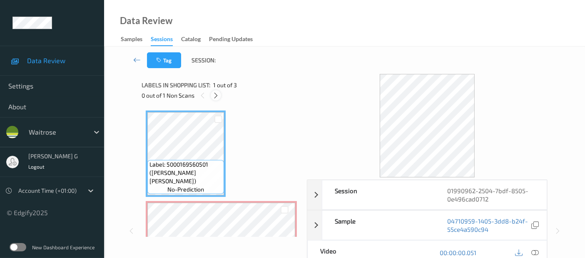
click at [215, 94] on icon at bounding box center [215, 95] width 7 height 7
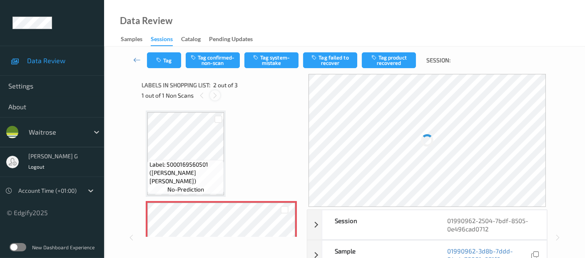
scroll to position [4, 0]
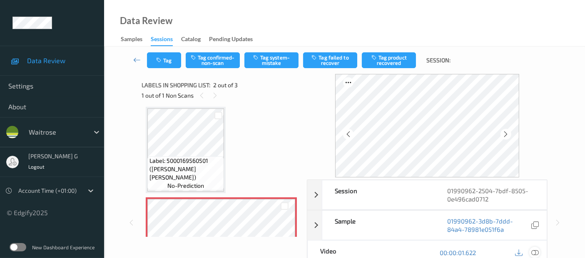
click at [535, 253] on icon at bounding box center [534, 252] width 7 height 7
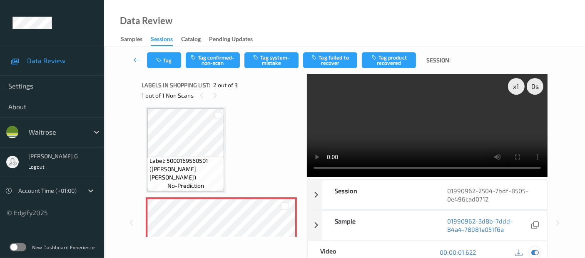
click at [534, 254] on icon at bounding box center [534, 252] width 7 height 7
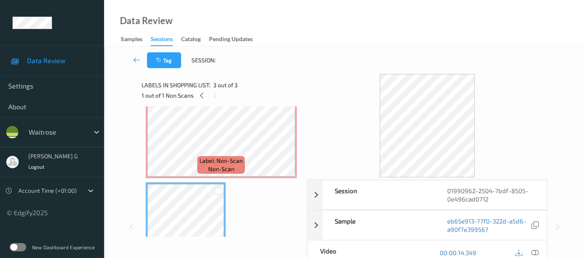
scroll to position [50, 0]
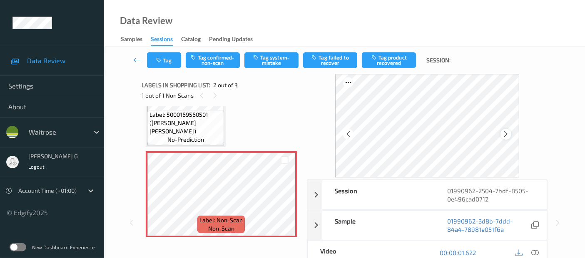
click at [509, 135] on icon at bounding box center [505, 134] width 7 height 7
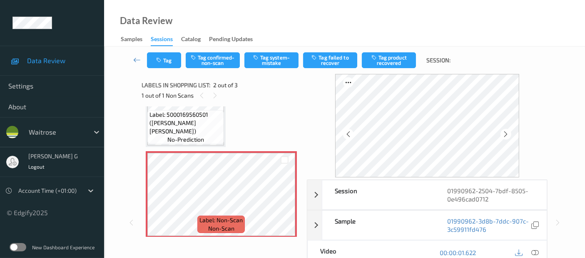
click at [509, 135] on icon at bounding box center [505, 134] width 7 height 7
click at [200, 55] on button "Tag confirmed-non-scan" at bounding box center [213, 60] width 54 height 16
click at [211, 55] on button "Untag confirmed-non-scan" at bounding box center [213, 60] width 54 height 16
click at [284, 59] on button "Tag system-mistake" at bounding box center [271, 60] width 54 height 16
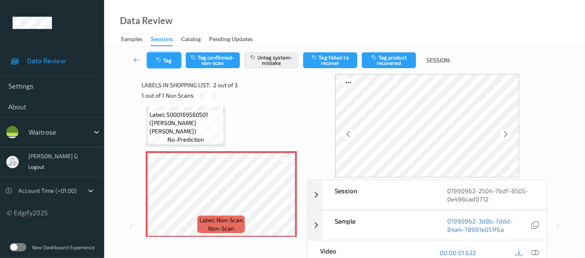
click at [172, 63] on button "Tag" at bounding box center [164, 60] width 34 height 16
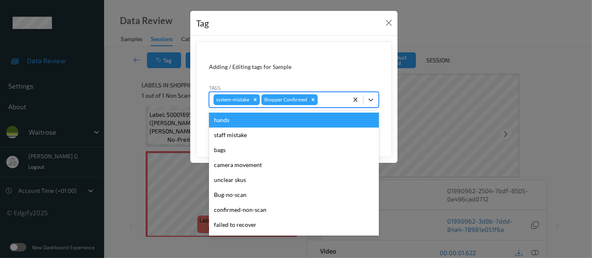
click at [327, 97] on div at bounding box center [331, 100] width 25 height 10
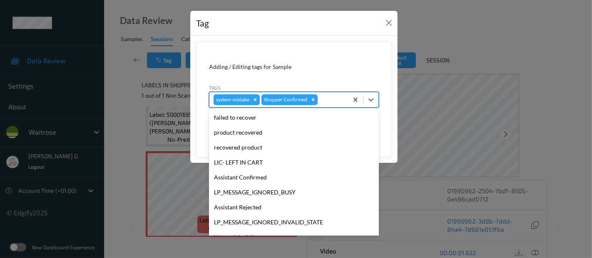
scroll to position [139, 0]
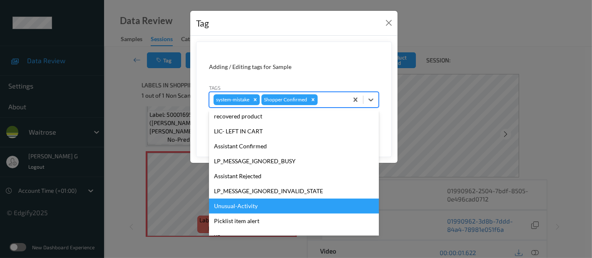
click at [229, 206] on div "Unusual-Activity" at bounding box center [294, 206] width 170 height 15
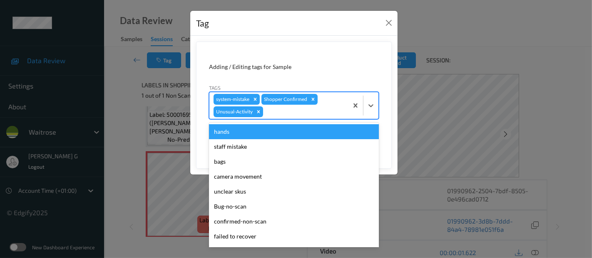
click at [287, 114] on div at bounding box center [304, 112] width 79 height 10
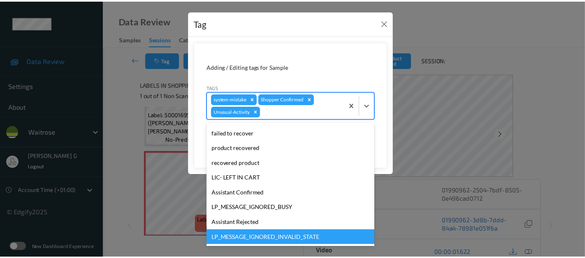
scroll to position [163, 0]
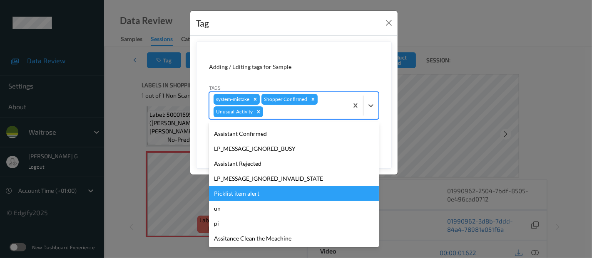
click at [240, 196] on div "Picklist item alert" at bounding box center [294, 193] width 170 height 15
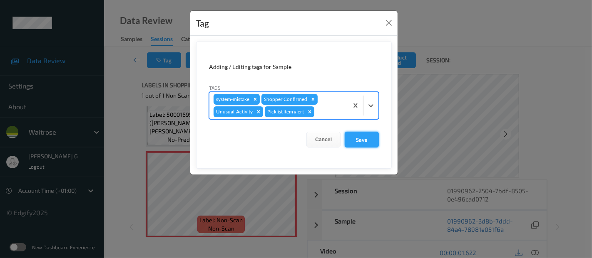
click at [370, 137] on button "Save" at bounding box center [362, 140] width 34 height 16
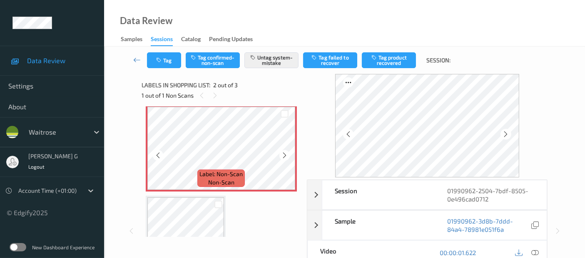
scroll to position [0, 0]
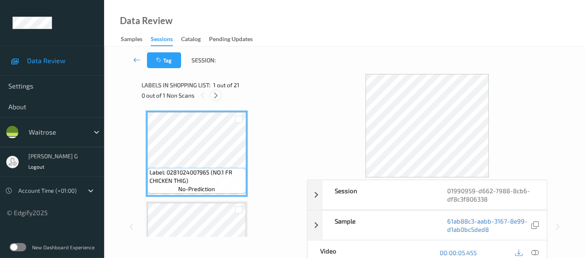
click at [216, 97] on icon at bounding box center [215, 95] width 7 height 7
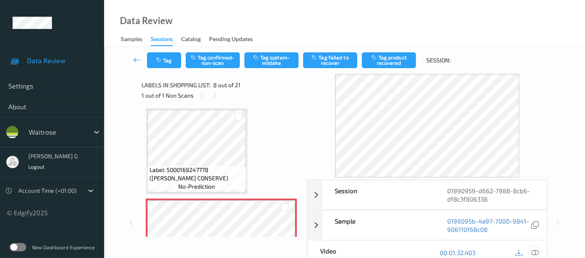
click at [536, 251] on icon at bounding box center [534, 252] width 7 height 7
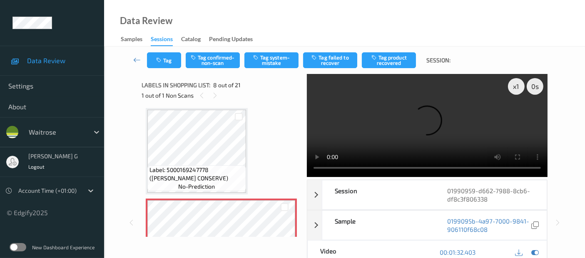
click at [517, 117] on video at bounding box center [427, 125] width 241 height 103
click at [538, 251] on icon at bounding box center [534, 252] width 7 height 7
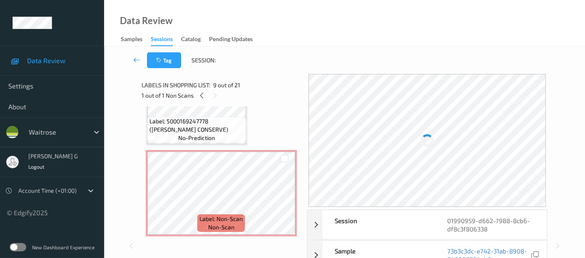
scroll to position [593, 0]
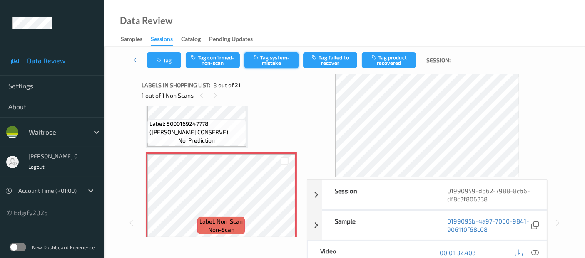
click at [264, 58] on button "Tag system-mistake" at bounding box center [271, 60] width 54 height 16
click at [169, 58] on button "Tag" at bounding box center [164, 60] width 34 height 16
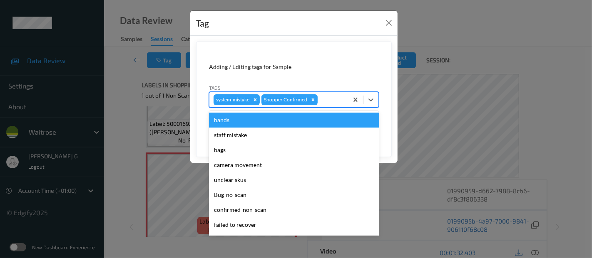
click at [329, 96] on div at bounding box center [331, 100] width 25 height 10
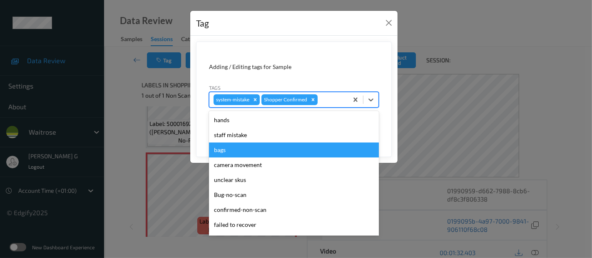
click at [236, 156] on div "bags" at bounding box center [294, 150] width 170 height 15
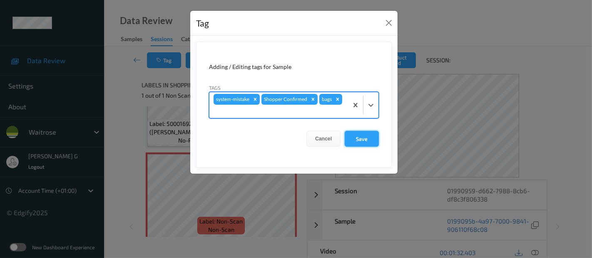
click at [363, 131] on button "Save" at bounding box center [362, 139] width 34 height 16
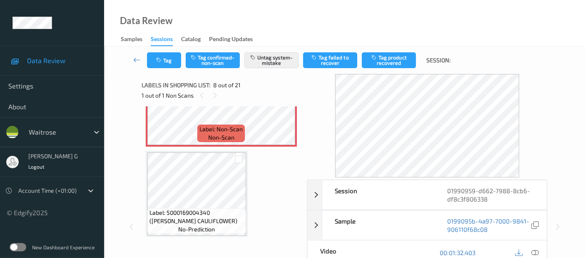
scroll to position [639, 0]
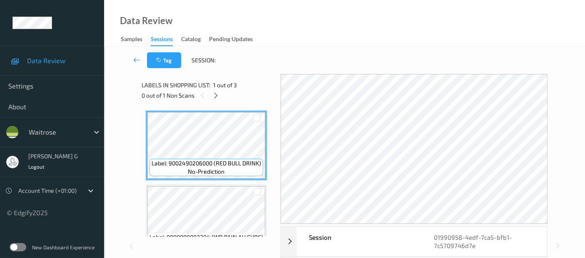
click at [263, 91] on div "0 out of 1 Non Scans" at bounding box center [208, 95] width 133 height 10
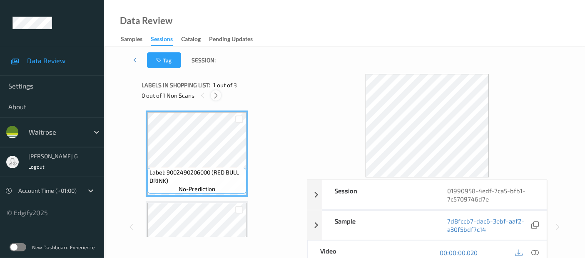
click at [215, 96] on icon at bounding box center [215, 95] width 7 height 7
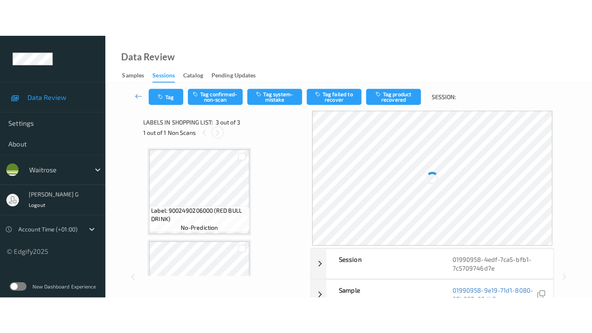
scroll to position [94, 0]
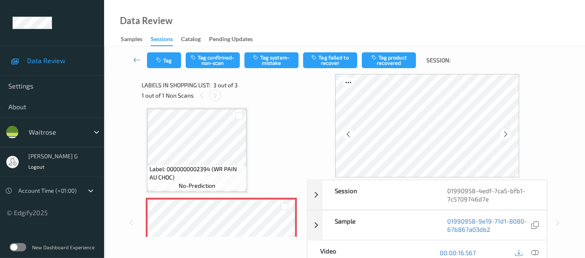
click at [215, 95] on icon at bounding box center [214, 95] width 7 height 7
click at [535, 251] on icon at bounding box center [534, 252] width 7 height 7
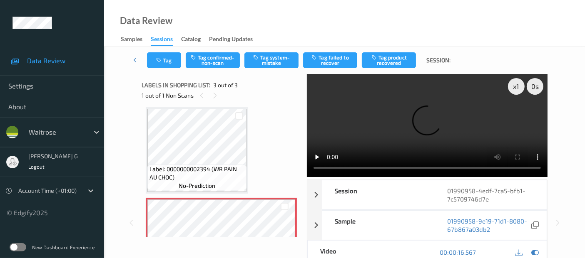
scroll to position [70, 0]
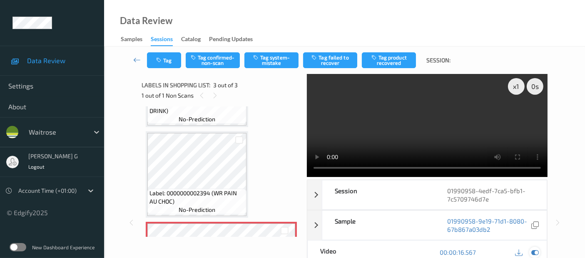
click at [532, 252] on icon at bounding box center [534, 252] width 7 height 7
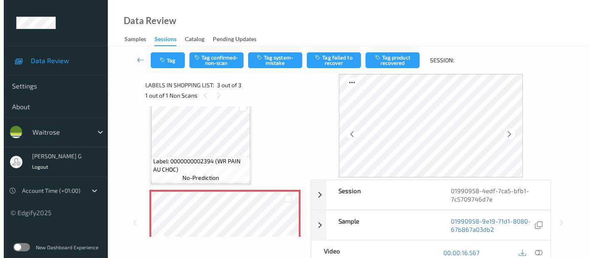
scroll to position [117, 0]
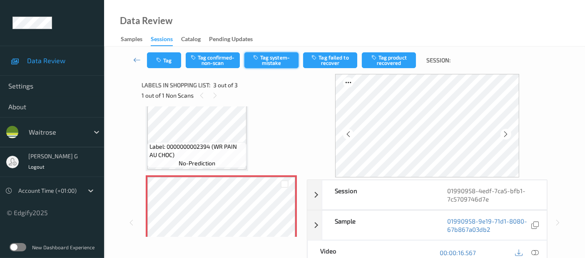
click at [286, 62] on button "Tag system-mistake" at bounding box center [271, 60] width 54 height 16
click at [164, 60] on button "Tag" at bounding box center [164, 60] width 34 height 16
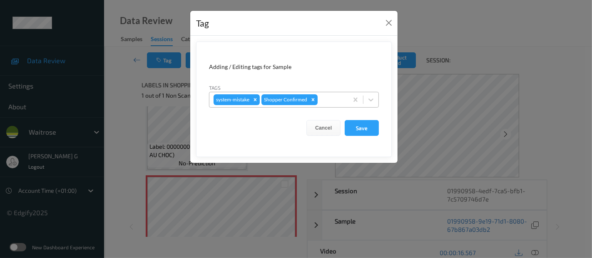
click at [325, 102] on div at bounding box center [331, 100] width 25 height 10
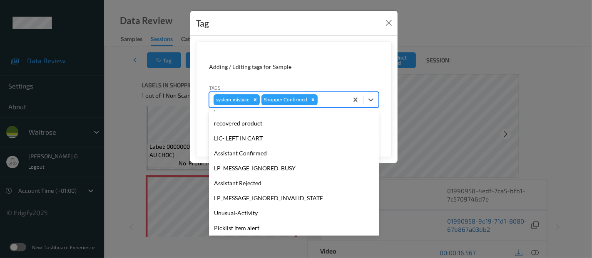
scroll to position [178, 0]
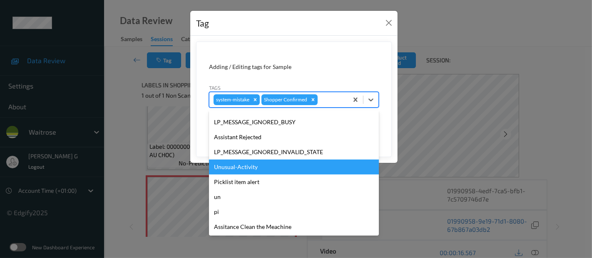
click at [238, 169] on div "Unusual-Activity" at bounding box center [294, 167] width 170 height 15
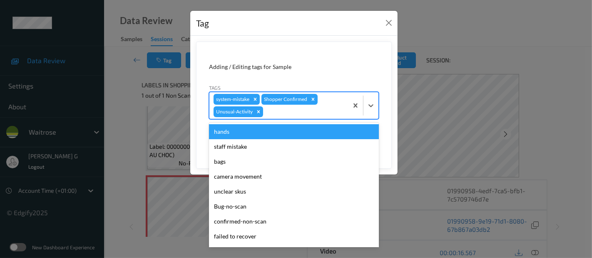
click at [335, 107] on div at bounding box center [304, 112] width 79 height 10
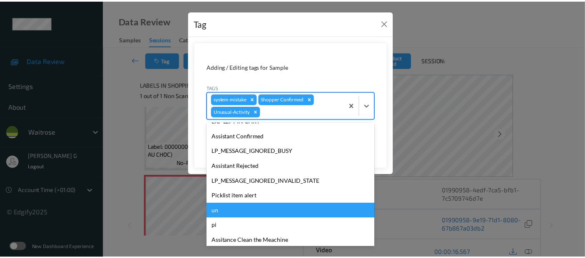
scroll to position [163, 0]
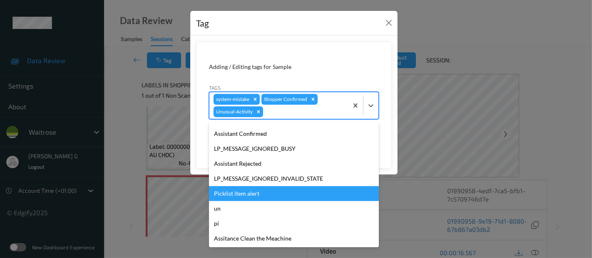
click at [239, 197] on div "Picklist item alert" at bounding box center [294, 193] width 170 height 15
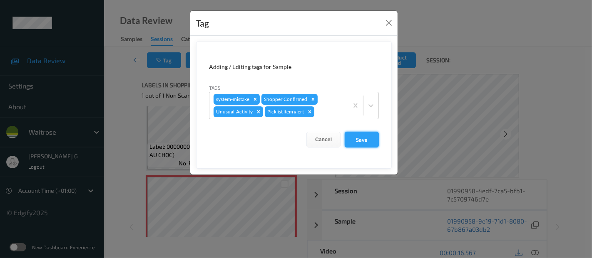
click at [355, 138] on button "Save" at bounding box center [362, 140] width 34 height 16
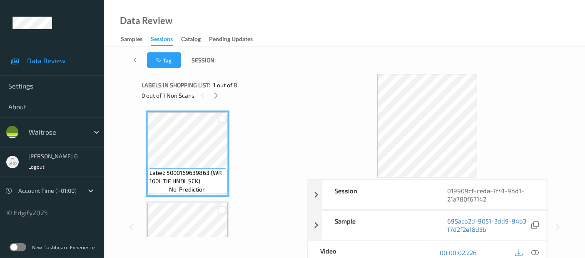
click at [214, 98] on icon at bounding box center [215, 95] width 7 height 7
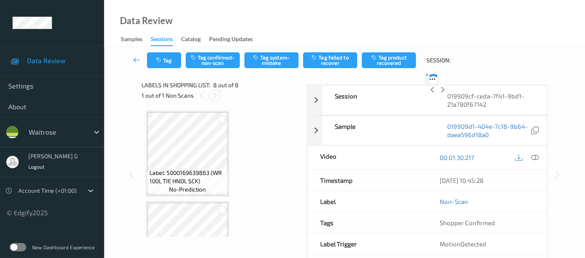
scroll to position [547, 0]
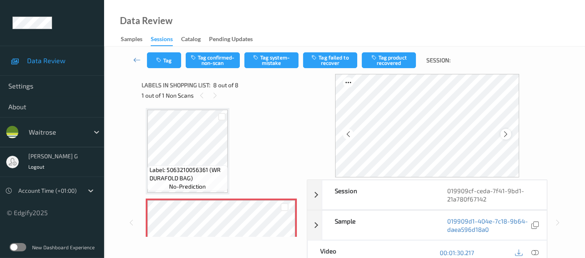
click at [504, 132] on div at bounding box center [505, 134] width 10 height 10
click at [507, 132] on icon at bounding box center [505, 134] width 7 height 7
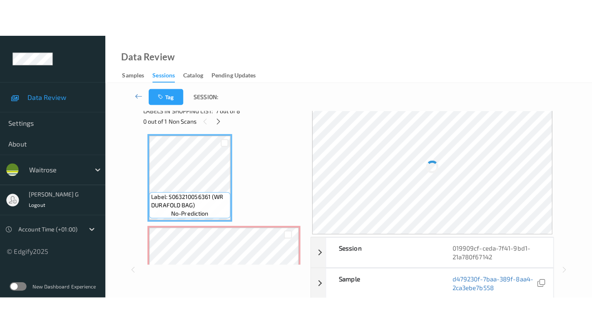
scroll to position [0, 0]
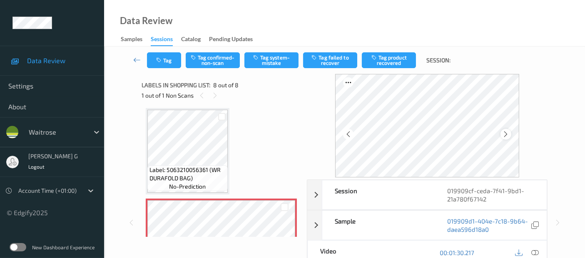
click at [509, 132] on icon at bounding box center [505, 134] width 7 height 7
click at [534, 251] on icon at bounding box center [534, 252] width 7 height 7
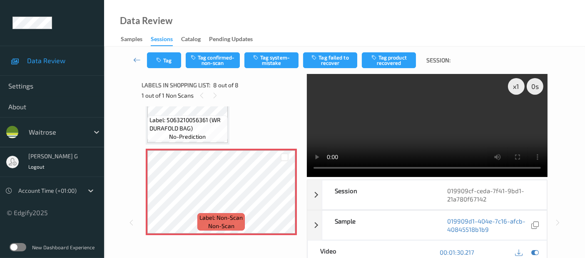
scroll to position [522, 0]
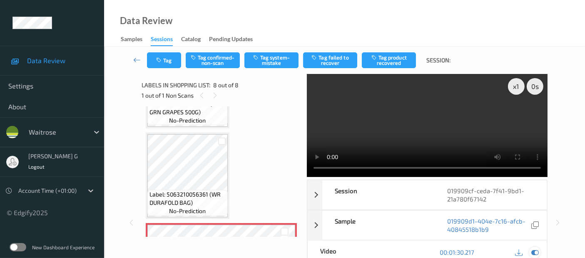
click at [535, 249] on icon at bounding box center [534, 252] width 7 height 7
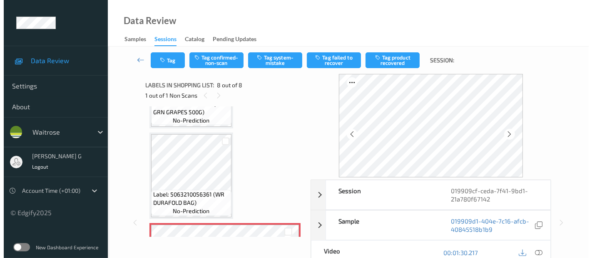
scroll to position [569, 0]
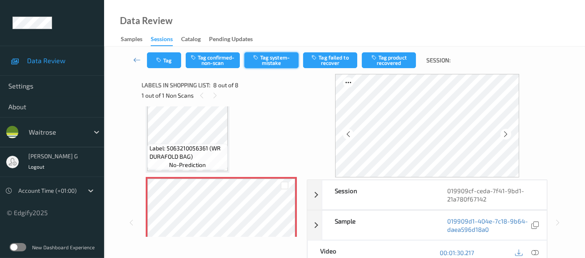
click at [265, 56] on button "Tag system-mistake" at bounding box center [271, 60] width 54 height 16
click at [160, 63] on button "Tag" at bounding box center [164, 60] width 34 height 16
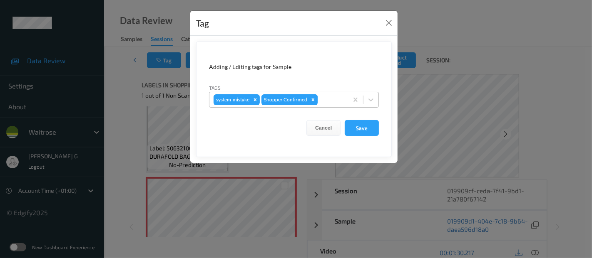
click at [314, 103] on div "Remove Shopper Confirmed" at bounding box center [312, 99] width 9 height 11
click at [445, 63] on div "Tag Adding / Editing tags for Sample Tags system-mistake Cancel Save" at bounding box center [296, 129] width 592 height 258
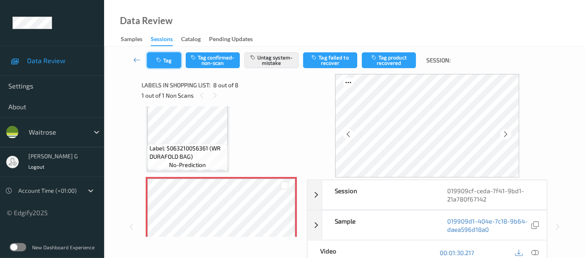
click at [171, 67] on button "Tag" at bounding box center [164, 60] width 34 height 16
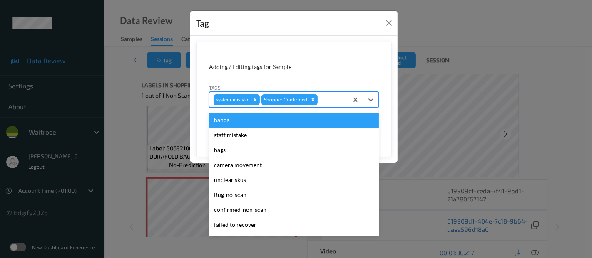
click at [332, 104] on div at bounding box center [331, 100] width 25 height 10
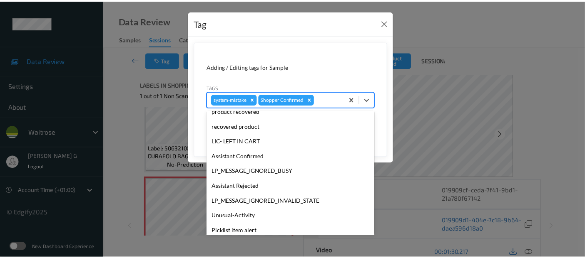
scroll to position [178, 0]
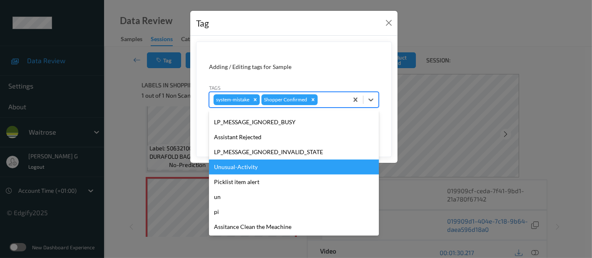
click at [224, 171] on div "Unusual-Activity" at bounding box center [294, 167] width 170 height 15
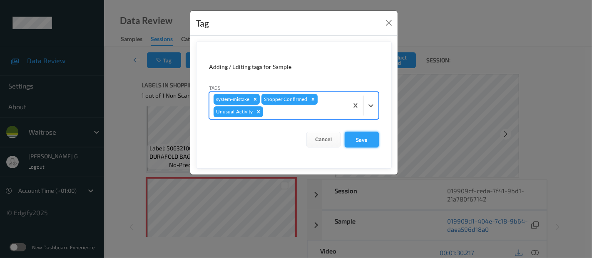
click at [366, 141] on button "Save" at bounding box center [362, 140] width 34 height 16
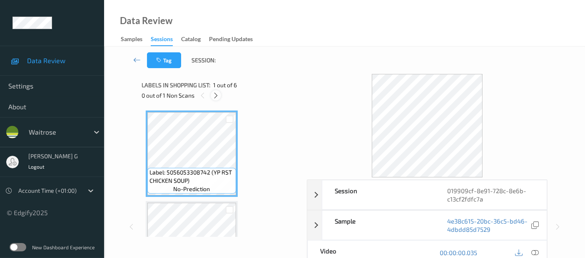
click at [215, 98] on icon at bounding box center [215, 95] width 7 height 7
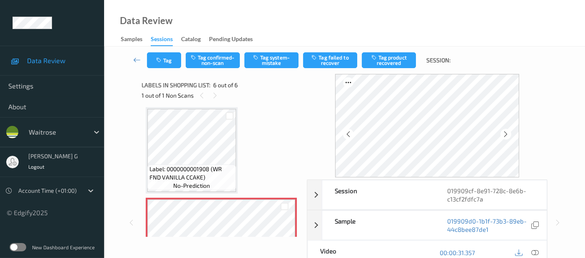
scroll to position [332, 0]
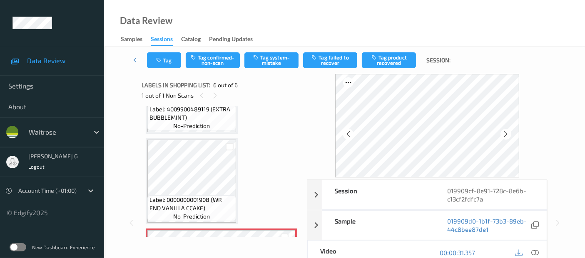
click at [280, 108] on div "Label: 5056053308742 (YP RST CHICKEN SOUP) no-prediction Label: 5000168001098 (…" at bounding box center [221, 45] width 151 height 540
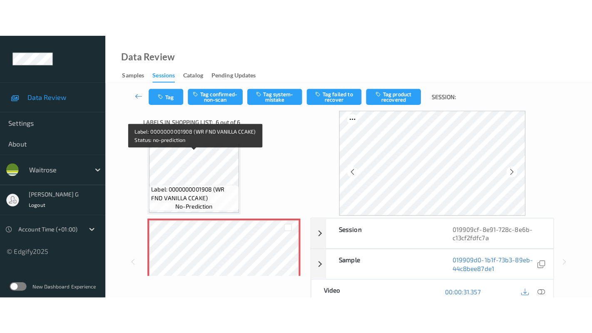
scroll to position [370, 0]
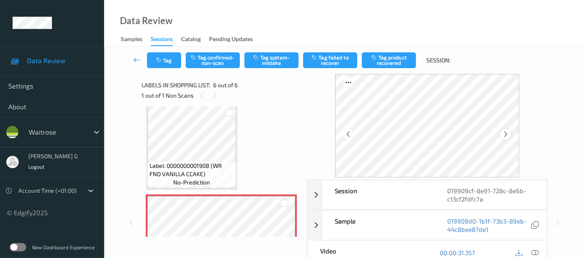
click at [506, 133] on icon at bounding box center [505, 134] width 7 height 7
click at [534, 253] on icon at bounding box center [534, 252] width 7 height 7
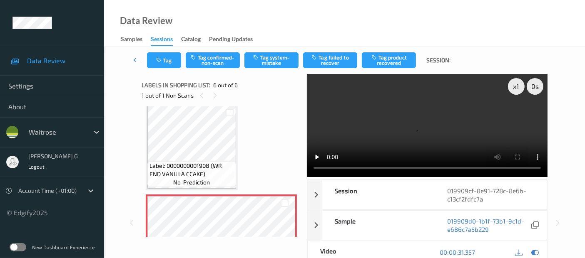
scroll to position [341, 0]
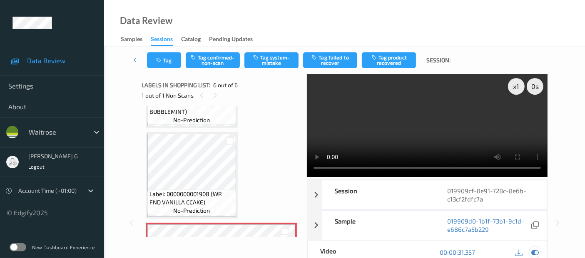
click at [534, 249] on icon at bounding box center [534, 252] width 7 height 7
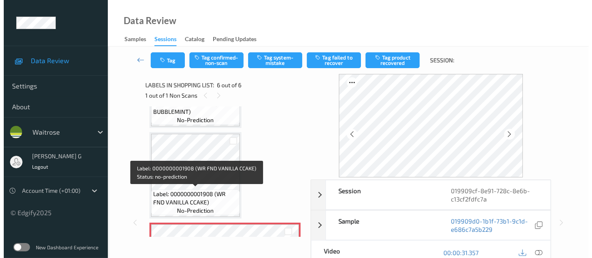
scroll to position [387, 0]
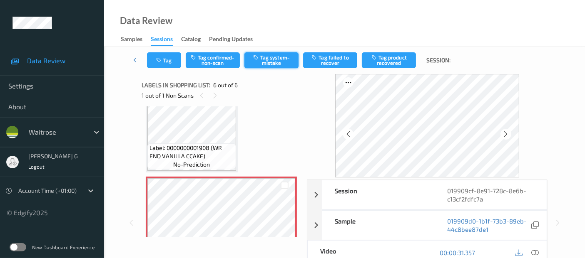
click at [282, 65] on button "Tag system-mistake" at bounding box center [271, 60] width 54 height 16
click at [166, 61] on button "Tag" at bounding box center [164, 60] width 34 height 16
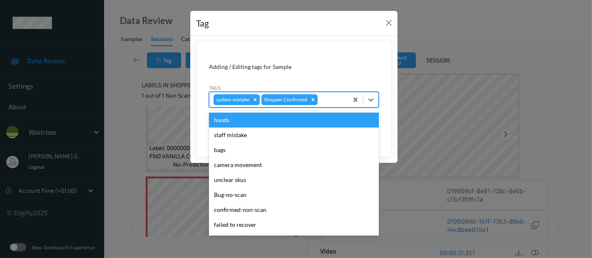
click at [339, 100] on div at bounding box center [331, 100] width 25 height 10
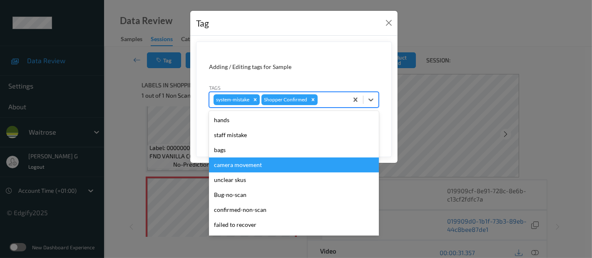
scroll to position [178, 0]
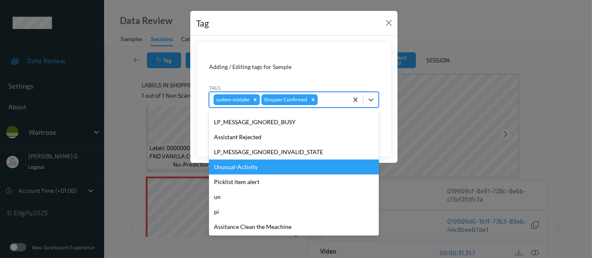
click at [243, 161] on div "Unusual-Activity" at bounding box center [294, 167] width 170 height 15
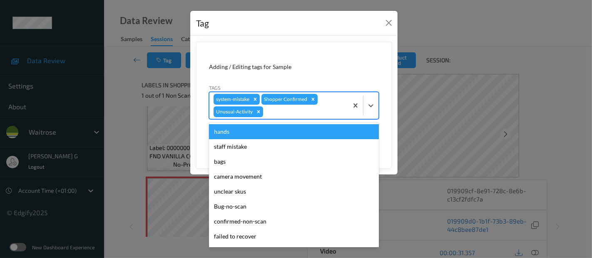
click at [292, 107] on div at bounding box center [304, 112] width 79 height 10
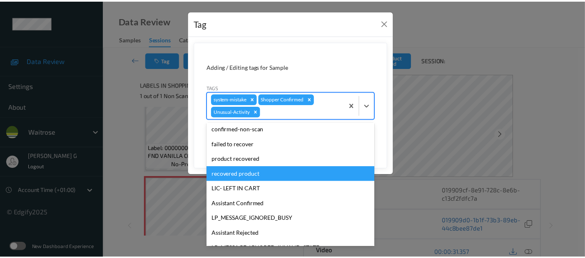
scroll to position [163, 0]
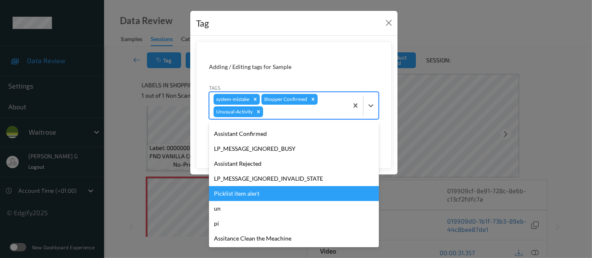
click at [228, 196] on div "Picklist item alert" at bounding box center [294, 193] width 170 height 15
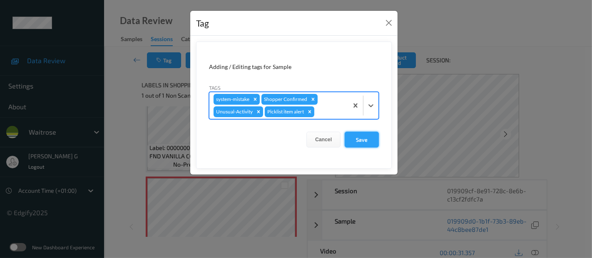
click at [364, 140] on button "Save" at bounding box center [362, 140] width 34 height 16
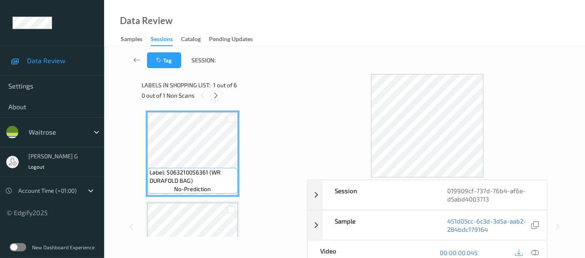
click at [217, 94] on icon at bounding box center [215, 95] width 7 height 7
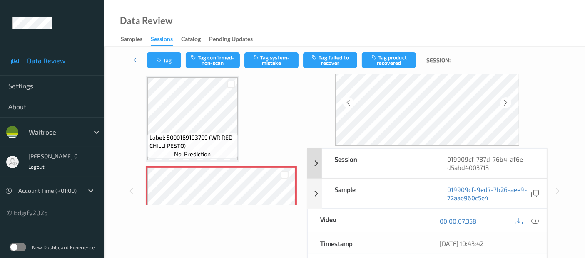
scroll to position [46, 0]
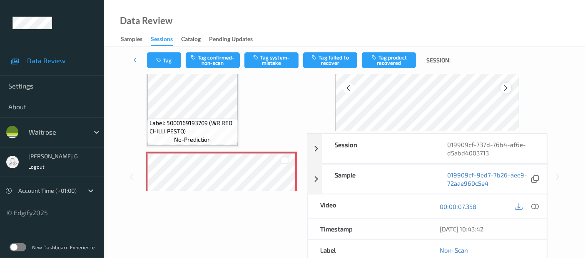
click at [504, 86] on icon at bounding box center [505, 87] width 7 height 7
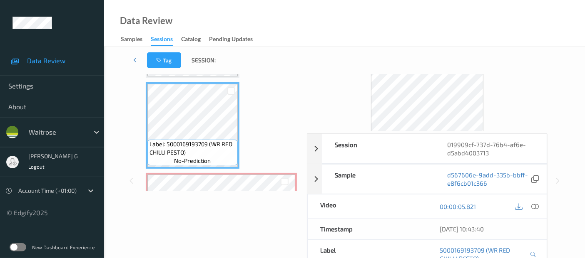
scroll to position [94, 0]
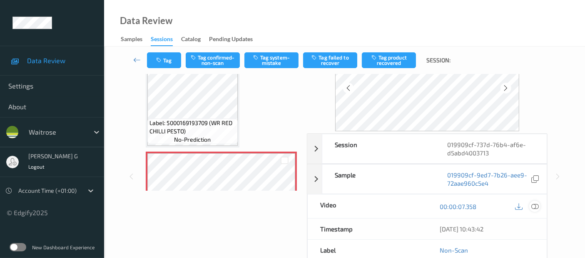
click at [533, 206] on icon at bounding box center [534, 206] width 7 height 7
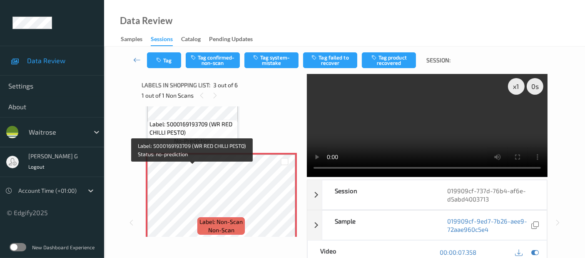
scroll to position [231, 0]
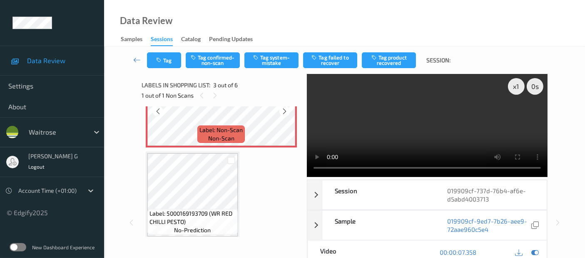
click at [241, 131] on span "Label: Non-Scan" at bounding box center [220, 130] width 43 height 8
click at [534, 252] on icon at bounding box center [534, 252] width 7 height 7
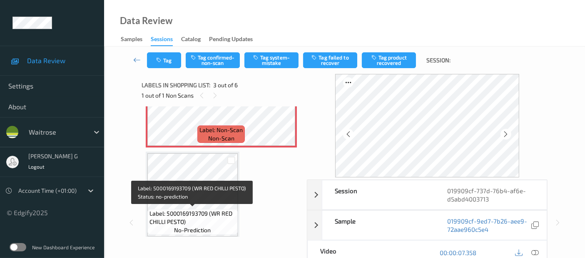
click at [215, 224] on span "Label: 5000169193709 (WR RED CHILLI PESTO)" at bounding box center [192, 218] width 86 height 17
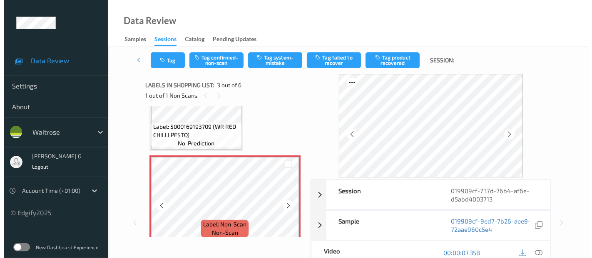
scroll to position [92, 0]
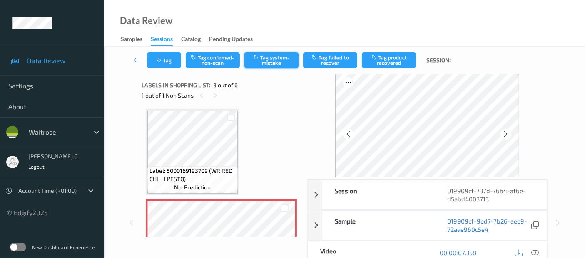
click at [270, 62] on button "Tag system-mistake" at bounding box center [271, 60] width 54 height 16
click at [163, 63] on button "Tag" at bounding box center [164, 60] width 34 height 16
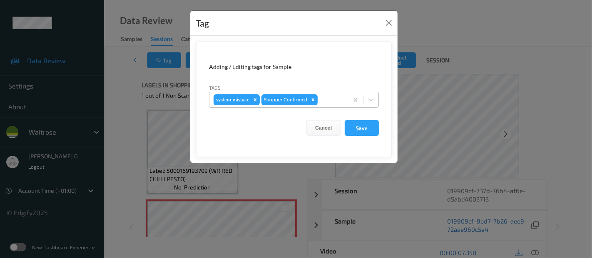
click at [334, 101] on div at bounding box center [331, 100] width 25 height 10
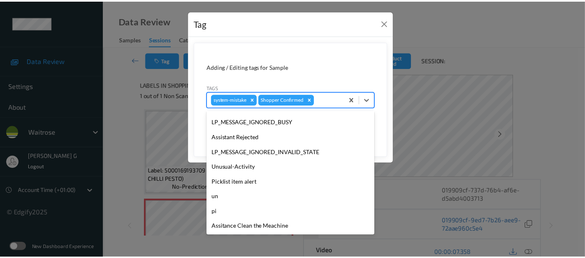
scroll to position [178, 0]
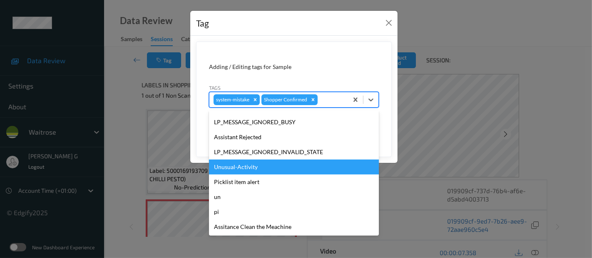
click at [233, 171] on div "Unusual-Activity" at bounding box center [294, 167] width 170 height 15
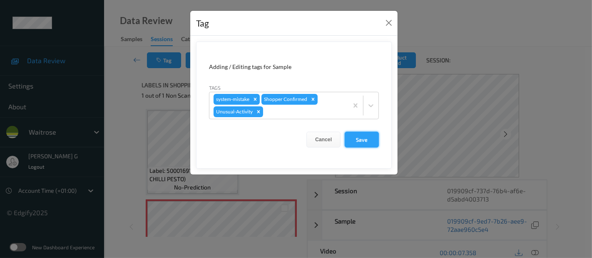
click at [353, 139] on button "Save" at bounding box center [362, 140] width 34 height 16
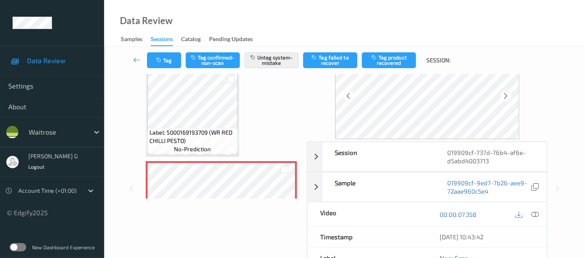
scroll to position [92, 0]
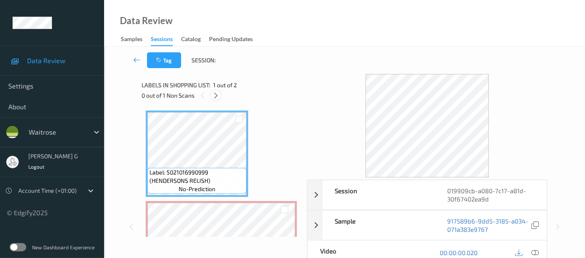
click at [219, 96] on div at bounding box center [216, 95] width 10 height 10
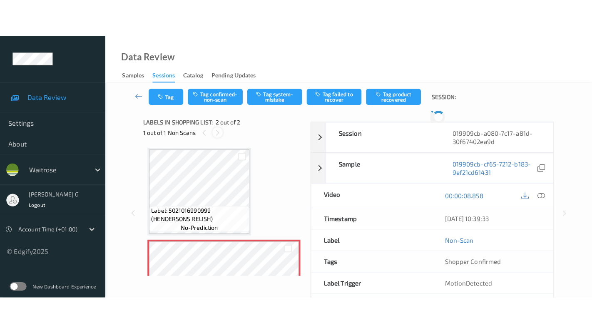
scroll to position [4, 0]
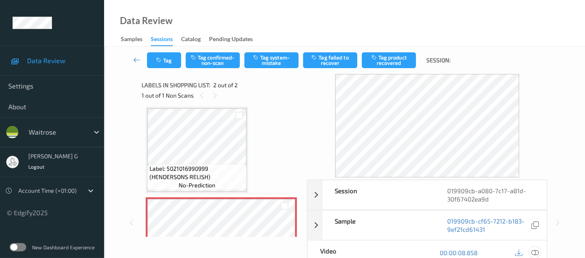
click at [535, 253] on icon at bounding box center [534, 252] width 7 height 7
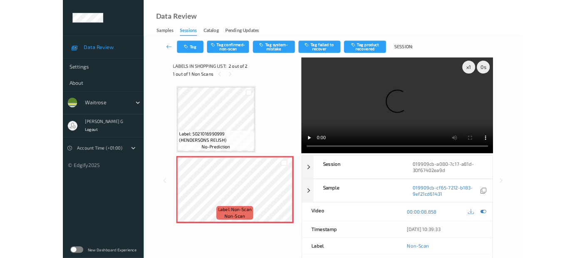
scroll to position [0, 0]
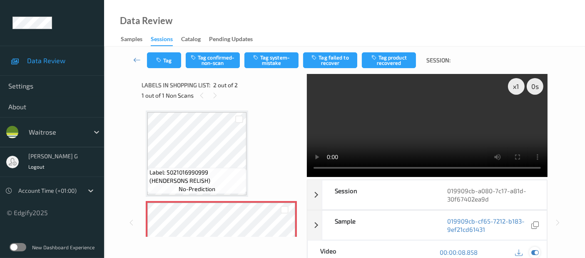
click at [538, 253] on icon at bounding box center [534, 252] width 7 height 7
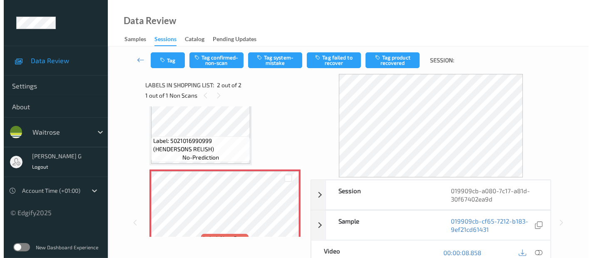
scroll to position [46, 0]
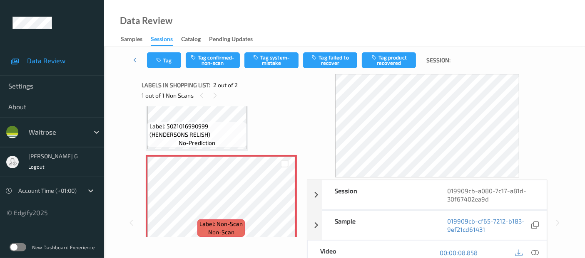
click at [272, 40] on div "Data Review Samples Sessions Catalog Pending Updates" at bounding box center [344, 23] width 481 height 47
click at [266, 55] on button "Tag system-mistake" at bounding box center [271, 60] width 54 height 16
click at [160, 63] on button "Tag" at bounding box center [164, 60] width 34 height 16
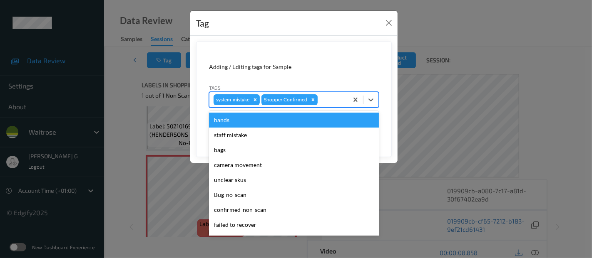
click at [322, 104] on div at bounding box center [331, 100] width 25 height 10
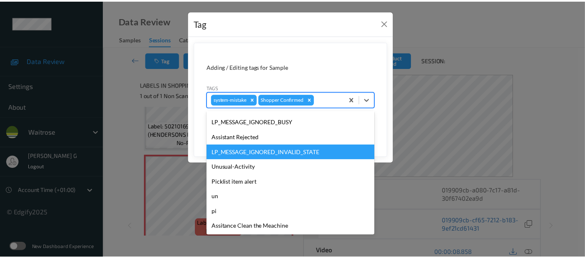
scroll to position [178, 0]
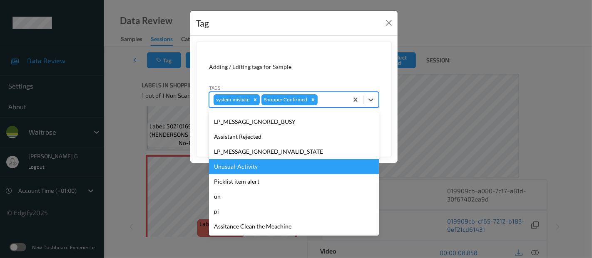
click at [238, 166] on div "Unusual-Activity" at bounding box center [294, 166] width 170 height 15
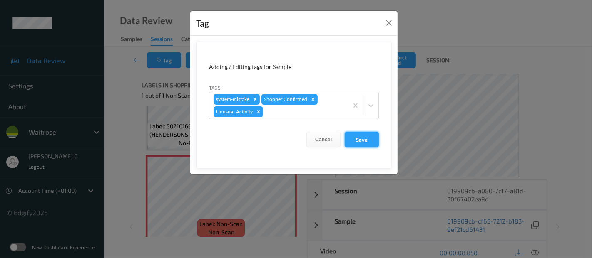
click at [355, 136] on button "Save" at bounding box center [362, 140] width 34 height 16
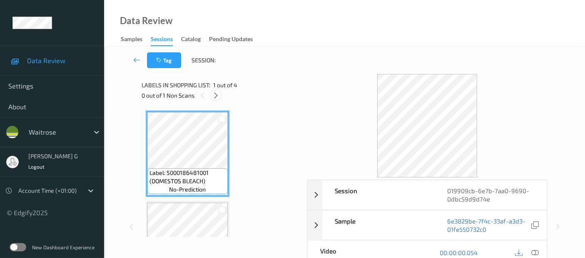
click at [218, 96] on icon at bounding box center [215, 95] width 7 height 7
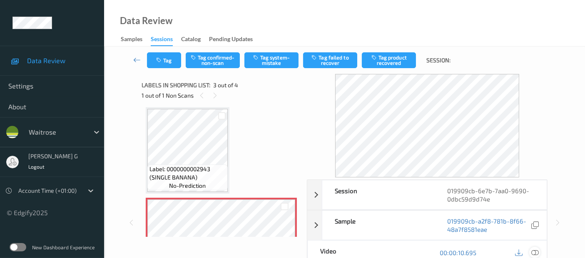
click at [530, 252] on div at bounding box center [534, 252] width 11 height 11
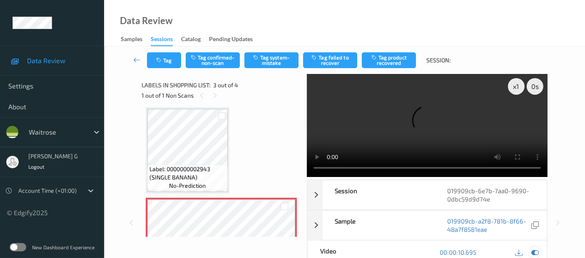
click at [533, 250] on icon at bounding box center [534, 252] width 7 height 7
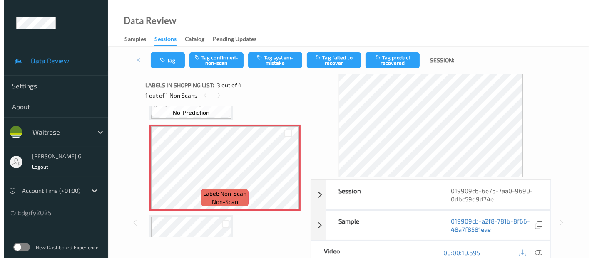
scroll to position [186, 0]
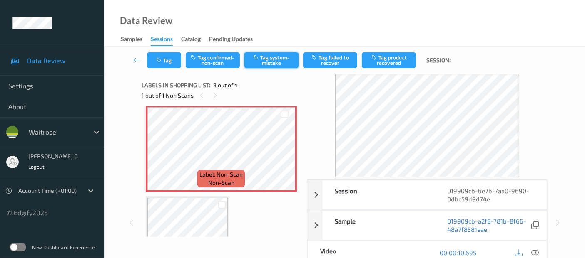
click at [291, 64] on button "Tag system-mistake" at bounding box center [271, 60] width 54 height 16
click at [163, 60] on button "Tag" at bounding box center [164, 60] width 34 height 16
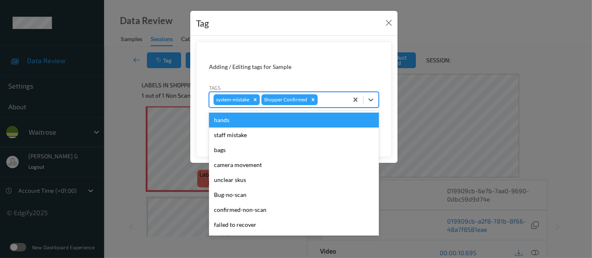
click at [339, 101] on div at bounding box center [331, 100] width 25 height 10
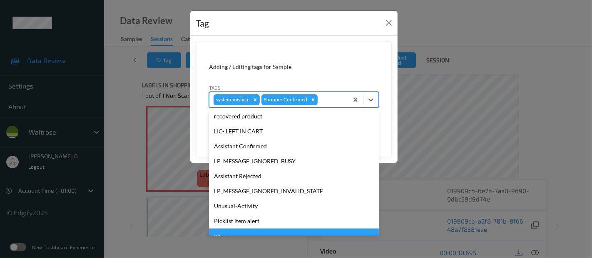
scroll to position [178, 0]
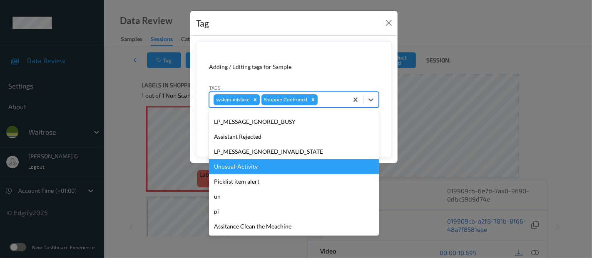
click at [231, 171] on div "Unusual-Activity" at bounding box center [294, 166] width 170 height 15
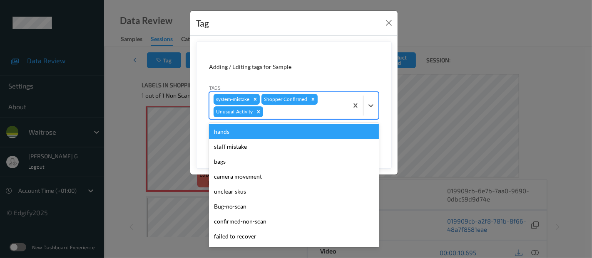
click at [293, 117] on div "system-mistake Shopper Confirmed Unusual-Activity" at bounding box center [278, 105] width 139 height 27
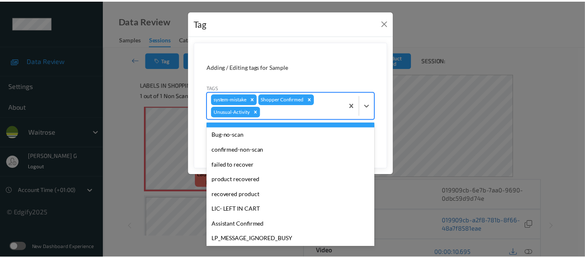
scroll to position [163, 0]
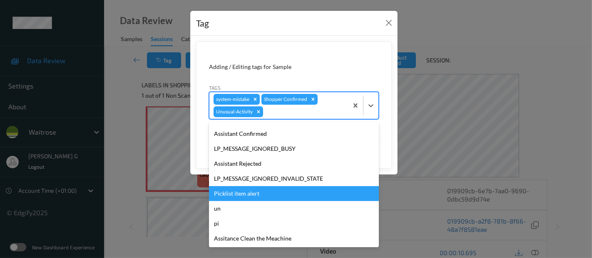
click at [246, 192] on div "Picklist item alert" at bounding box center [294, 193] width 170 height 15
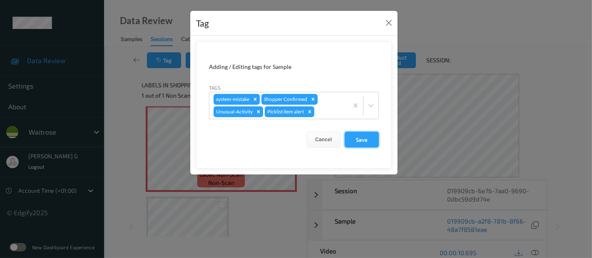
click at [365, 140] on button "Save" at bounding box center [362, 140] width 34 height 16
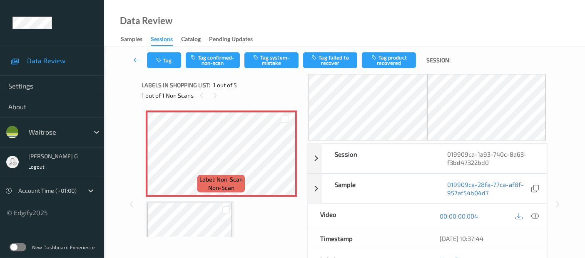
click at [248, 94] on div "1 out of 1 Non Scans" at bounding box center [221, 95] width 159 height 10
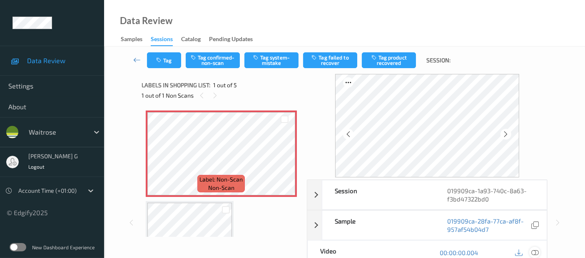
click at [534, 253] on icon at bounding box center [534, 252] width 7 height 7
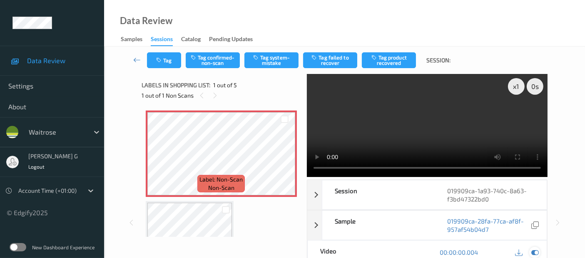
click at [536, 251] on icon at bounding box center [534, 252] width 7 height 7
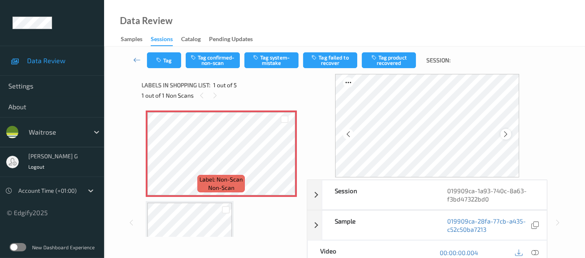
click at [508, 136] on icon at bounding box center [505, 134] width 7 height 7
click at [268, 60] on button "Tag system-mistake" at bounding box center [271, 60] width 54 height 16
click at [161, 64] on button "Tag" at bounding box center [164, 60] width 34 height 16
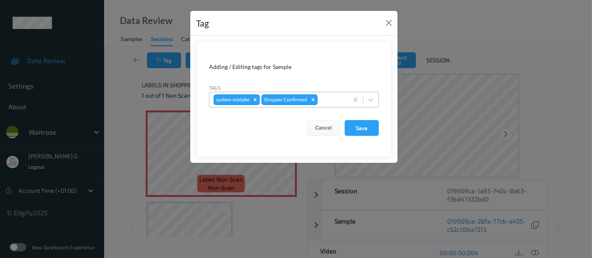
click at [325, 106] on div "system-mistake Shopper Confirmed" at bounding box center [278, 100] width 139 height 14
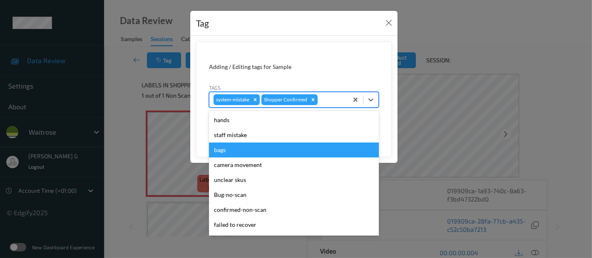
click at [224, 154] on div "bags" at bounding box center [294, 150] width 170 height 15
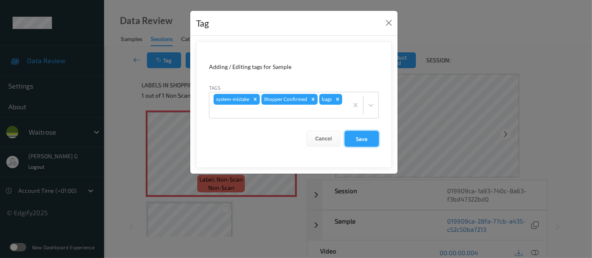
click at [370, 131] on button "Save" at bounding box center [362, 139] width 34 height 16
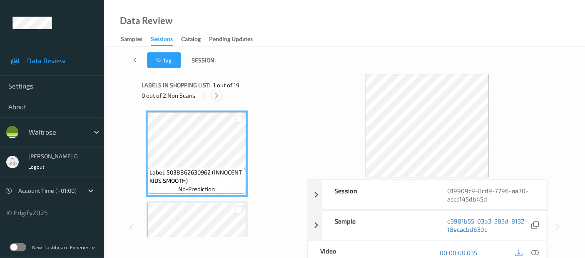
click at [217, 91] on div at bounding box center [216, 95] width 10 height 10
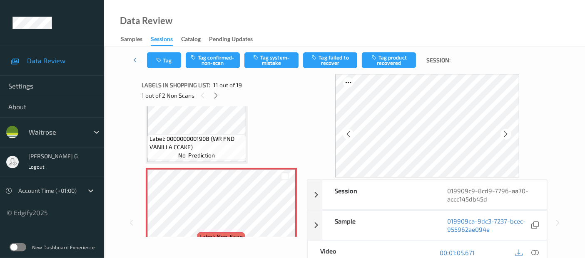
scroll to position [864, 0]
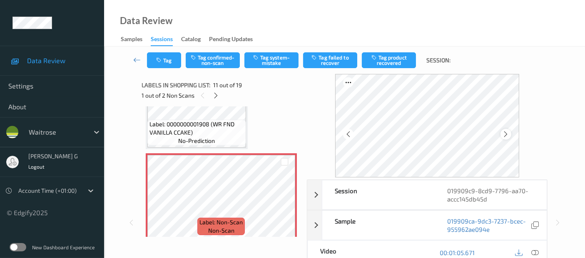
click at [509, 134] on icon at bounding box center [505, 134] width 7 height 7
click at [535, 254] on icon at bounding box center [534, 252] width 7 height 7
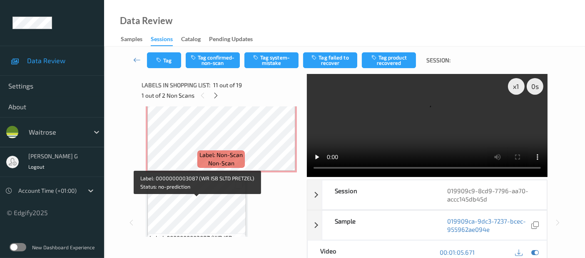
scroll to position [957, 0]
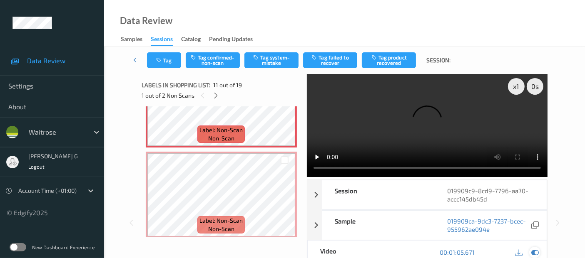
click at [530, 251] on div at bounding box center [534, 252] width 11 height 11
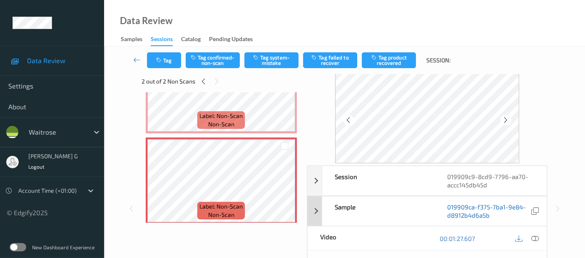
scroll to position [0, 0]
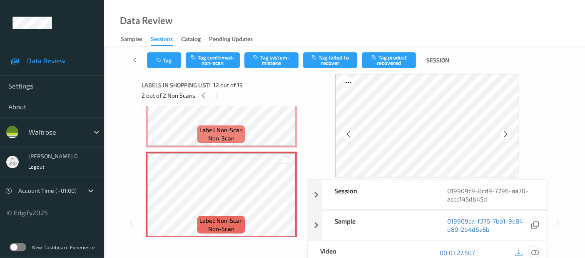
click at [533, 251] on icon at bounding box center [534, 252] width 7 height 7
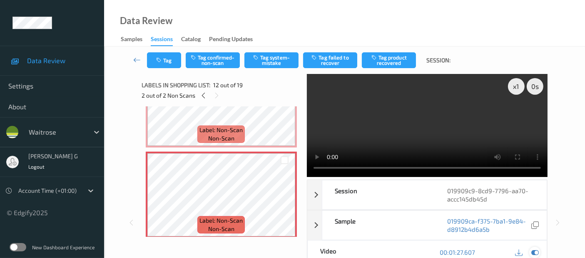
click at [532, 253] on icon at bounding box center [534, 252] width 7 height 7
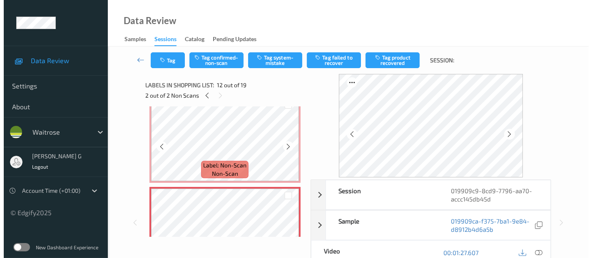
scroll to position [864, 0]
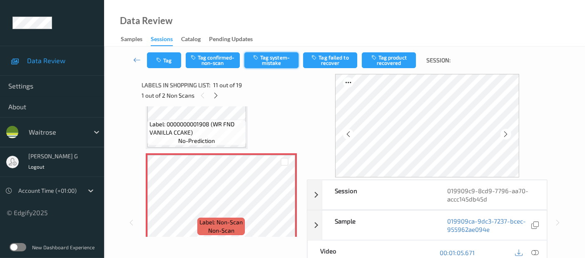
click at [270, 55] on button "Tag system-mistake" at bounding box center [271, 60] width 54 height 16
click at [163, 62] on icon "button" at bounding box center [159, 60] width 7 height 6
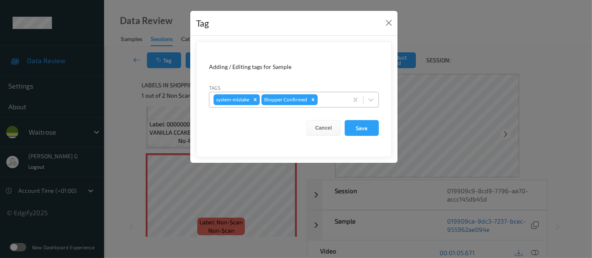
click at [325, 97] on div at bounding box center [331, 100] width 25 height 10
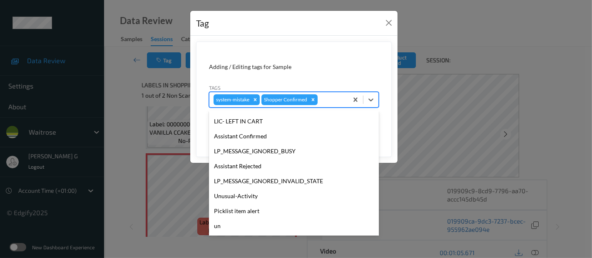
scroll to position [178, 0]
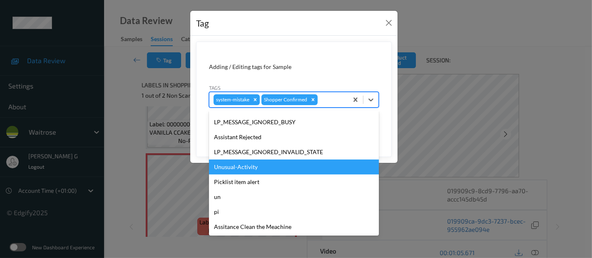
click at [236, 168] on div "Unusual-Activity" at bounding box center [294, 167] width 170 height 15
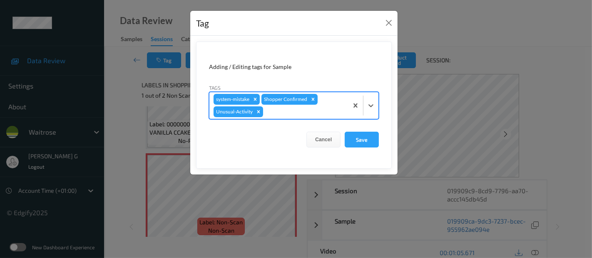
click at [296, 109] on div at bounding box center [304, 112] width 79 height 10
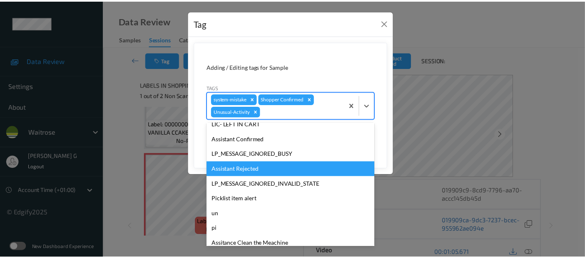
scroll to position [163, 0]
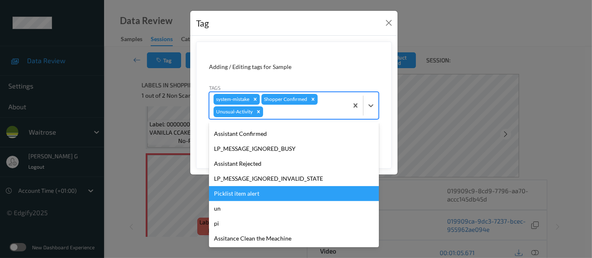
click at [233, 196] on div "Picklist item alert" at bounding box center [294, 193] width 170 height 15
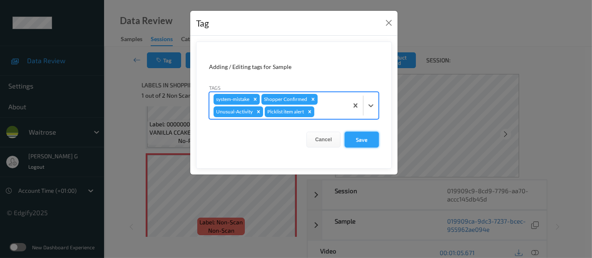
click at [373, 142] on button "Save" at bounding box center [362, 140] width 34 height 16
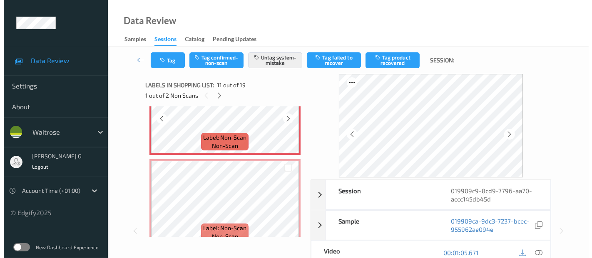
scroll to position [957, 0]
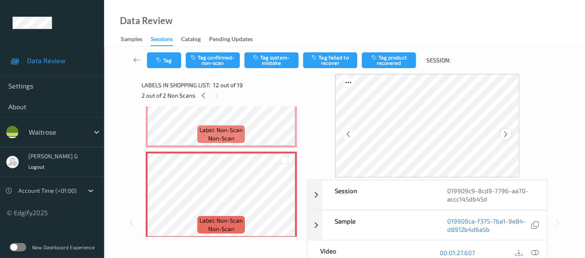
click at [509, 132] on icon at bounding box center [505, 134] width 7 height 7
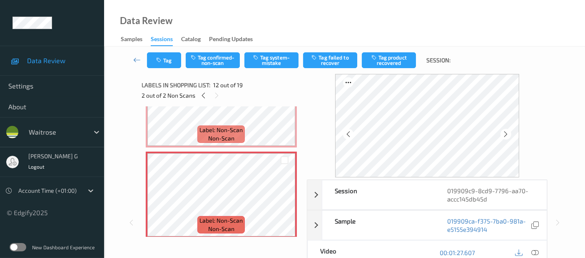
click at [509, 132] on icon at bounding box center [505, 134] width 7 height 7
click at [266, 60] on button "Tag system-mistake" at bounding box center [271, 60] width 54 height 16
click at [159, 55] on button "Tag" at bounding box center [164, 60] width 34 height 16
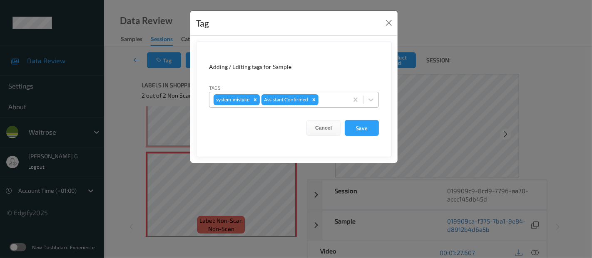
click at [325, 102] on div at bounding box center [332, 100] width 24 height 10
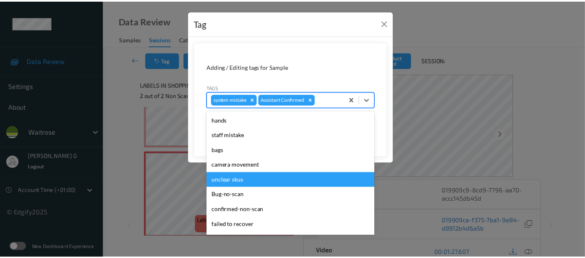
scroll to position [178, 0]
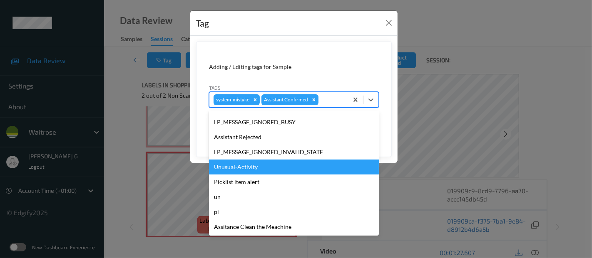
click at [243, 166] on div "Unusual-Activity" at bounding box center [294, 167] width 170 height 15
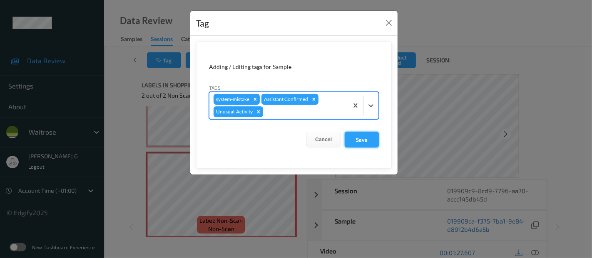
click at [362, 139] on button "Save" at bounding box center [362, 140] width 34 height 16
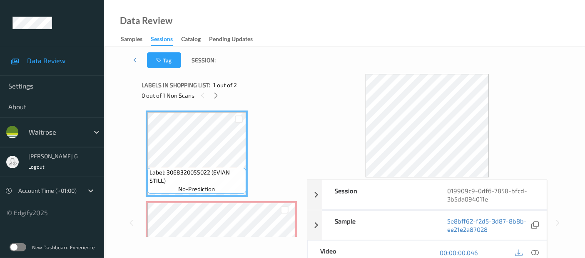
click at [252, 18] on div "Data Review Samples Sessions Catalog Pending Updates" at bounding box center [344, 23] width 481 height 47
click at [214, 98] on icon at bounding box center [215, 95] width 7 height 7
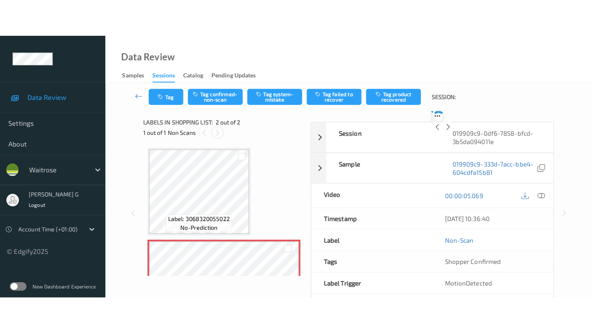
scroll to position [4, 0]
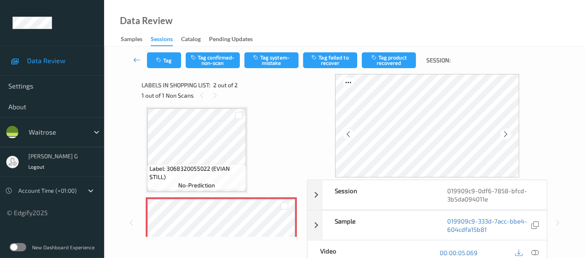
click at [528, 253] on div at bounding box center [526, 252] width 27 height 11
click at [540, 250] on div at bounding box center [534, 252] width 11 height 11
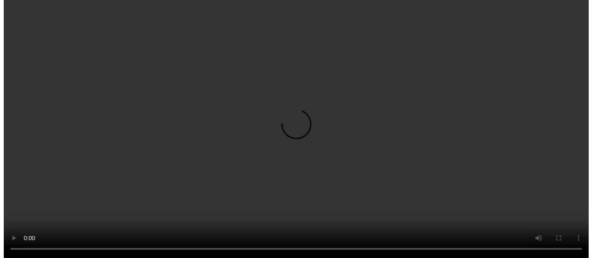
scroll to position [46, 0]
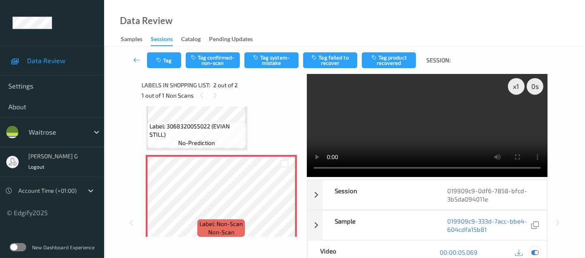
click at [537, 254] on icon at bounding box center [534, 252] width 7 height 7
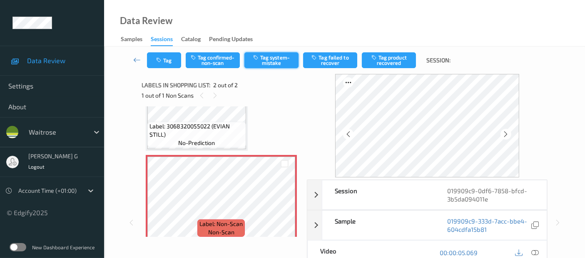
click at [271, 60] on button "Tag system-mistake" at bounding box center [271, 60] width 54 height 16
click at [165, 60] on button "Tag" at bounding box center [164, 60] width 34 height 16
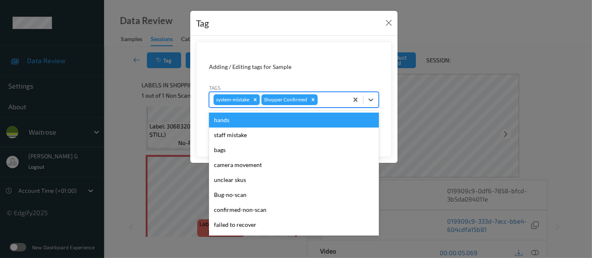
click at [324, 97] on div at bounding box center [331, 100] width 25 height 10
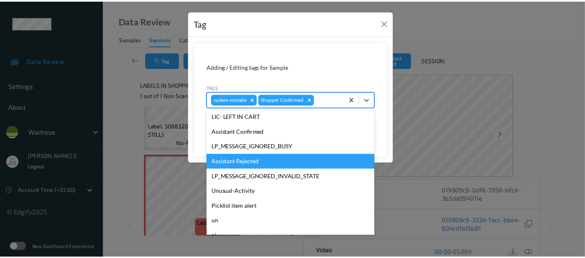
scroll to position [178, 0]
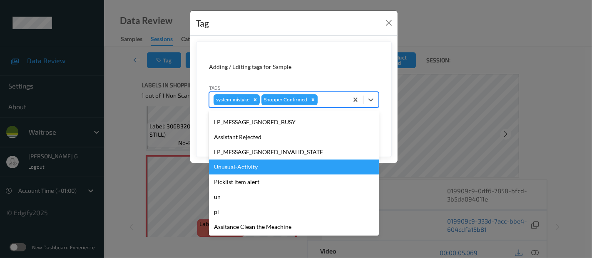
click at [243, 167] on div "Unusual-Activity" at bounding box center [294, 167] width 170 height 15
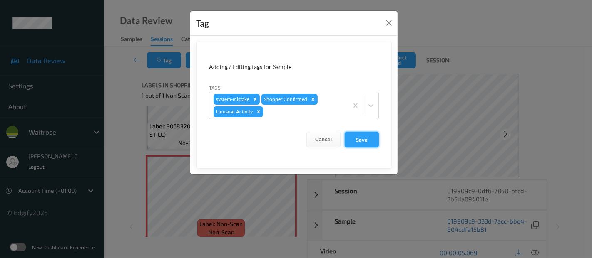
click at [355, 143] on button "Save" at bounding box center [362, 140] width 34 height 16
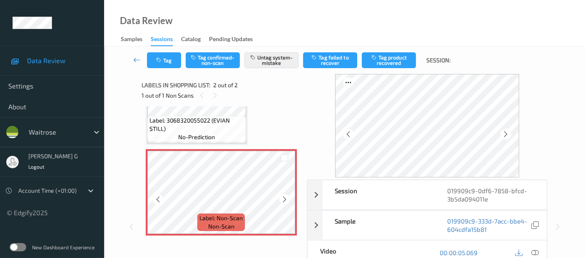
scroll to position [54, 0]
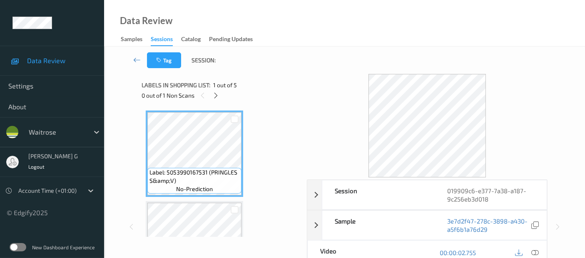
click at [336, 22] on div "Data Review Samples Sessions Catalog Pending Updates" at bounding box center [344, 23] width 481 height 47
click at [216, 95] on icon at bounding box center [215, 95] width 7 height 7
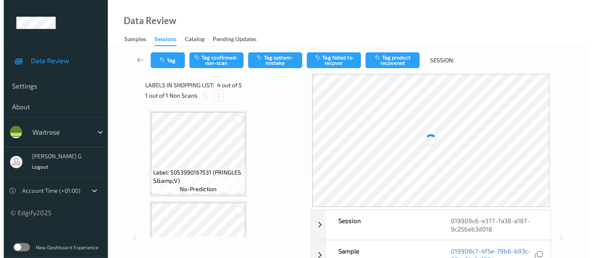
scroll to position [185, 0]
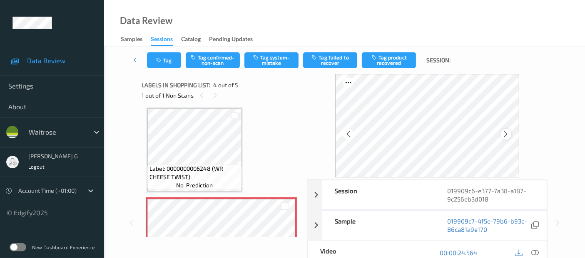
click at [509, 133] on icon at bounding box center [505, 134] width 7 height 7
click at [538, 252] on icon at bounding box center [534, 252] width 7 height 7
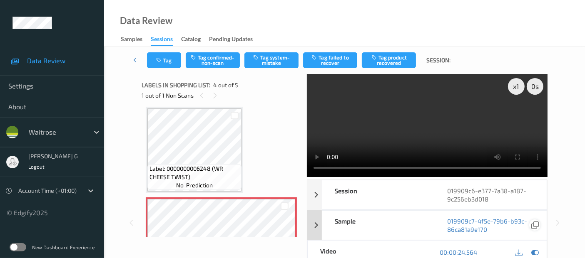
click at [536, 253] on icon at bounding box center [534, 252] width 7 height 7
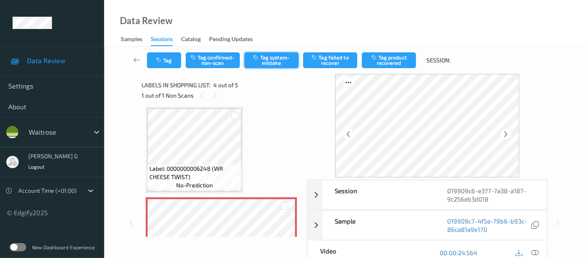
click at [271, 58] on button "Tag system-mistake" at bounding box center [271, 60] width 54 height 16
click at [172, 65] on button "Tag" at bounding box center [164, 60] width 34 height 16
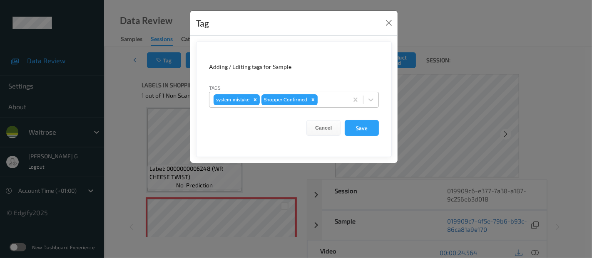
click at [326, 102] on div at bounding box center [331, 100] width 25 height 10
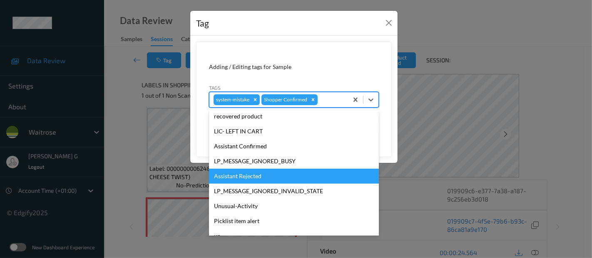
scroll to position [178, 0]
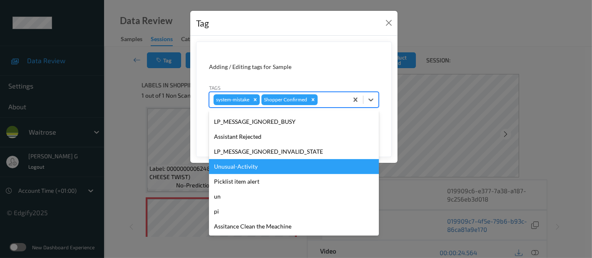
click at [241, 163] on div "Unusual-Activity" at bounding box center [294, 166] width 170 height 15
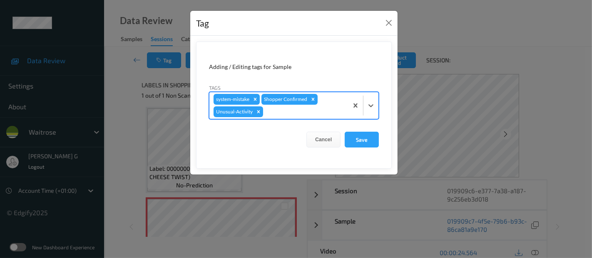
click at [296, 108] on div at bounding box center [304, 112] width 79 height 10
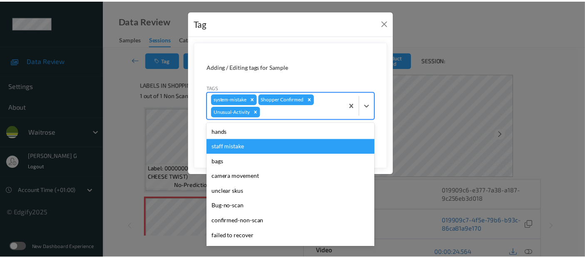
scroll to position [163, 0]
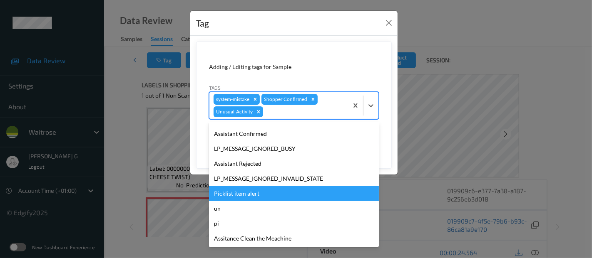
click at [248, 191] on div "Picklist item alert" at bounding box center [294, 193] width 170 height 15
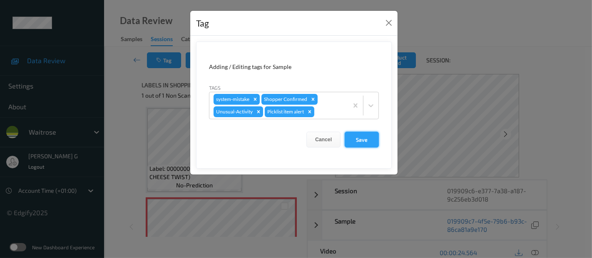
click at [356, 132] on button "Save" at bounding box center [362, 140] width 34 height 16
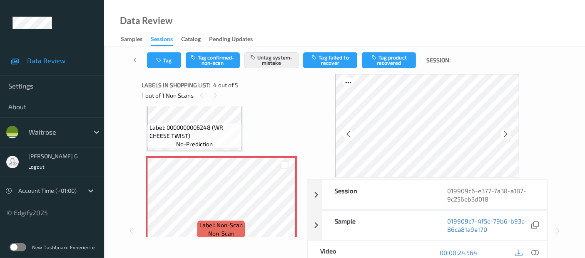
scroll to position [325, 0]
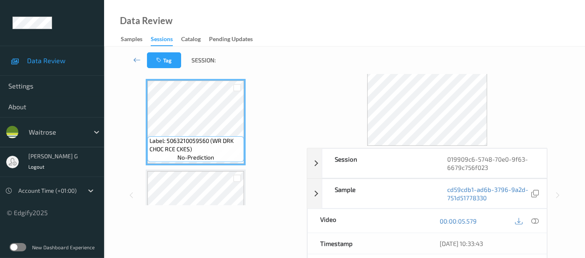
scroll to position [46, 0]
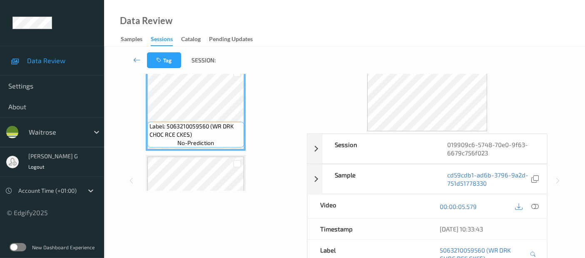
click at [215, 28] on div "Data Review Samples Sessions Catalog Pending Updates" at bounding box center [344, 23] width 481 height 47
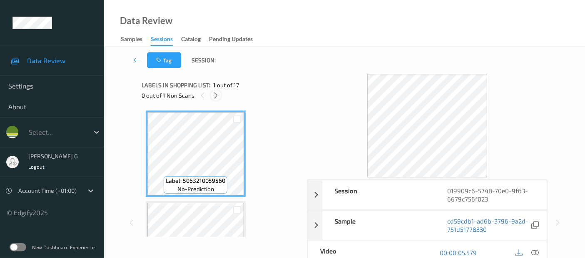
click at [212, 98] on div at bounding box center [216, 95] width 10 height 10
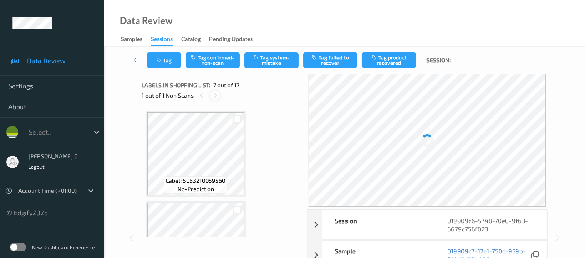
scroll to position [457, 0]
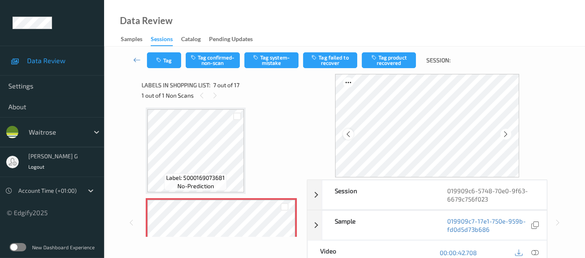
click at [348, 135] on icon at bounding box center [348, 134] width 7 height 7
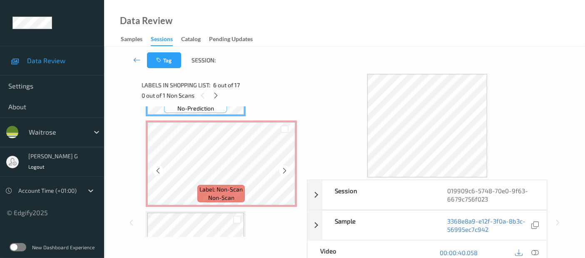
scroll to position [549, 0]
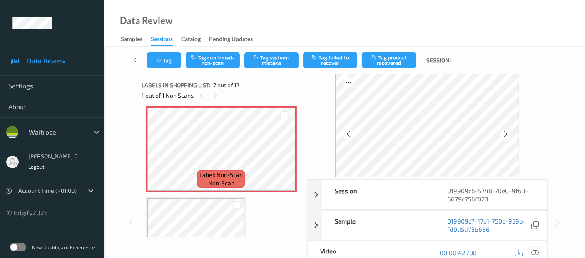
click at [532, 253] on icon at bounding box center [534, 252] width 7 height 7
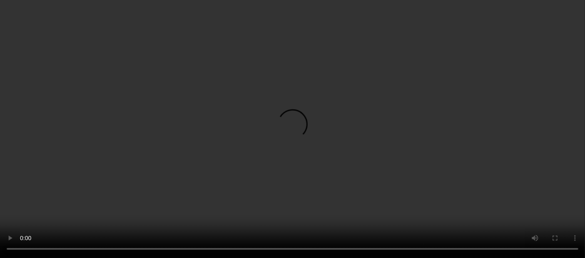
scroll to position [457, 0]
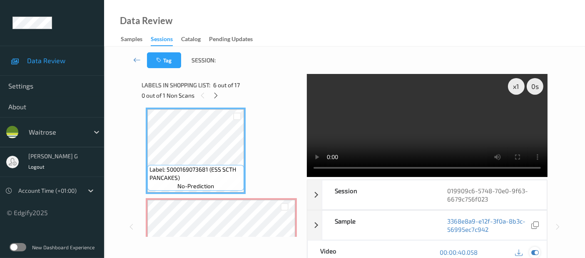
click at [537, 252] on icon at bounding box center [534, 252] width 7 height 7
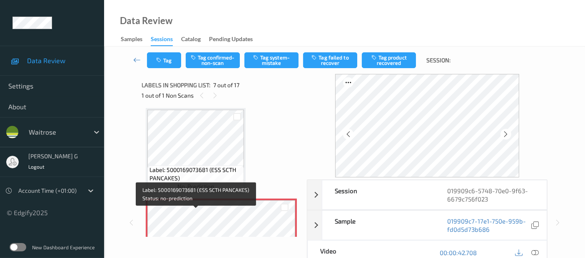
scroll to position [410, 0]
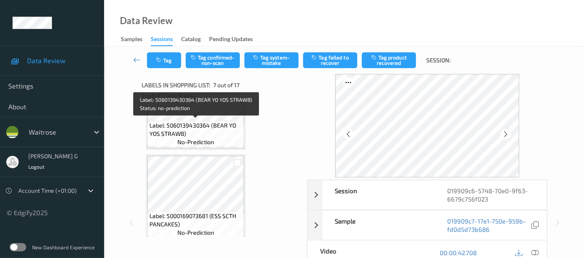
click at [209, 124] on span "Label: 5060139430364 (BEAR YO YOS STRAWB)" at bounding box center [195, 130] width 92 height 17
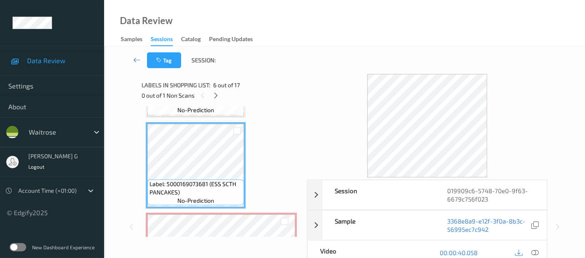
scroll to position [457, 0]
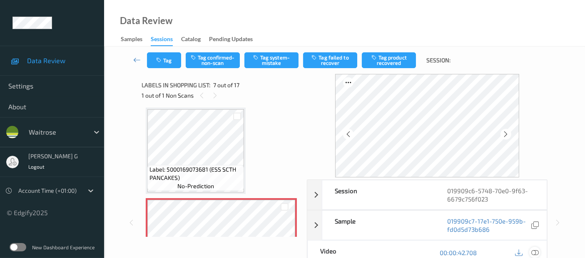
click at [534, 253] on icon at bounding box center [534, 252] width 7 height 7
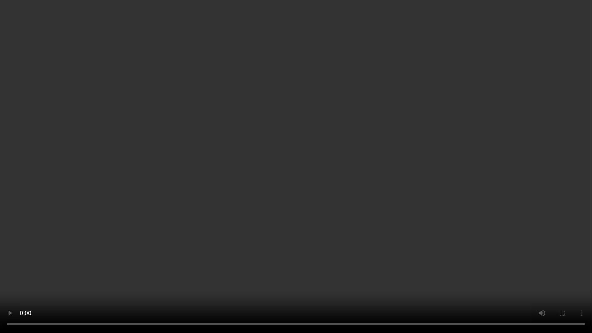
click at [409, 233] on video at bounding box center [296, 166] width 592 height 333
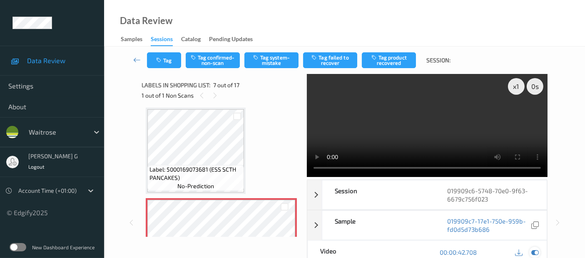
click at [533, 253] on icon at bounding box center [534, 252] width 7 height 7
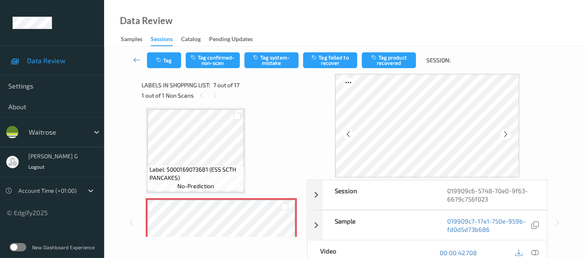
scroll to position [549, 0]
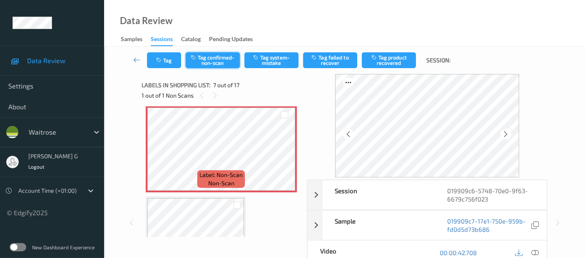
click at [211, 56] on button "Tag confirmed-non-scan" at bounding box center [213, 60] width 54 height 16
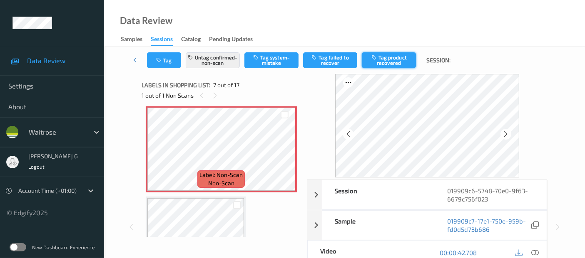
click at [385, 62] on button "Tag product recovered" at bounding box center [389, 60] width 54 height 16
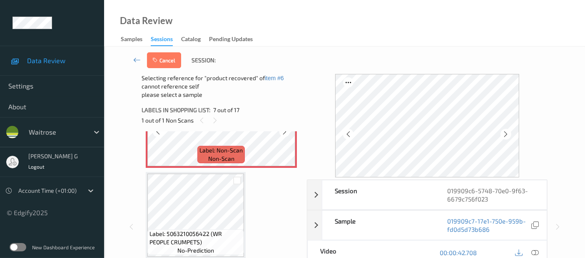
scroll to position [641, 0]
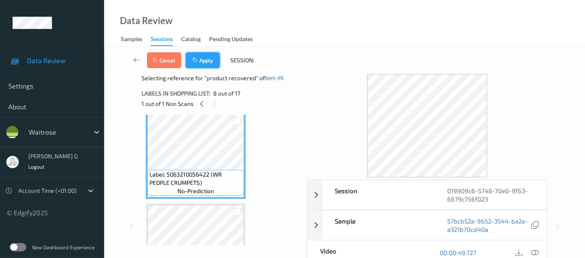
click at [201, 58] on button "Apply" at bounding box center [203, 60] width 34 height 16
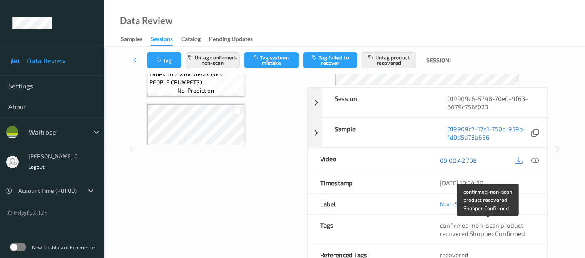
scroll to position [166, 0]
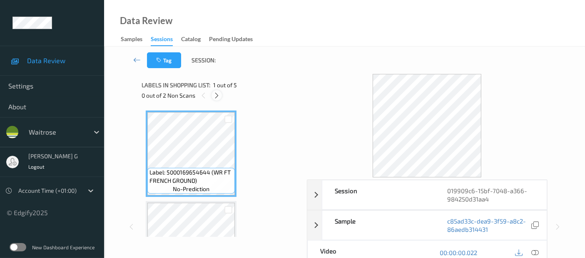
click at [214, 98] on icon at bounding box center [216, 95] width 7 height 7
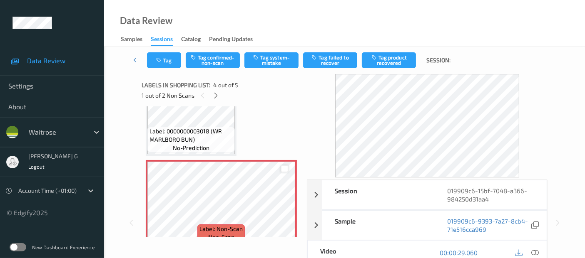
scroll to position [231, 0]
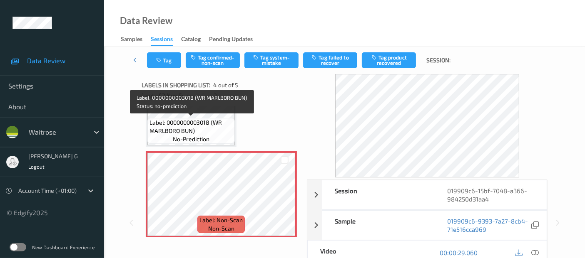
click at [208, 120] on span "Label: 0000000003018 (WR MARLBORO BUN)" at bounding box center [190, 127] width 83 height 17
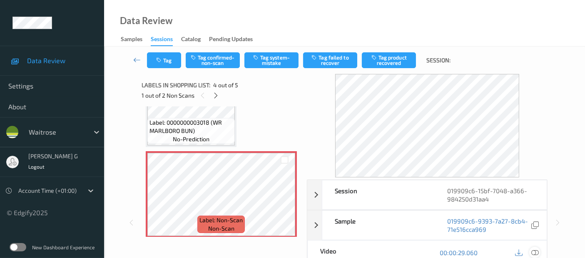
click at [535, 252] on icon at bounding box center [534, 252] width 7 height 7
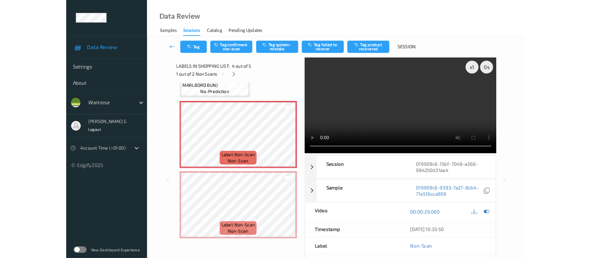
scroll to position [251, 0]
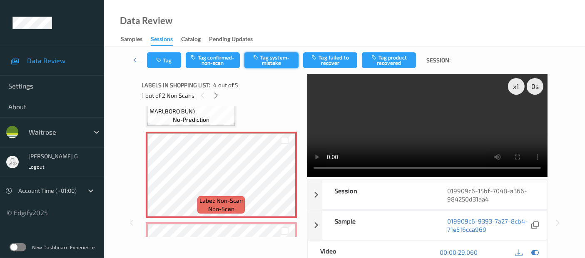
click at [270, 61] on button "Tag system-mistake" at bounding box center [271, 60] width 54 height 16
click at [538, 247] on div at bounding box center [526, 252] width 27 height 11
click at [535, 249] on icon at bounding box center [534, 252] width 7 height 7
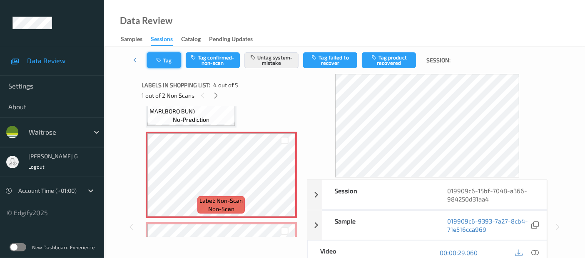
click at [157, 61] on icon "button" at bounding box center [159, 60] width 7 height 6
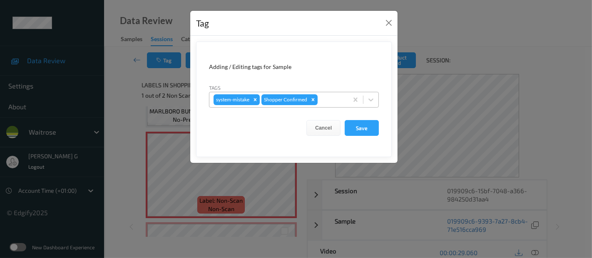
click at [325, 97] on div at bounding box center [331, 100] width 25 height 10
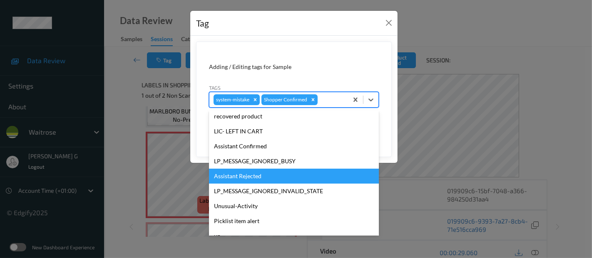
scroll to position [178, 0]
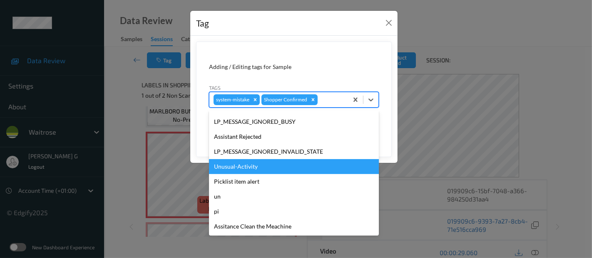
click at [241, 173] on div "Unusual-Activity" at bounding box center [294, 166] width 170 height 15
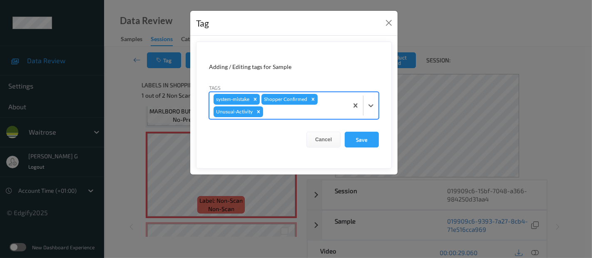
click at [288, 116] on div at bounding box center [304, 112] width 79 height 10
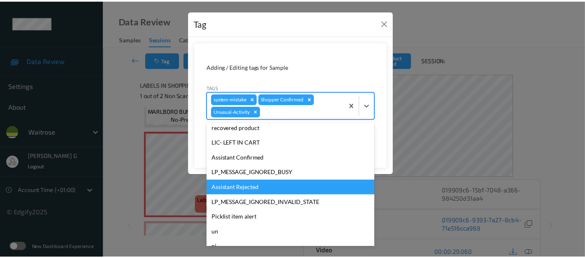
scroll to position [163, 0]
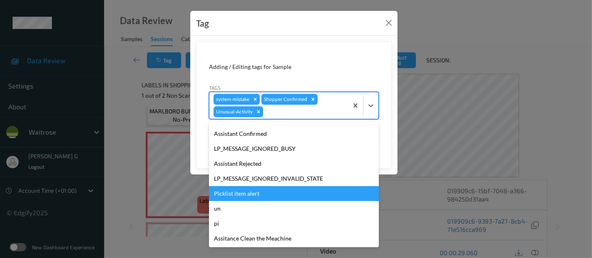
click at [247, 192] on div "Picklist item alert" at bounding box center [294, 193] width 170 height 15
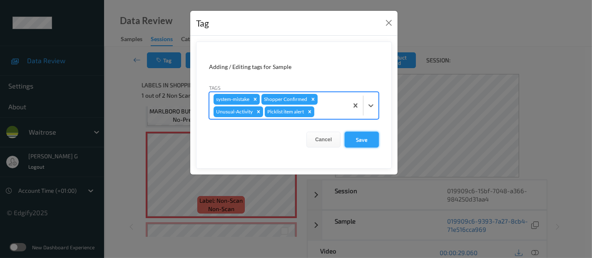
click at [362, 138] on button "Save" at bounding box center [362, 140] width 34 height 16
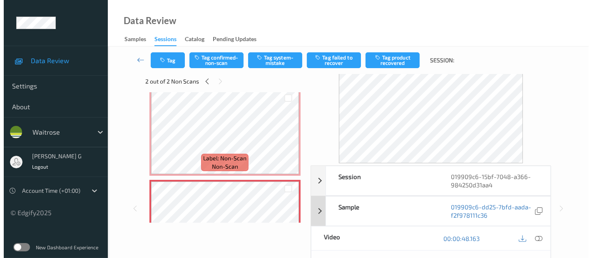
scroll to position [0, 0]
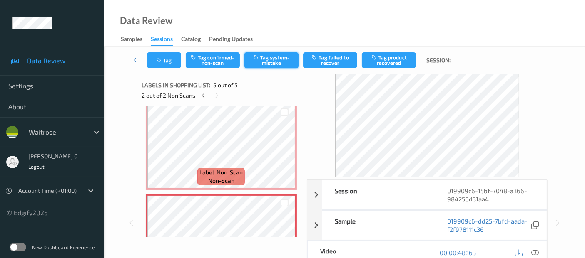
click at [266, 58] on button "Tag system-mistake" at bounding box center [271, 60] width 54 height 16
click at [171, 61] on button "Tag" at bounding box center [164, 60] width 34 height 16
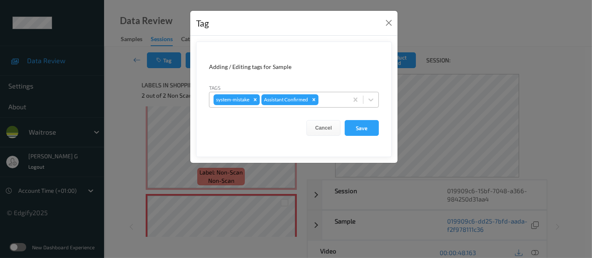
click at [325, 99] on div at bounding box center [332, 100] width 24 height 10
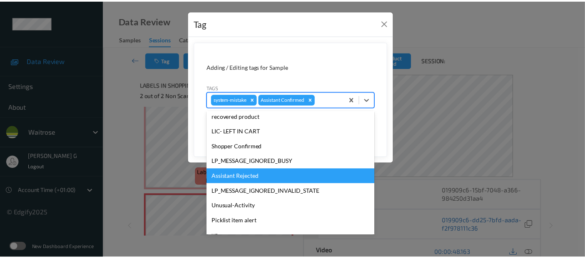
scroll to position [178, 0]
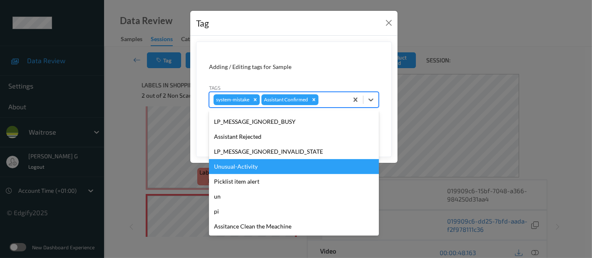
click at [235, 172] on div "Unusual-Activity" at bounding box center [294, 166] width 170 height 15
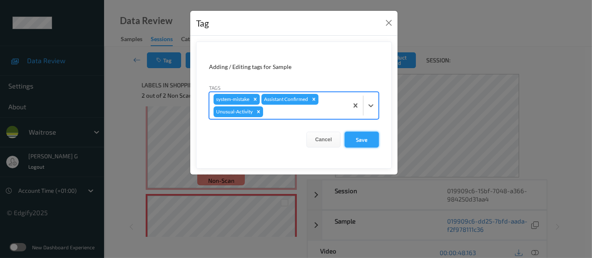
click at [358, 146] on button "Save" at bounding box center [362, 140] width 34 height 16
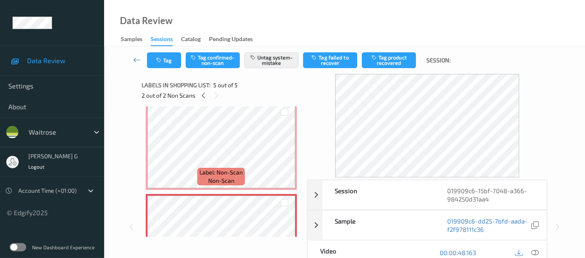
scroll to position [137, 0]
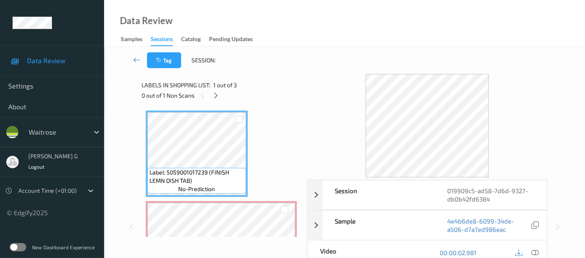
click at [216, 101] on div "Labels in shopping list: 1 out of 3 0 out of 1 Non Scans" at bounding box center [221, 90] width 159 height 32
click at [216, 99] on div at bounding box center [216, 95] width 10 height 10
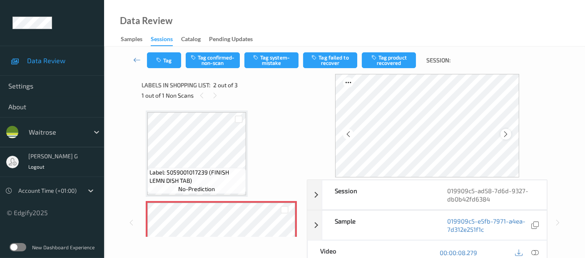
click at [509, 136] on icon at bounding box center [505, 134] width 7 height 7
click at [537, 252] on icon at bounding box center [534, 252] width 7 height 7
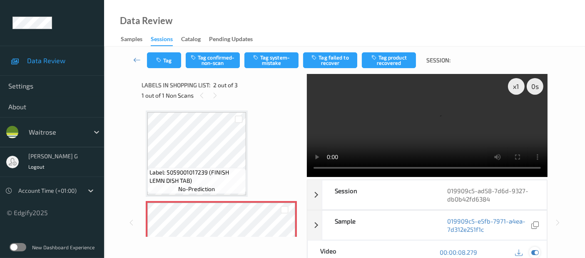
click at [532, 250] on icon at bounding box center [534, 252] width 7 height 7
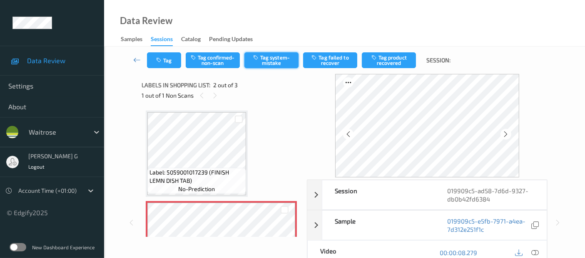
click at [271, 60] on button "Tag system-mistake" at bounding box center [271, 60] width 54 height 16
click at [163, 60] on icon "button" at bounding box center [159, 60] width 7 height 6
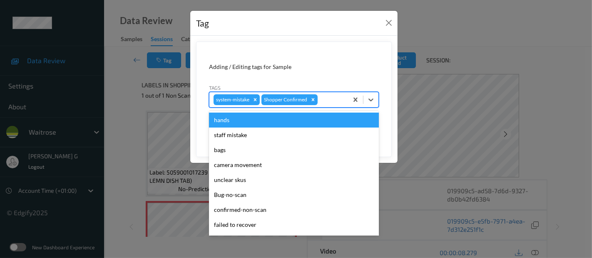
click at [327, 97] on div at bounding box center [331, 100] width 25 height 10
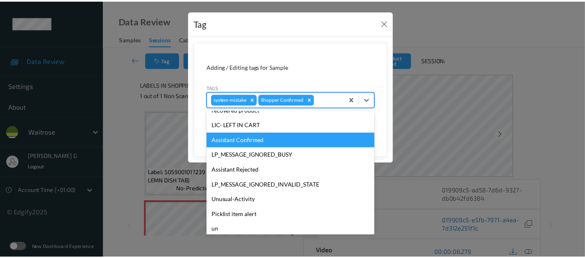
scroll to position [178, 0]
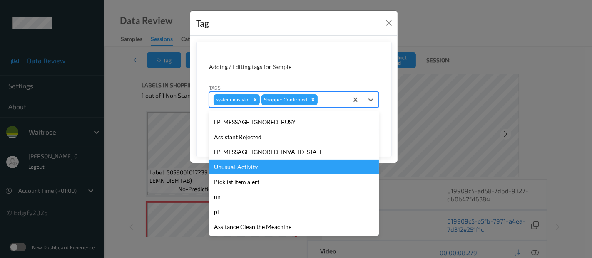
click at [253, 171] on div "Unusual-Activity" at bounding box center [294, 167] width 170 height 15
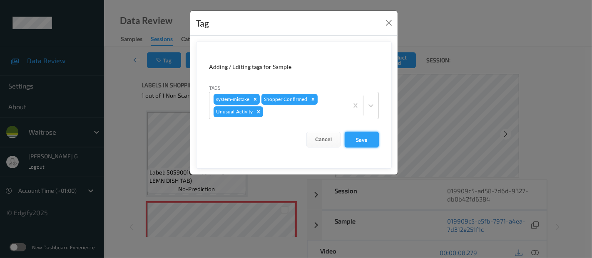
click at [369, 142] on button "Save" at bounding box center [362, 140] width 34 height 16
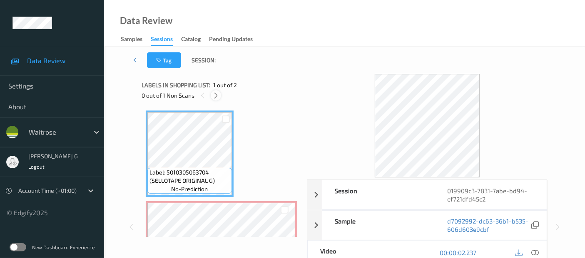
click at [214, 95] on icon at bounding box center [215, 95] width 7 height 7
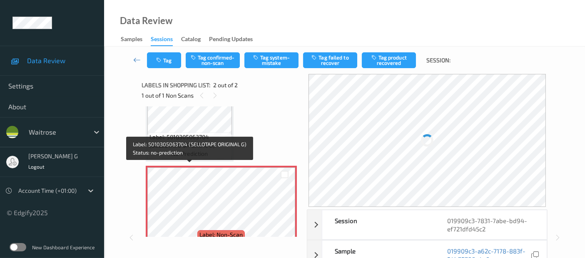
scroll to position [54, 0]
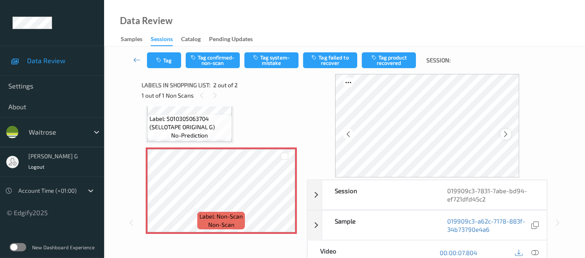
click at [508, 134] on icon at bounding box center [505, 134] width 7 height 7
click at [507, 134] on icon at bounding box center [505, 134] width 7 height 7
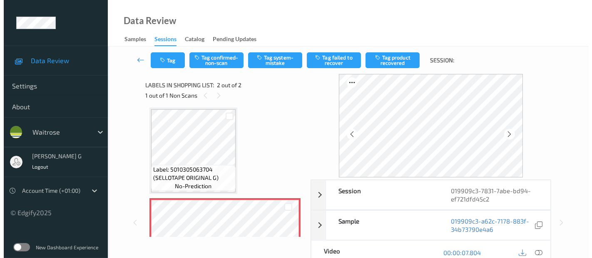
scroll to position [0, 0]
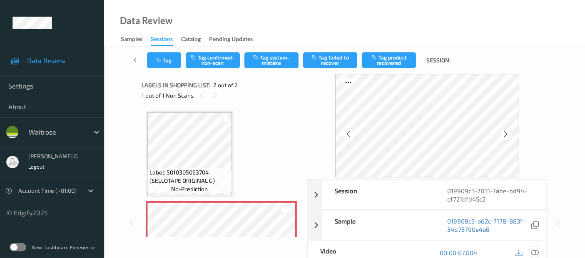
click at [538, 253] on icon at bounding box center [534, 252] width 7 height 7
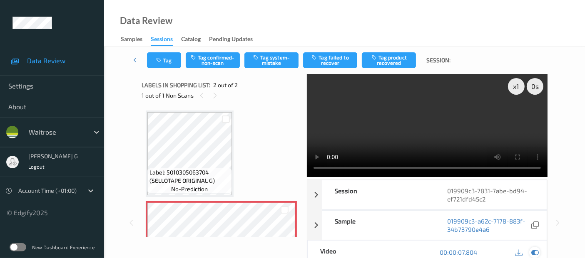
click at [536, 253] on icon at bounding box center [534, 252] width 7 height 7
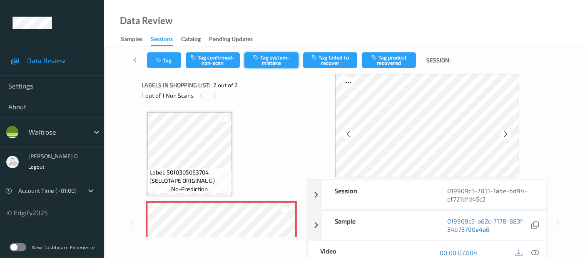
click at [273, 56] on button "Tag system-mistake" at bounding box center [271, 60] width 54 height 16
click at [165, 60] on button "Tag" at bounding box center [164, 60] width 34 height 16
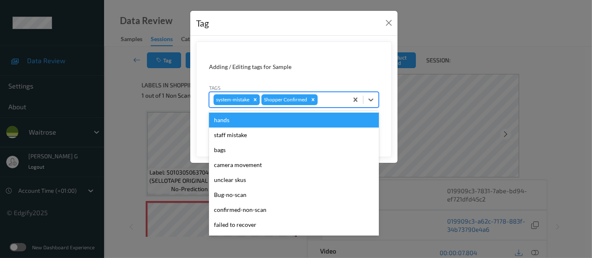
click at [318, 103] on div "system-mistake Shopper Confirmed" at bounding box center [278, 100] width 139 height 14
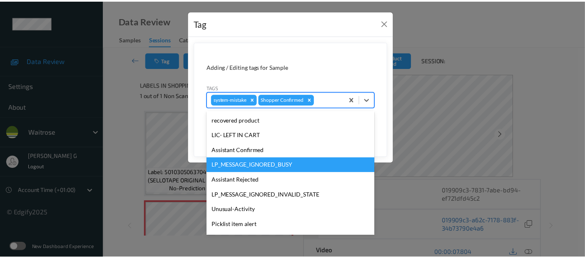
scroll to position [178, 0]
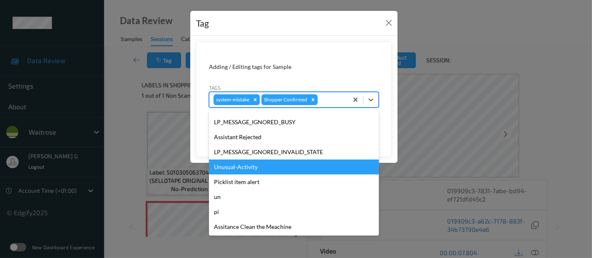
click at [229, 170] on div "Unusual-Activity" at bounding box center [294, 167] width 170 height 15
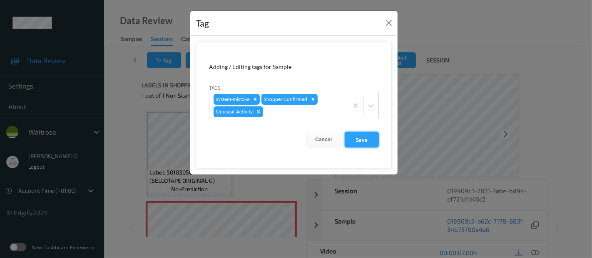
click at [360, 137] on button "Save" at bounding box center [362, 140] width 34 height 16
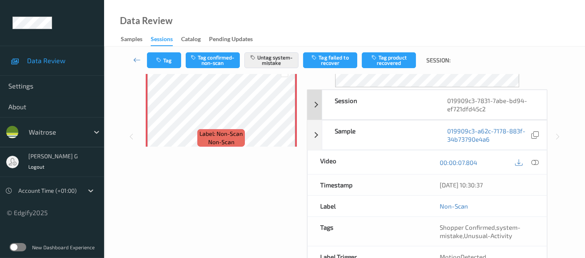
scroll to position [0, 0]
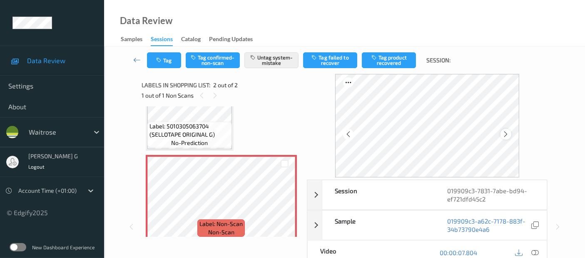
click at [508, 135] on icon at bounding box center [505, 134] width 7 height 7
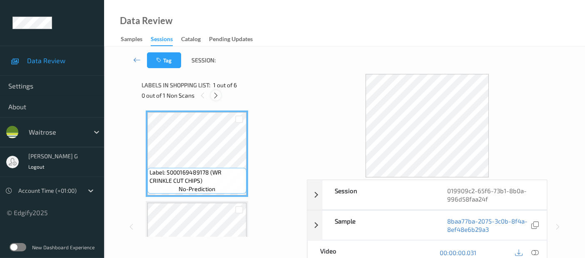
click at [216, 93] on icon at bounding box center [215, 95] width 7 height 7
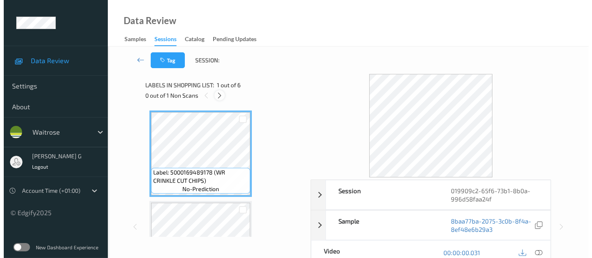
scroll to position [276, 0]
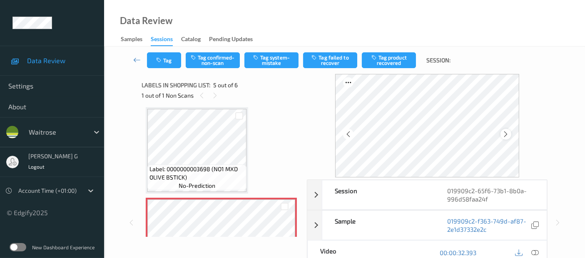
click at [507, 133] on icon at bounding box center [505, 134] width 7 height 7
click at [534, 249] on icon at bounding box center [534, 252] width 7 height 7
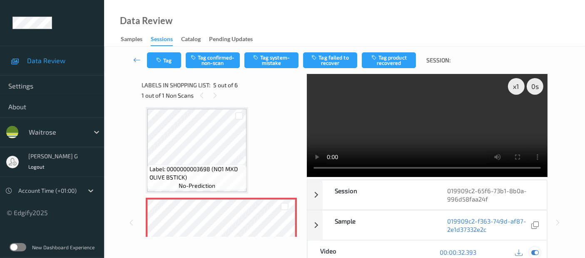
click at [531, 255] on div at bounding box center [534, 252] width 11 height 11
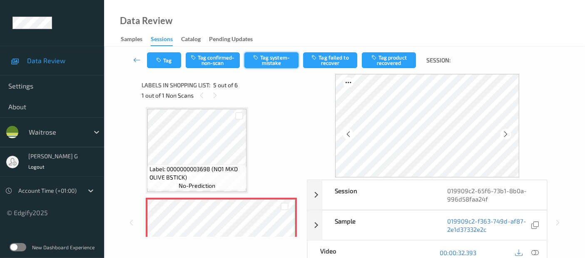
click at [273, 54] on button "Tag system-mistake" at bounding box center [271, 60] width 54 height 16
click at [157, 59] on icon "button" at bounding box center [159, 60] width 7 height 6
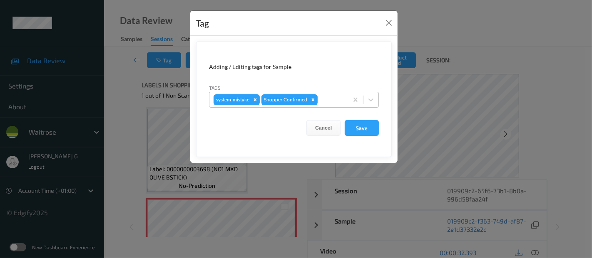
click at [323, 102] on div at bounding box center [331, 100] width 25 height 10
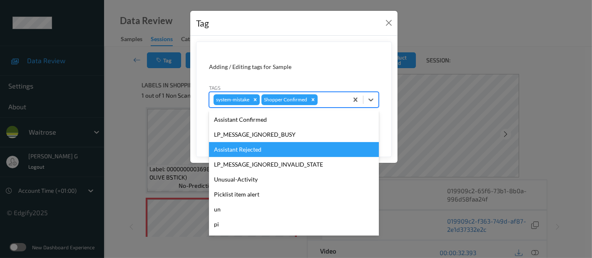
scroll to position [178, 0]
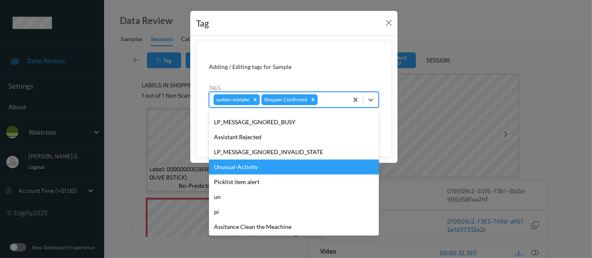
click at [244, 167] on div "Unusual-Activity" at bounding box center [294, 167] width 170 height 15
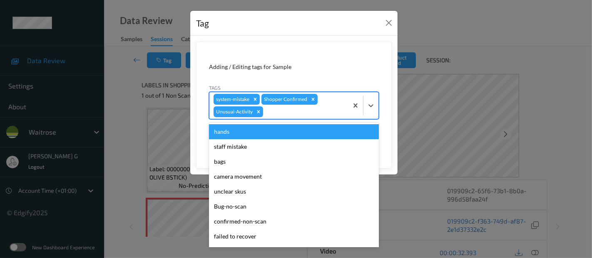
click at [301, 115] on div at bounding box center [304, 112] width 79 height 10
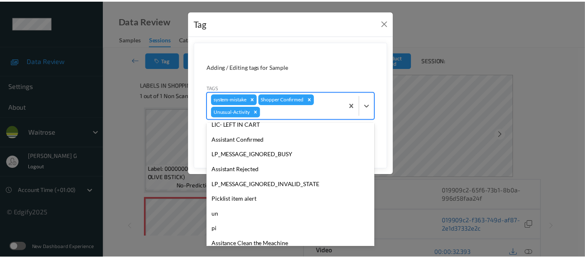
scroll to position [163, 0]
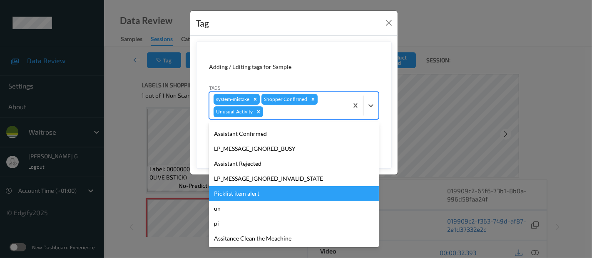
click at [236, 193] on div "Picklist item alert" at bounding box center [294, 193] width 170 height 15
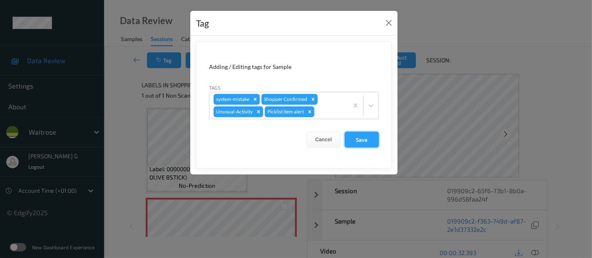
click at [367, 142] on button "Save" at bounding box center [362, 140] width 34 height 16
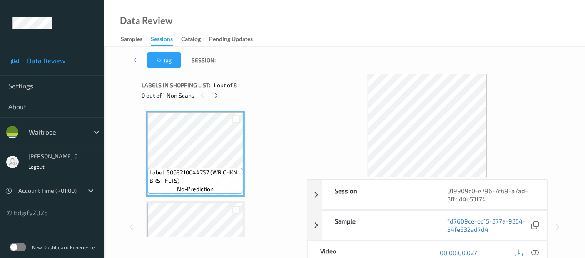
click at [283, 96] on div "0 out of 1 Non Scans" at bounding box center [221, 95] width 159 height 10
click at [215, 96] on icon at bounding box center [215, 95] width 7 height 7
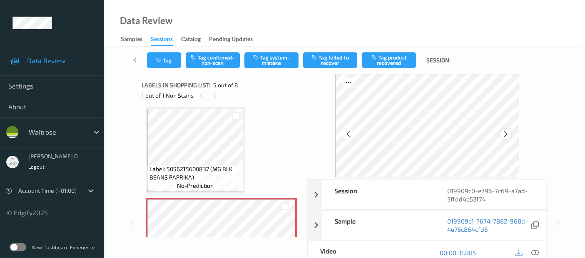
click at [509, 134] on icon at bounding box center [505, 134] width 7 height 7
click at [535, 252] on icon at bounding box center [534, 252] width 7 height 7
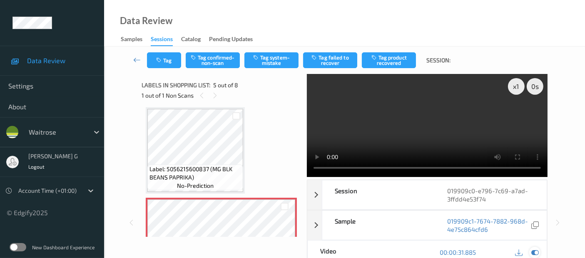
click at [536, 253] on icon at bounding box center [534, 252] width 7 height 7
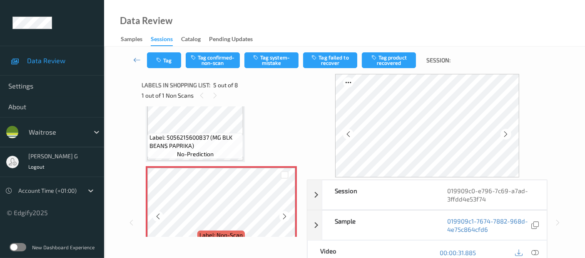
scroll to position [322, 0]
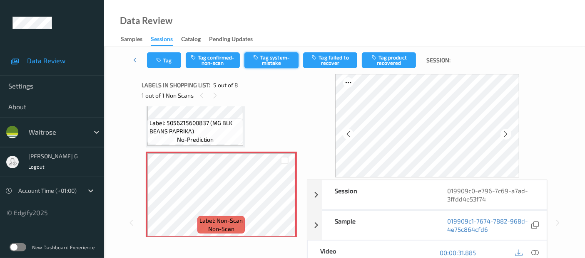
click at [264, 58] on button "Tag system-mistake" at bounding box center [271, 60] width 54 height 16
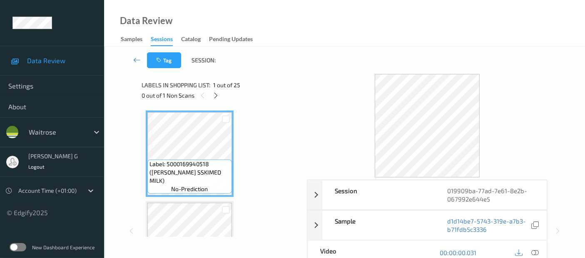
click at [219, 87] on span "1 out of 25" at bounding box center [226, 85] width 27 height 8
click at [216, 92] on icon at bounding box center [215, 95] width 7 height 7
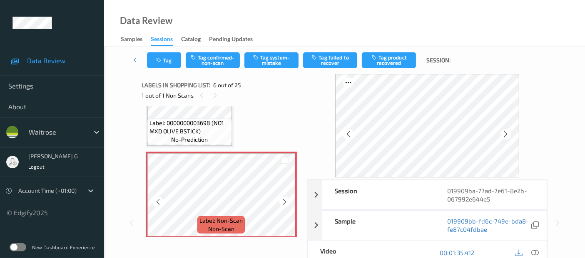
scroll to position [366, 0]
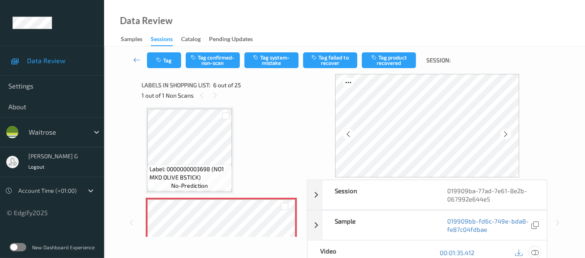
click at [535, 251] on icon at bounding box center [534, 252] width 7 height 7
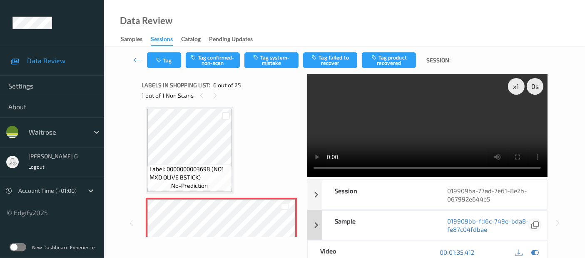
click at [531, 253] on icon at bounding box center [534, 252] width 7 height 7
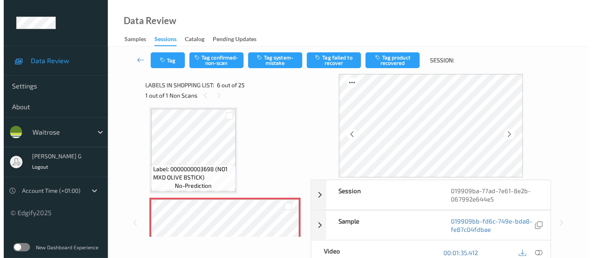
scroll to position [412, 0]
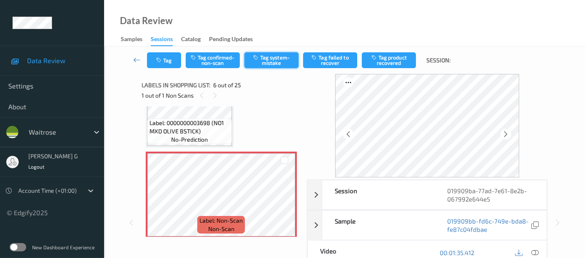
click at [263, 61] on button "Tag system-mistake" at bounding box center [271, 60] width 54 height 16
click at [164, 68] on div "Tag Tag confirmed-non-scan Untag system-mistake Tag failed to recover Tag produ…" at bounding box center [344, 60] width 447 height 27
click at [164, 63] on button "Tag" at bounding box center [164, 60] width 34 height 16
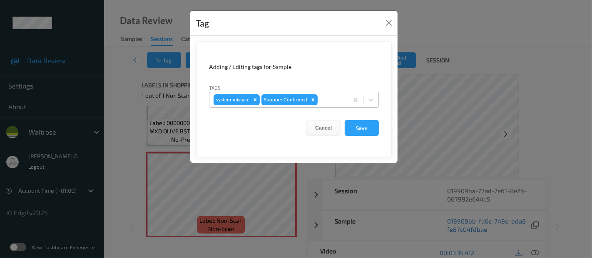
click at [338, 98] on div at bounding box center [331, 100] width 25 height 10
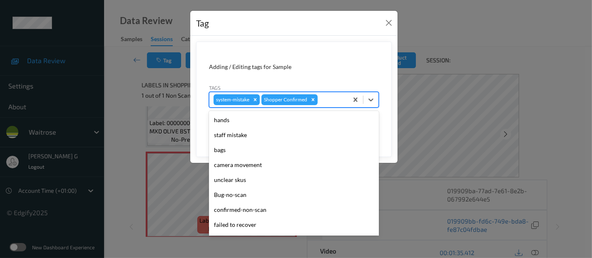
scroll to position [178, 0]
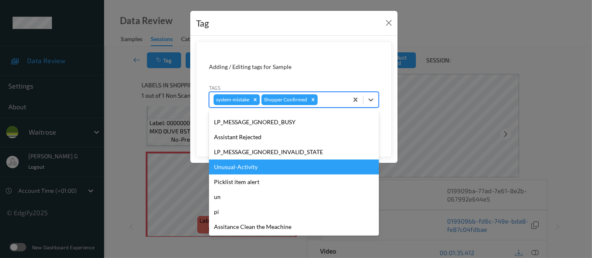
click at [232, 166] on div "Unusual-Activity" at bounding box center [294, 167] width 170 height 15
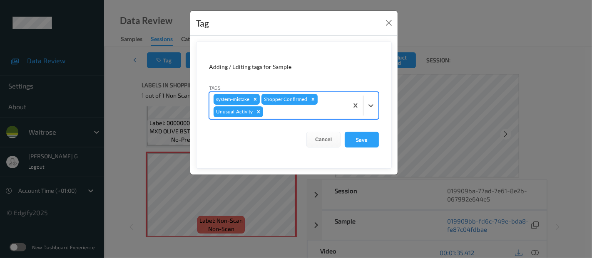
click at [322, 110] on div at bounding box center [304, 112] width 79 height 10
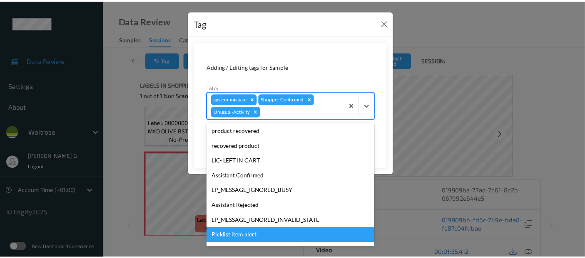
scroll to position [163, 0]
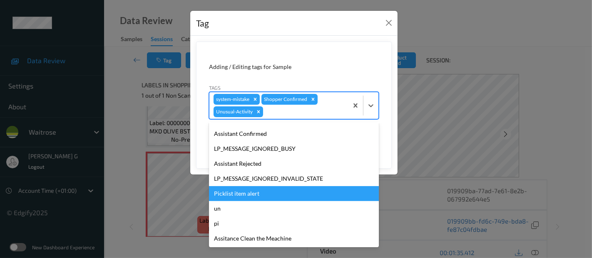
click at [238, 193] on div "Picklist item alert" at bounding box center [294, 193] width 170 height 15
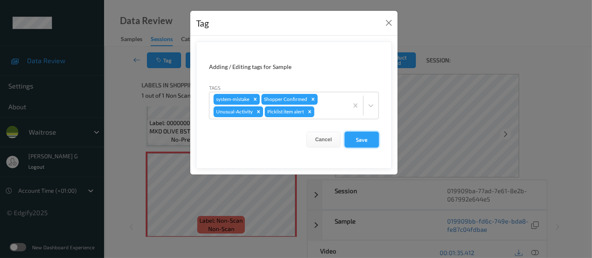
click at [372, 135] on button "Save" at bounding box center [362, 140] width 34 height 16
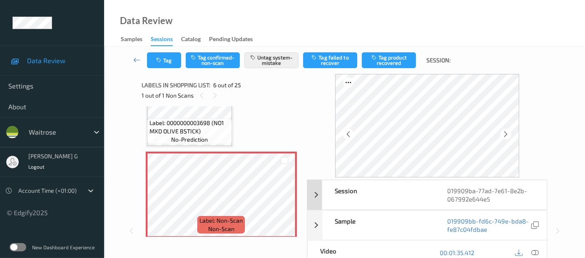
scroll to position [145, 0]
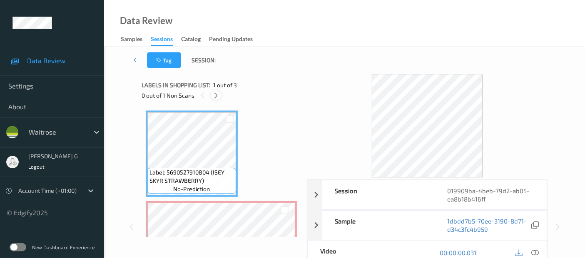
click at [213, 97] on icon at bounding box center [215, 95] width 7 height 7
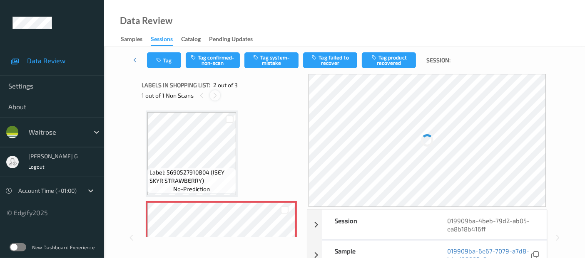
scroll to position [4, 0]
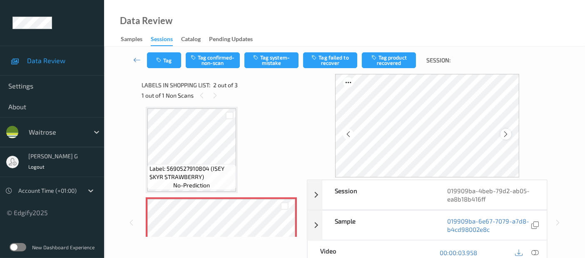
click at [509, 132] on icon at bounding box center [505, 134] width 7 height 7
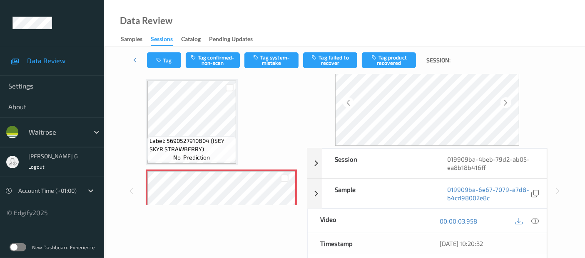
scroll to position [46, 0]
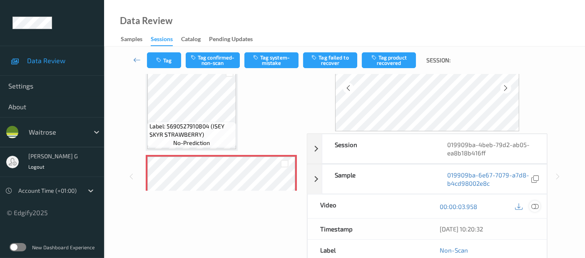
click at [537, 205] on icon at bounding box center [534, 206] width 7 height 7
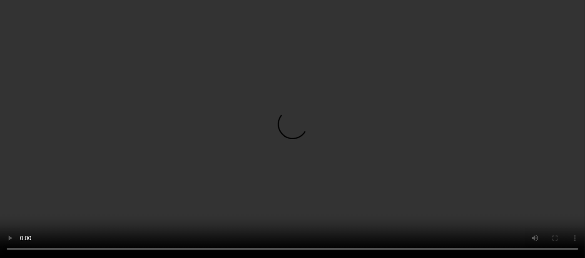
scroll to position [144, 0]
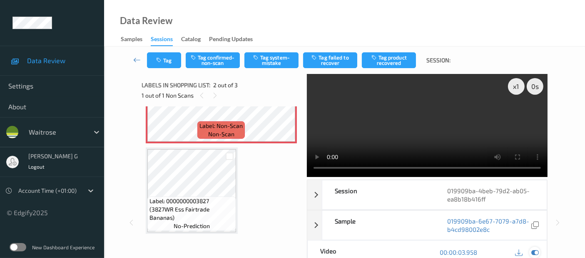
click at [533, 253] on icon at bounding box center [534, 252] width 7 height 7
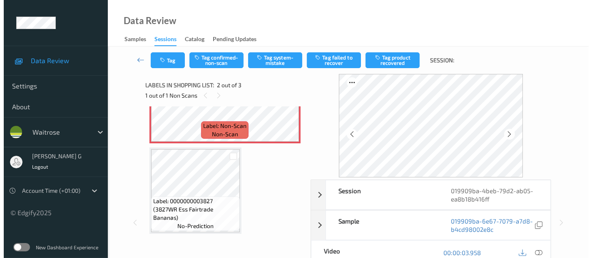
scroll to position [52, 0]
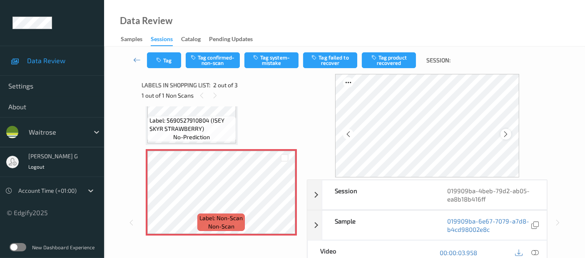
click at [508, 134] on icon at bounding box center [505, 134] width 7 height 7
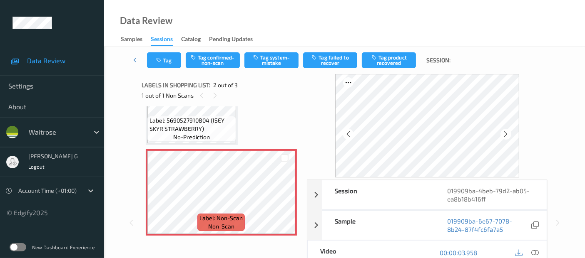
click at [508, 134] on icon at bounding box center [505, 134] width 7 height 7
click at [536, 251] on icon at bounding box center [534, 252] width 7 height 7
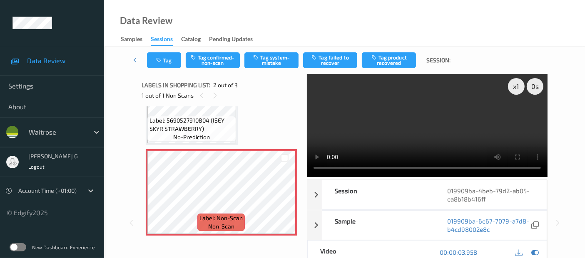
click at [517, 117] on video at bounding box center [427, 125] width 241 height 103
click at [534, 251] on icon at bounding box center [534, 252] width 7 height 7
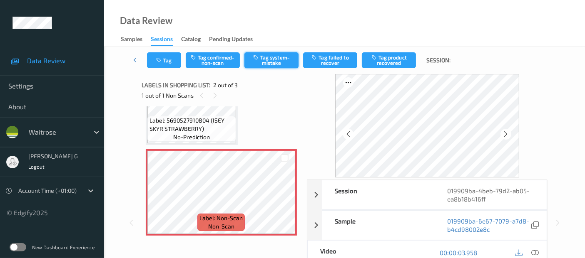
click at [273, 60] on button "Tag system-mistake" at bounding box center [271, 60] width 54 height 16
click at [172, 62] on button "Tag" at bounding box center [164, 60] width 34 height 16
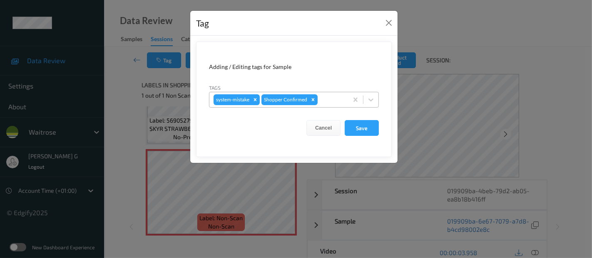
click at [323, 101] on div at bounding box center [331, 100] width 25 height 10
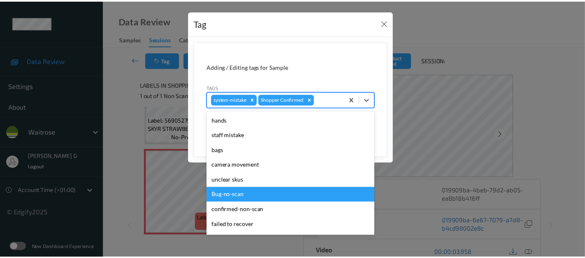
scroll to position [178, 0]
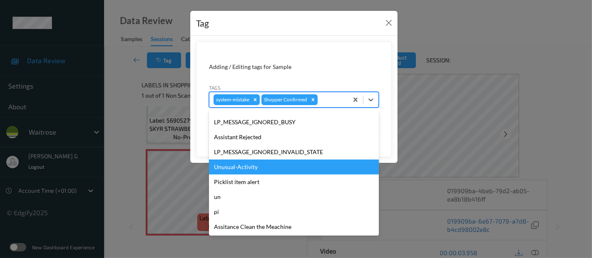
click at [237, 169] on div "Unusual-Activity" at bounding box center [294, 167] width 170 height 15
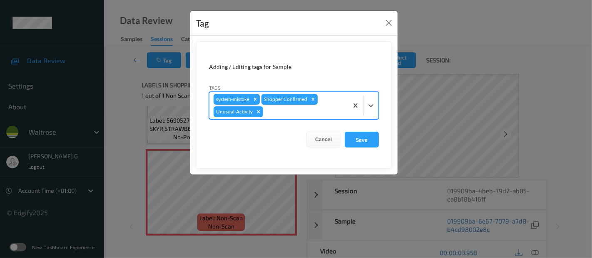
click at [449, 57] on div "Tag Adding / Editing tags for Sample Tags option Unusual-Activity, selected. Se…" at bounding box center [296, 129] width 592 height 258
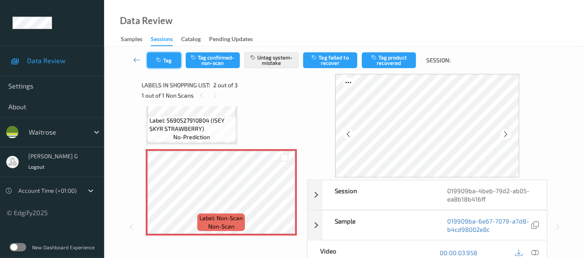
click at [158, 58] on icon "button" at bounding box center [159, 60] width 7 height 6
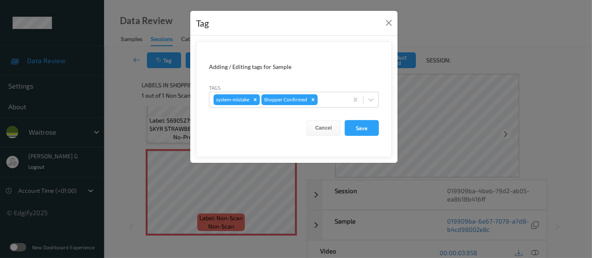
click at [130, 89] on div "Tag Adding / Editing tags for Sample Tags system-mistake Shopper Confirmed Canc…" at bounding box center [296, 129] width 592 height 258
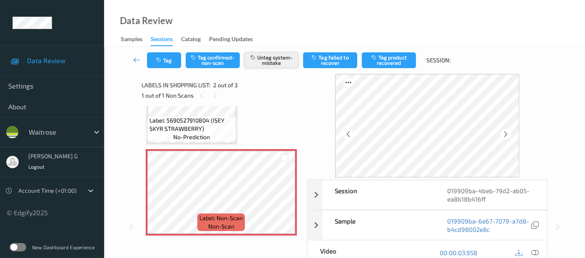
click at [282, 57] on button "Untag system-mistake" at bounding box center [271, 60] width 54 height 16
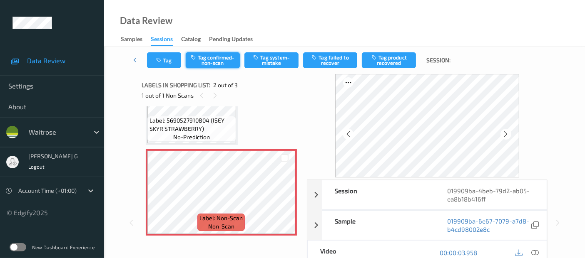
click at [206, 59] on button "Tag confirmed-non-scan" at bounding box center [213, 60] width 54 height 16
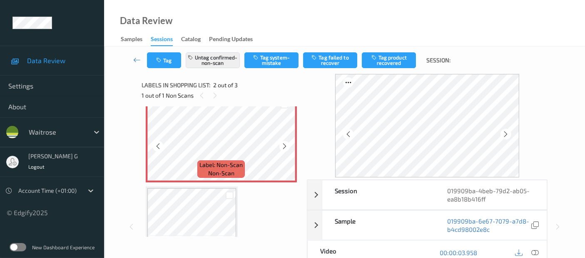
scroll to position [52, 0]
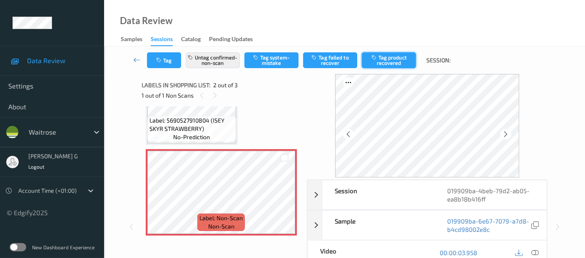
click at [391, 54] on button "Tag product recovered" at bounding box center [389, 60] width 54 height 16
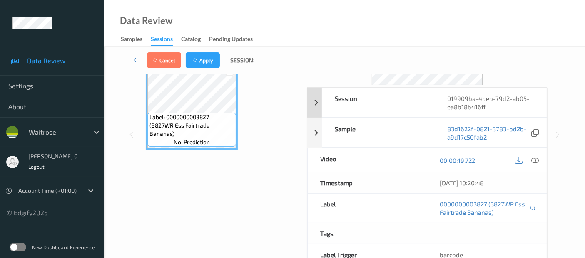
scroll to position [0, 0]
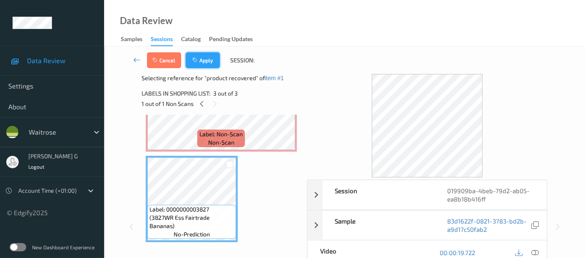
click at [201, 63] on button "Apply" at bounding box center [203, 60] width 34 height 16
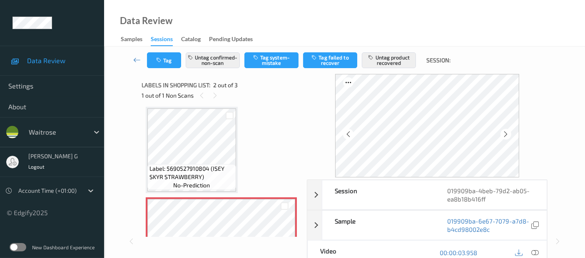
click at [275, 156] on div "Label: 5690527910804 (ISEY SKYR STRAWBERRY) no-prediction Label: Non-Scan non-s…" at bounding box center [221, 241] width 151 height 268
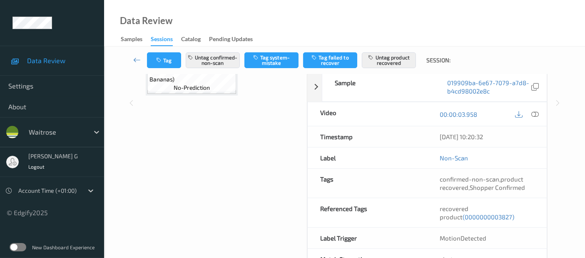
scroll to position [92, 0]
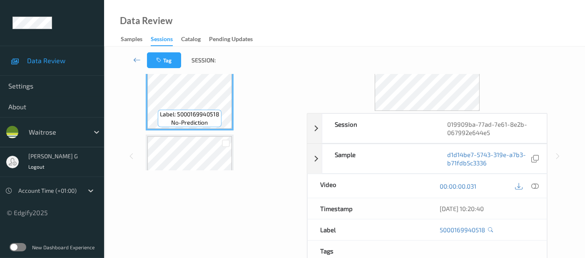
scroll to position [36, 0]
